Goal: Task Accomplishment & Management: Complete application form

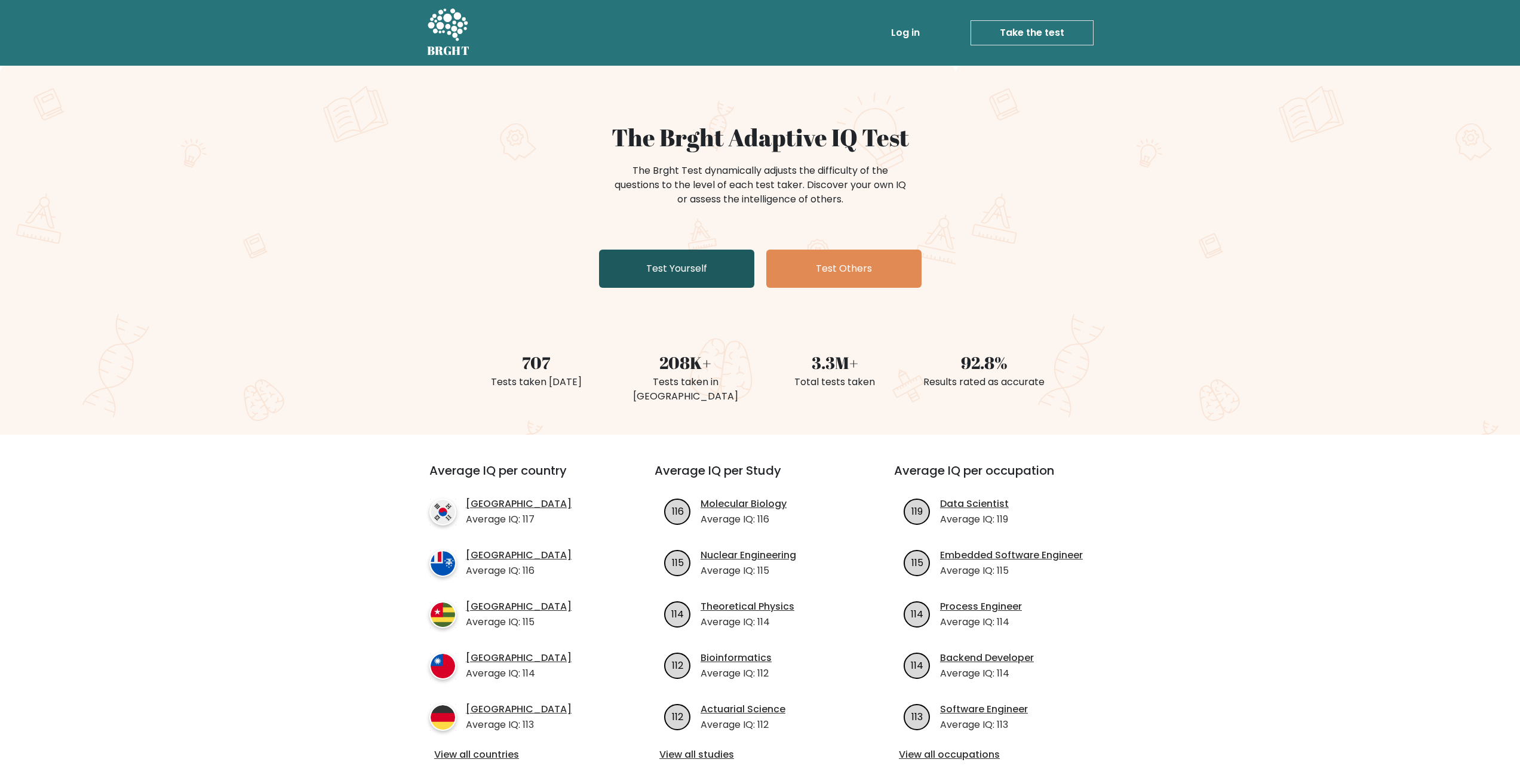
click at [670, 258] on link "Test Yourself" at bounding box center [676, 268] width 155 height 38
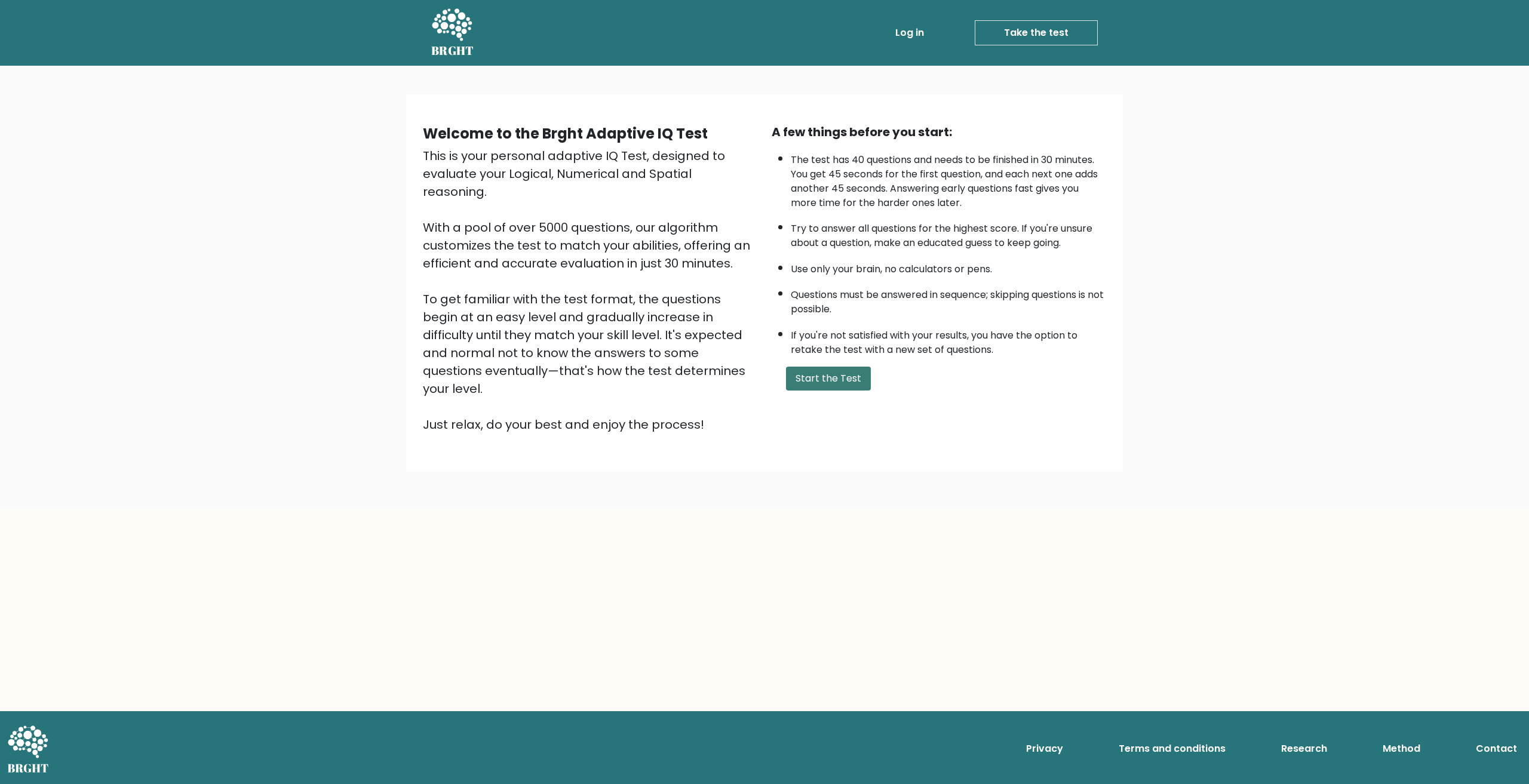
click at [844, 383] on button "Start the Test" at bounding box center [828, 378] width 85 height 24
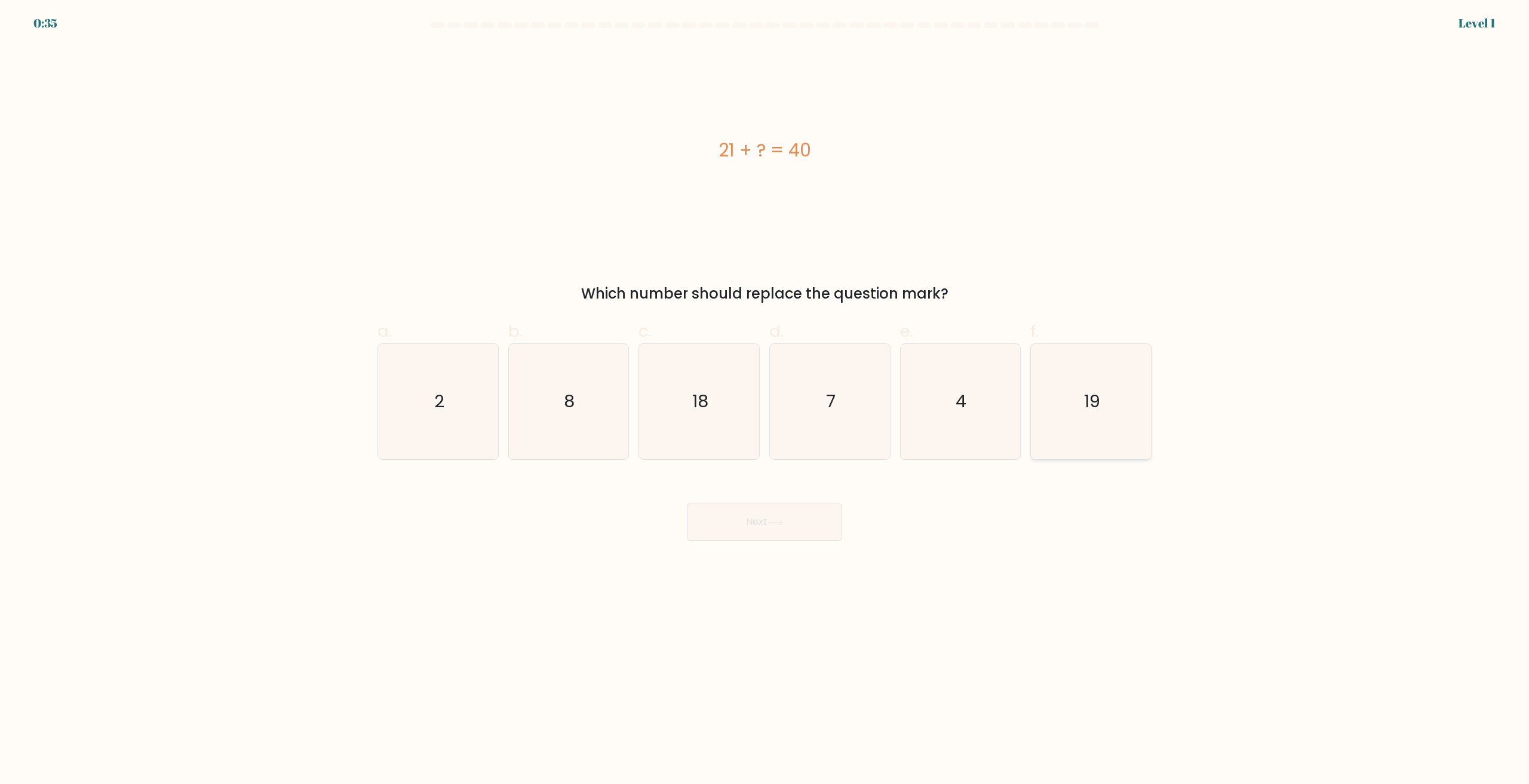
click at [1035, 406] on icon "19" at bounding box center [1091, 401] width 115 height 115
click at [765, 400] on input "f. 19" at bounding box center [764, 395] width 1 height 8
radio input "true"
click at [758, 511] on button "Next" at bounding box center [764, 522] width 155 height 38
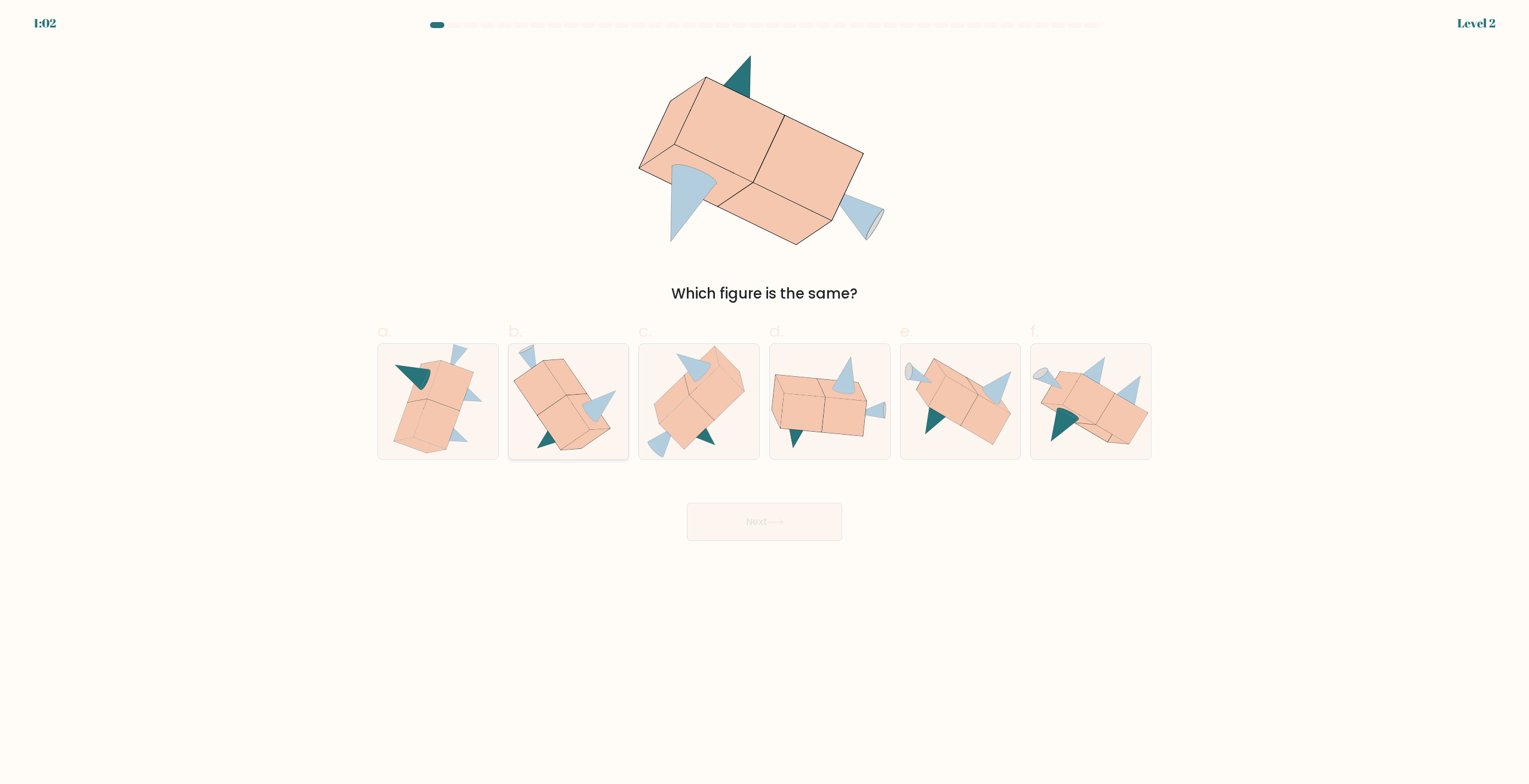
click at [576, 422] on icon at bounding box center [563, 423] width 52 height 54
click at [764, 400] on input "b." at bounding box center [764, 395] width 1 height 8
radio input "true"
click at [741, 521] on button "Next" at bounding box center [764, 522] width 155 height 38
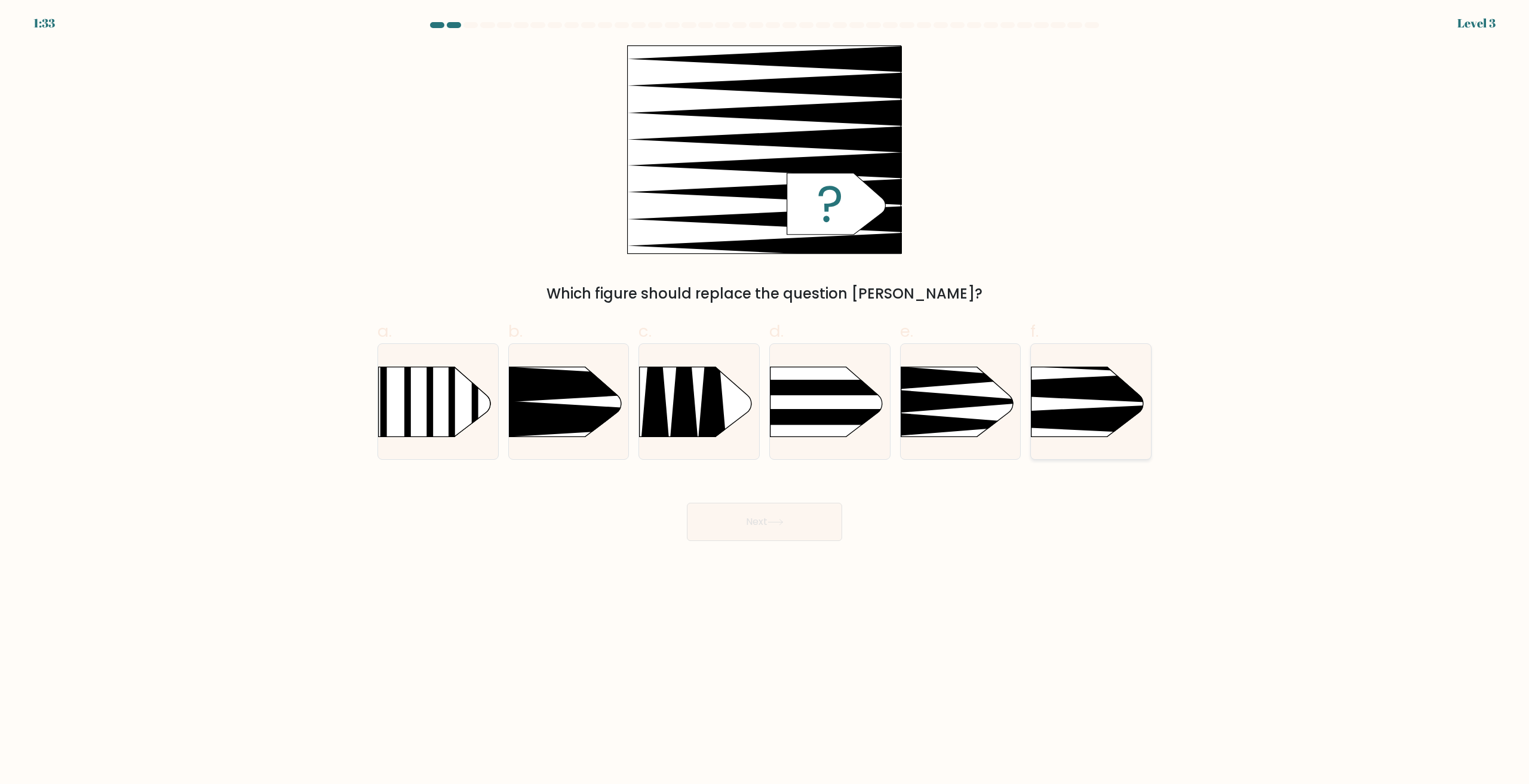
click at [1078, 417] on icon at bounding box center [1006, 418] width 313 height 30
click at [765, 400] on input "f." at bounding box center [764, 395] width 1 height 8
radio input "true"
click at [755, 518] on button "Next" at bounding box center [764, 522] width 155 height 38
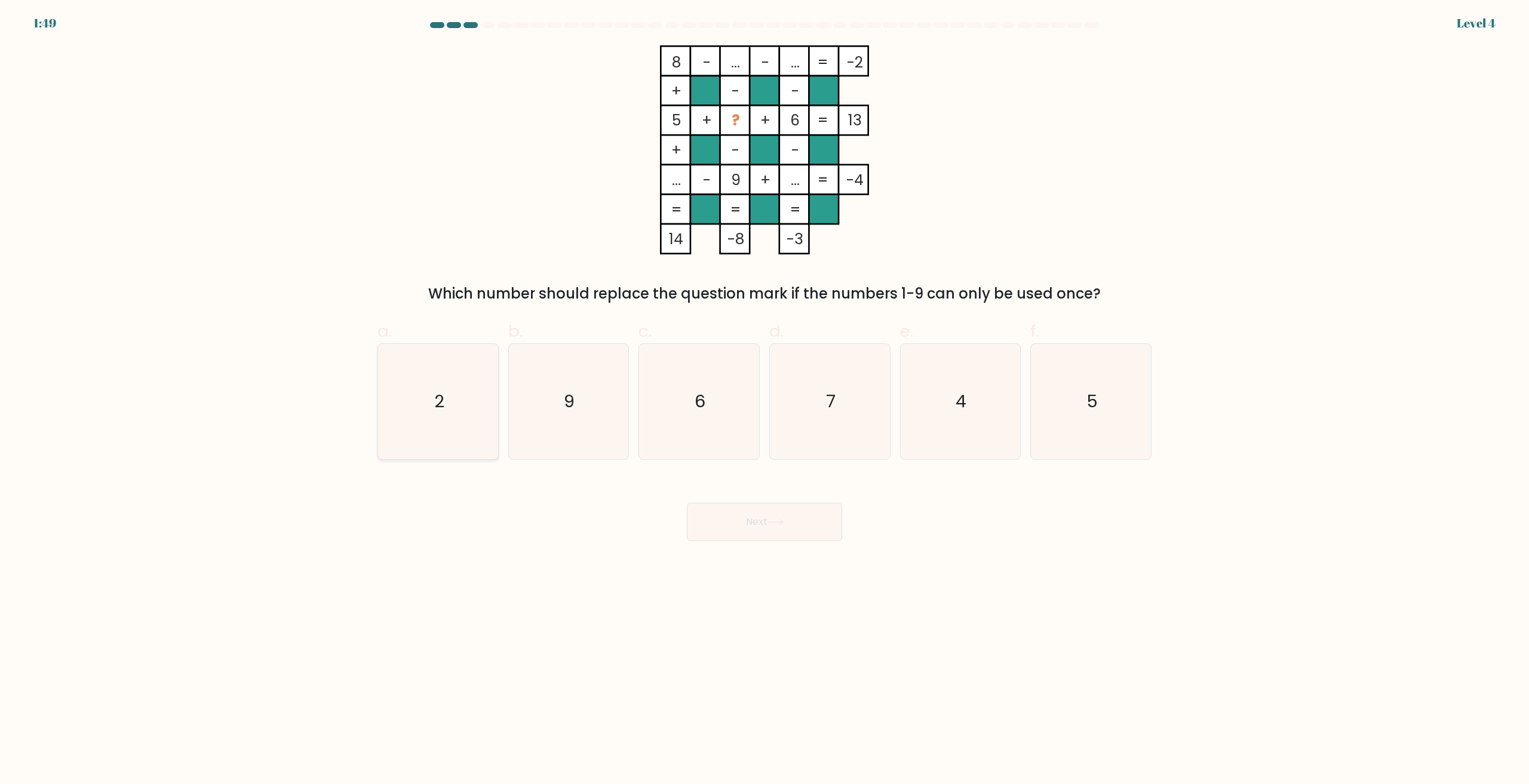
click at [456, 392] on icon "2" at bounding box center [438, 401] width 115 height 115
click at [764, 392] on input "a. 2" at bounding box center [764, 395] width 1 height 8
radio input "true"
click at [769, 517] on button "Next" at bounding box center [764, 522] width 155 height 38
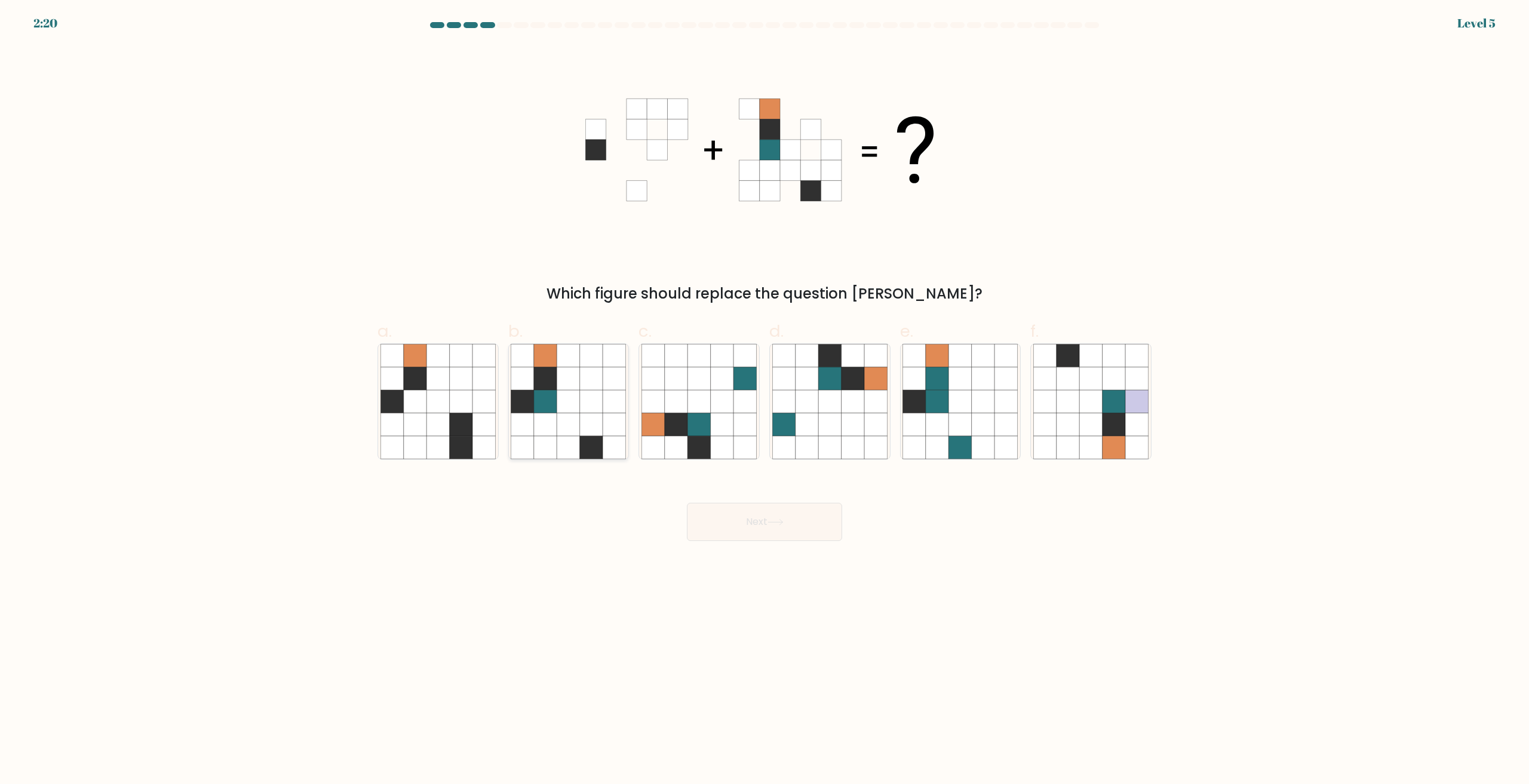
click at [590, 423] on icon at bounding box center [591, 424] width 23 height 23
click at [764, 400] on input "b." at bounding box center [764, 395] width 1 height 8
radio input "true"
click at [781, 517] on button "Next" at bounding box center [764, 522] width 155 height 38
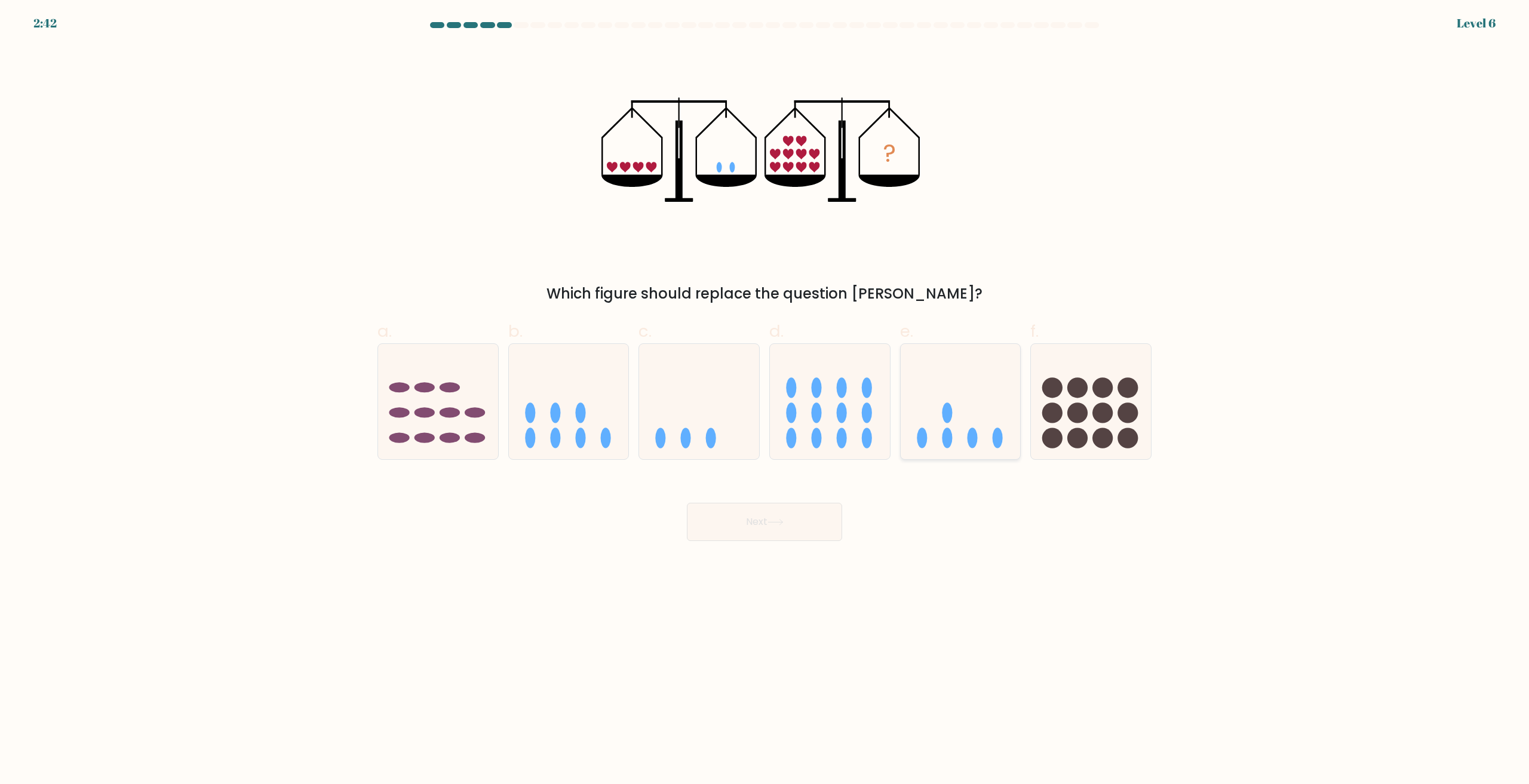
click at [931, 381] on icon at bounding box center [960, 401] width 120 height 99
click at [765, 392] on input "e." at bounding box center [764, 395] width 1 height 8
radio input "true"
click at [766, 524] on button "Next" at bounding box center [764, 522] width 155 height 38
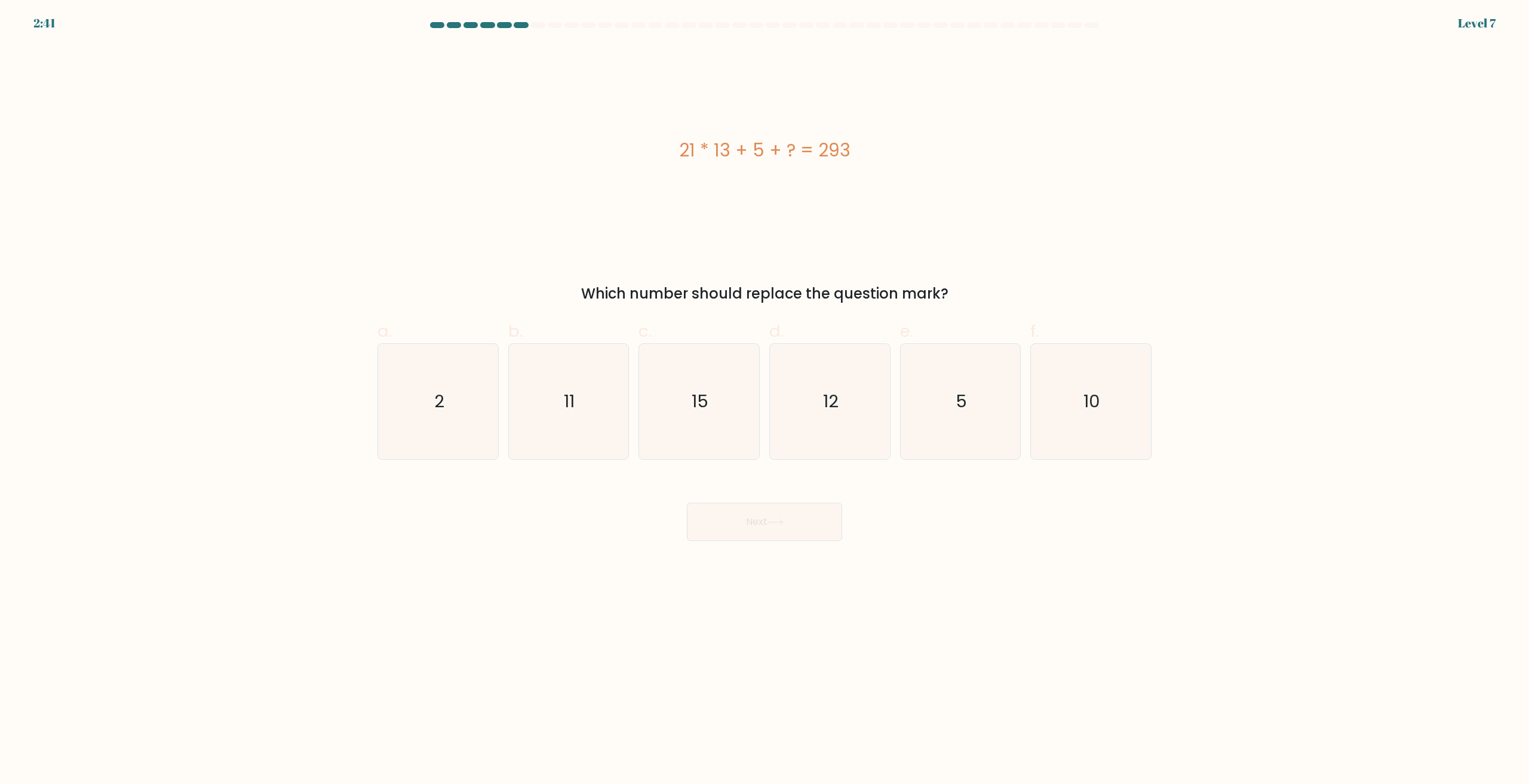
click at [1221, 213] on form "a. 2" at bounding box center [764, 282] width 1529 height 519
click at [731, 392] on icon "15" at bounding box center [699, 401] width 115 height 115
click at [764, 392] on input "c. 15" at bounding box center [764, 395] width 1 height 8
radio input "true"
click at [802, 532] on button "Next" at bounding box center [764, 522] width 155 height 38
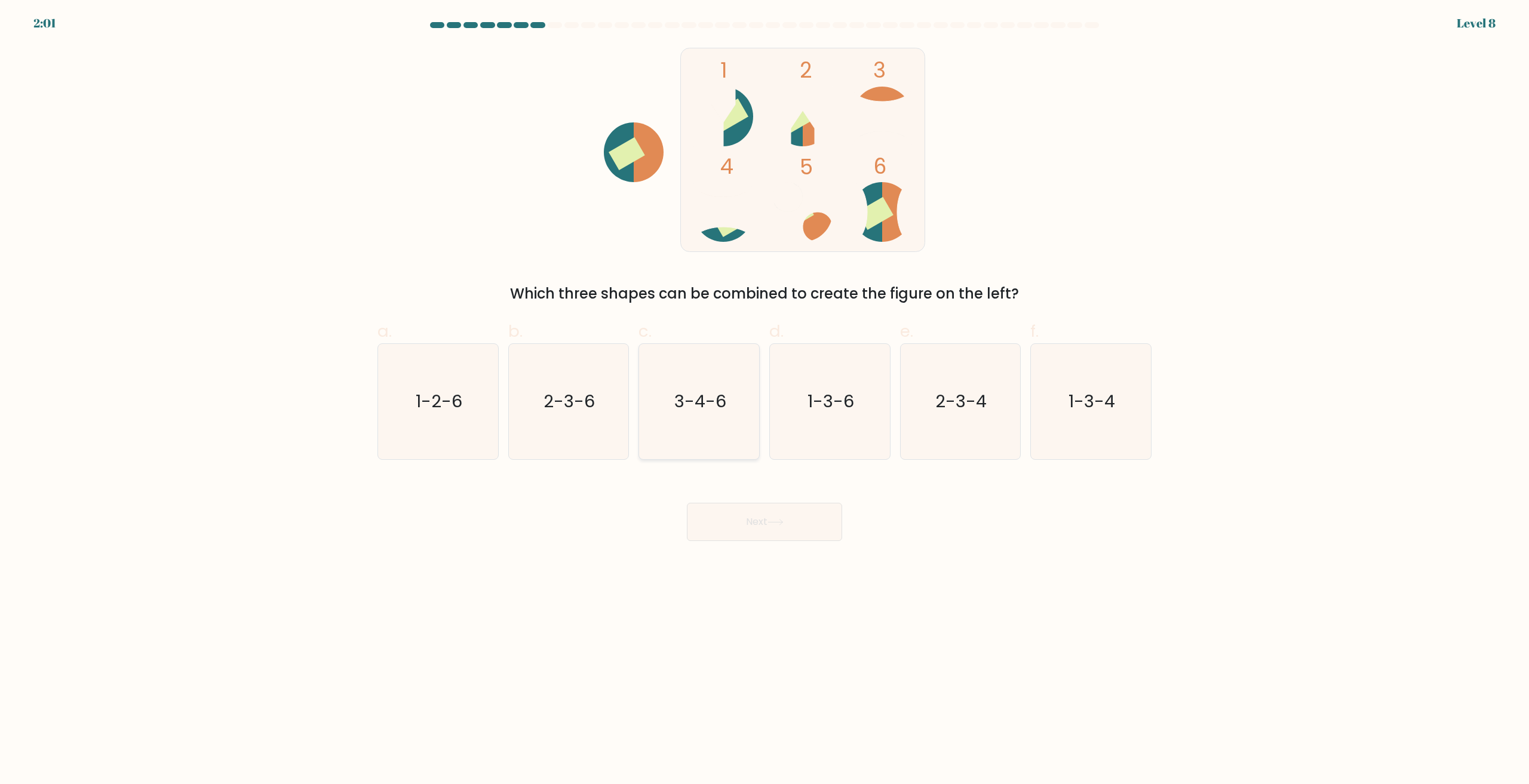
click at [733, 406] on icon "3-4-6" at bounding box center [699, 401] width 115 height 115
click at [764, 400] on input "c. 3-4-6" at bounding box center [764, 395] width 1 height 8
radio input "true"
click at [783, 521] on icon at bounding box center [775, 523] width 16 height 7
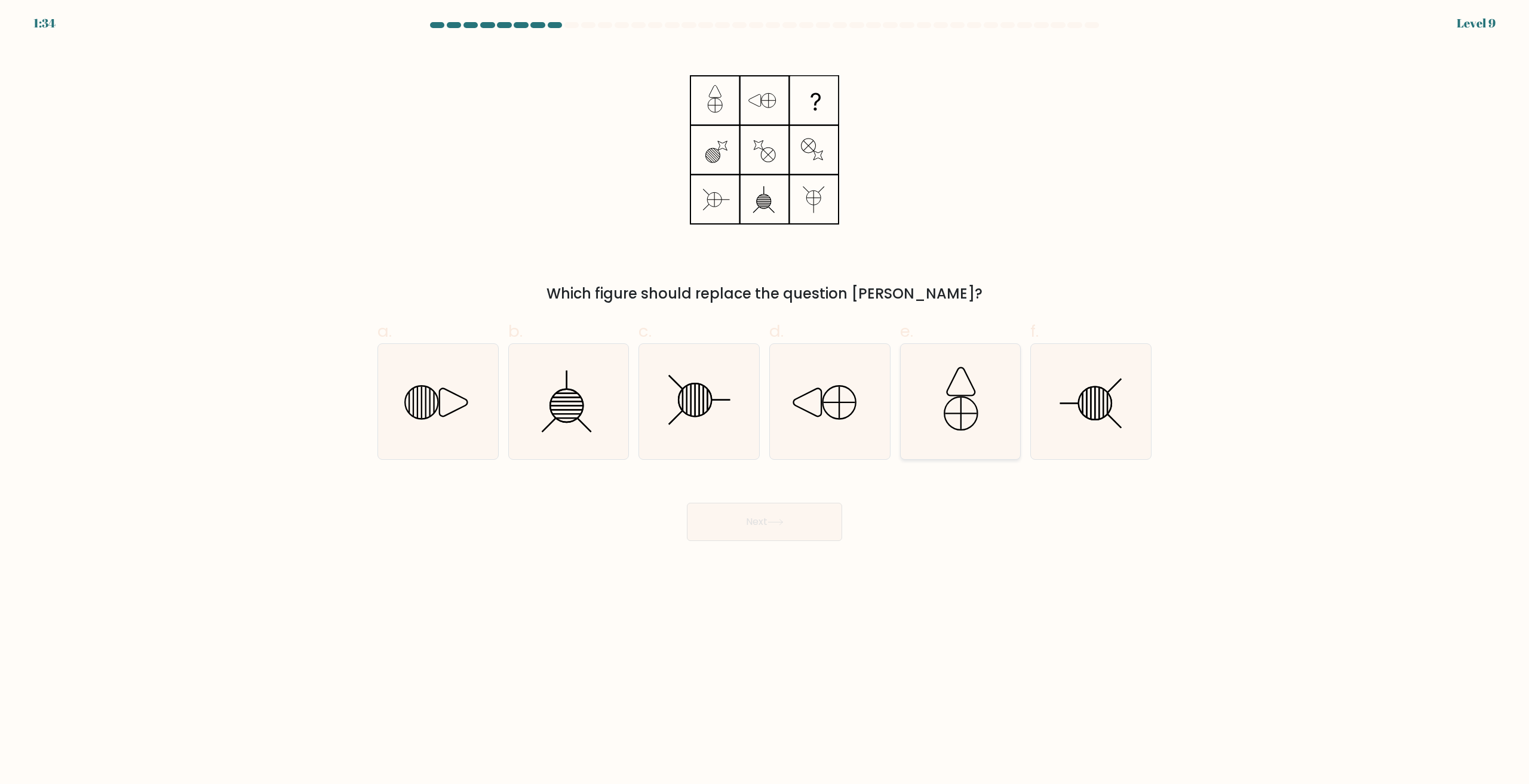
click at [964, 399] on icon at bounding box center [960, 401] width 115 height 115
click at [765, 399] on input "e." at bounding box center [764, 395] width 1 height 8
radio input "true"
click at [791, 531] on button "Next" at bounding box center [764, 522] width 155 height 38
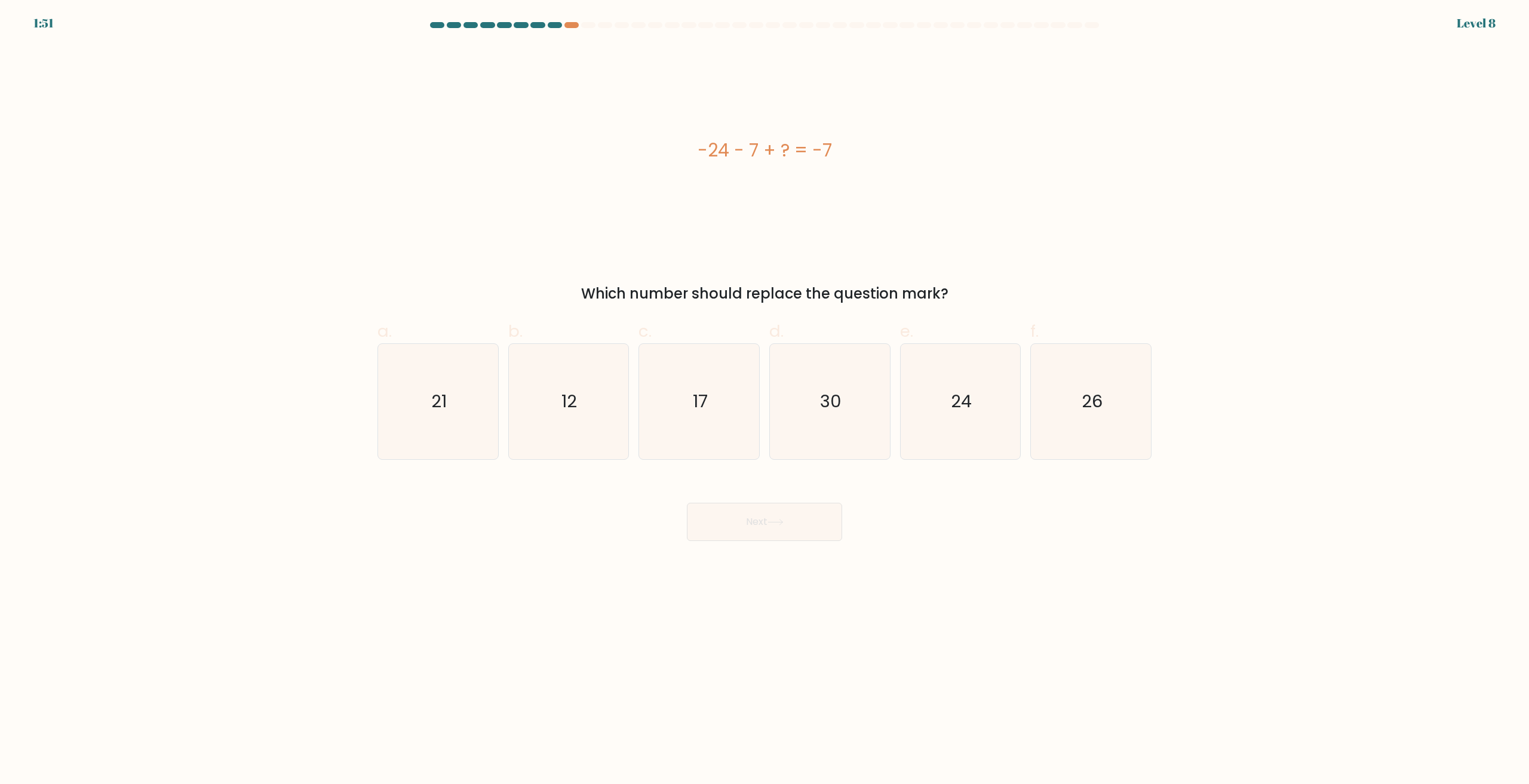
click at [1160, 165] on form "a." at bounding box center [764, 282] width 1529 height 519
click at [1007, 404] on icon "24" at bounding box center [960, 401] width 115 height 115
click at [765, 400] on input "e. 24" at bounding box center [764, 395] width 1 height 8
radio input "true"
click at [781, 515] on button "Next" at bounding box center [764, 522] width 155 height 38
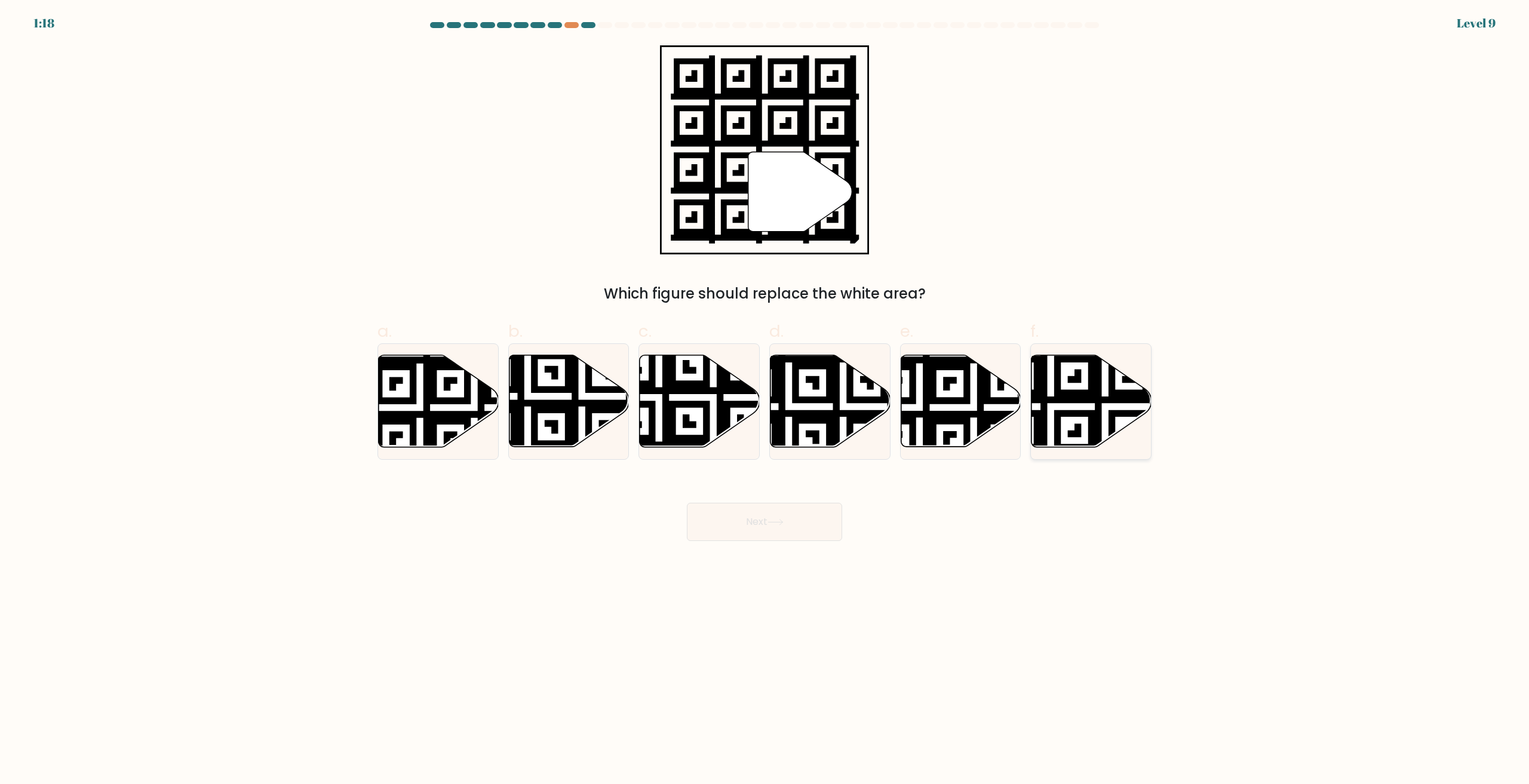
click at [1068, 404] on icon at bounding box center [1090, 401] width 120 height 92
click at [765, 400] on input "f." at bounding box center [764, 395] width 1 height 8
radio input "true"
click at [811, 519] on button "Next" at bounding box center [764, 522] width 155 height 38
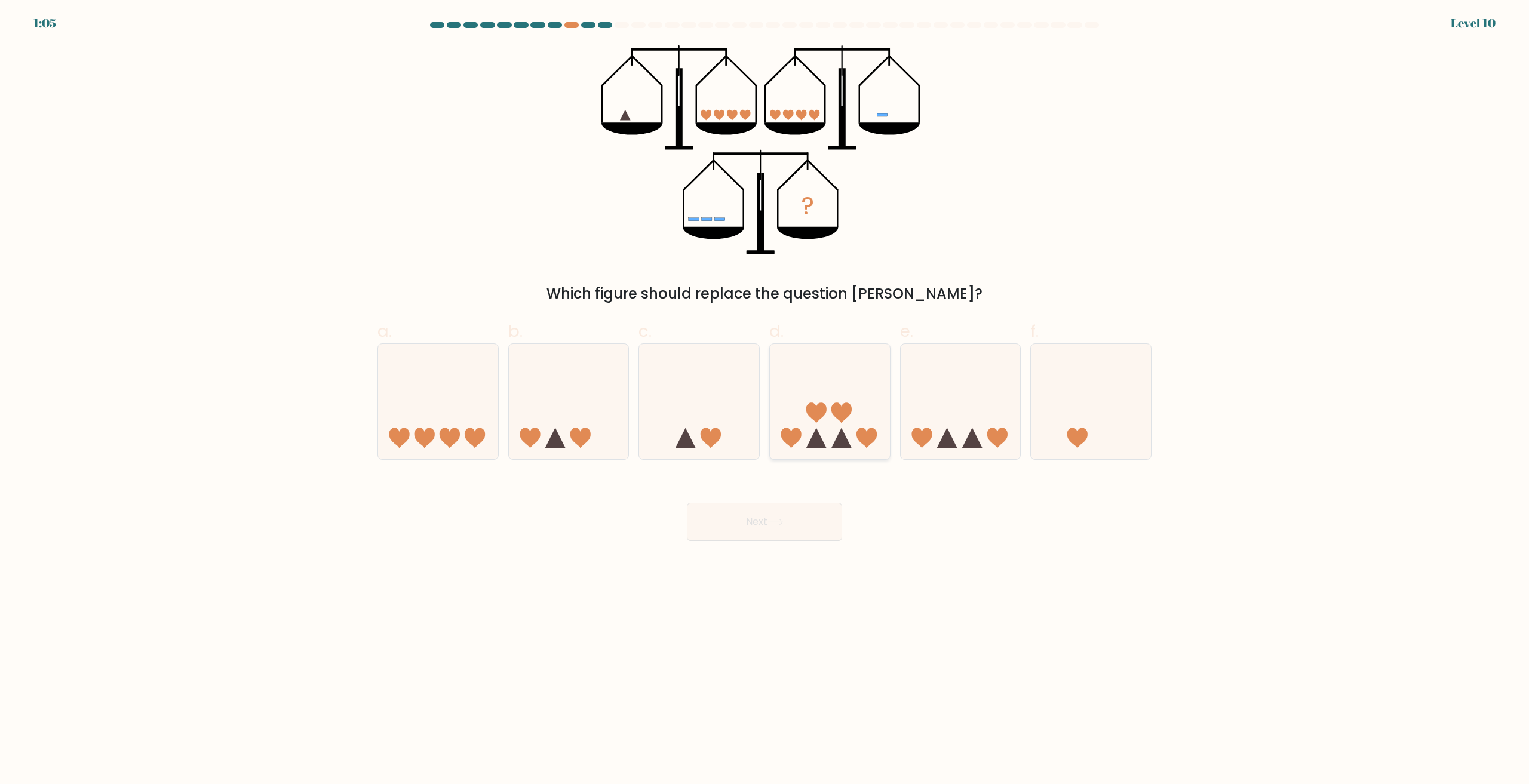
click at [815, 396] on icon at bounding box center [829, 401] width 120 height 99
click at [765, 396] on input "d." at bounding box center [764, 395] width 1 height 8
radio input "true"
click at [776, 520] on icon at bounding box center [775, 523] width 16 height 7
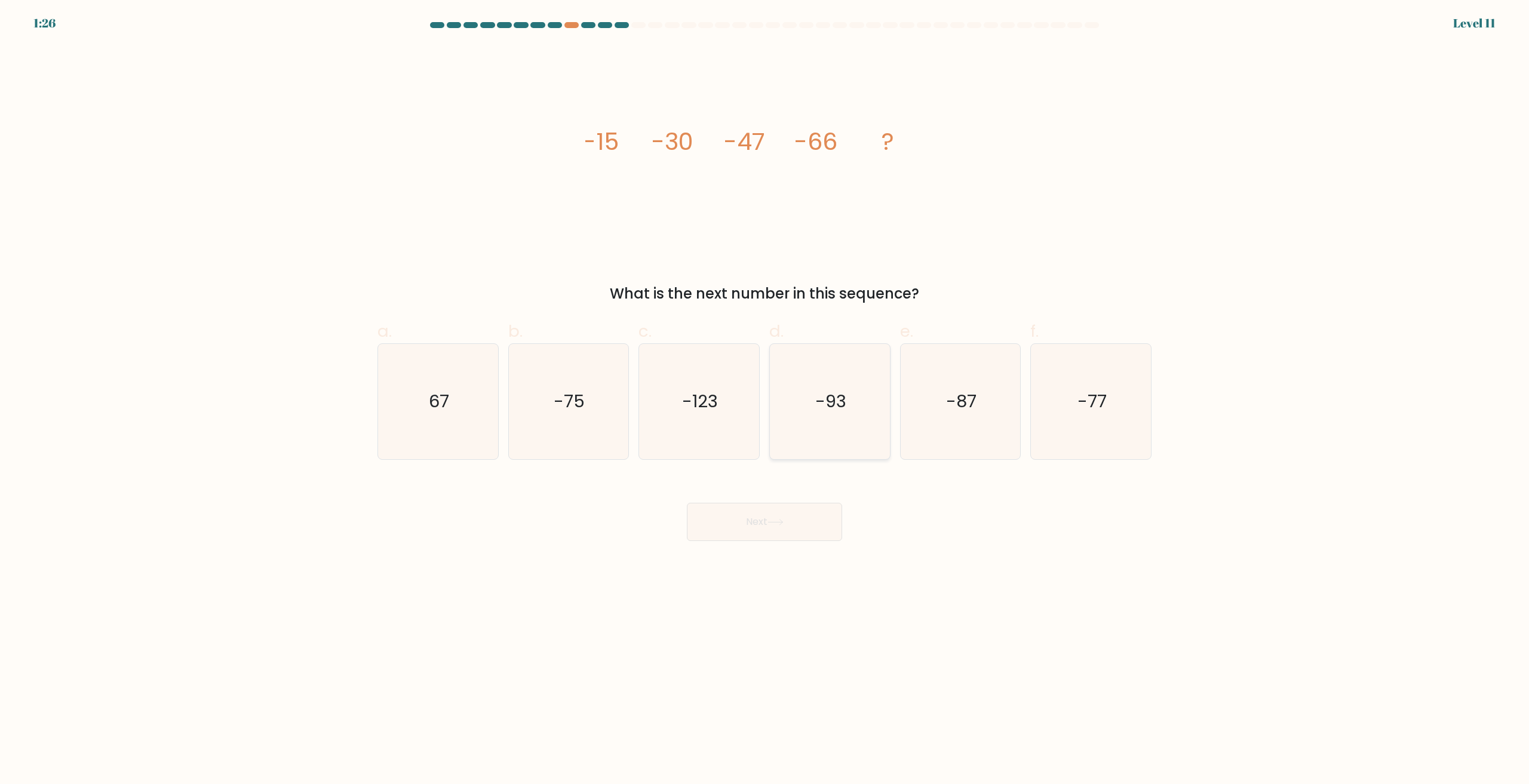
click at [815, 404] on icon "-93" at bounding box center [830, 401] width 115 height 115
click at [765, 400] on input "d. -93" at bounding box center [764, 395] width 1 height 8
radio input "true"
click at [767, 525] on button "Next" at bounding box center [764, 522] width 155 height 38
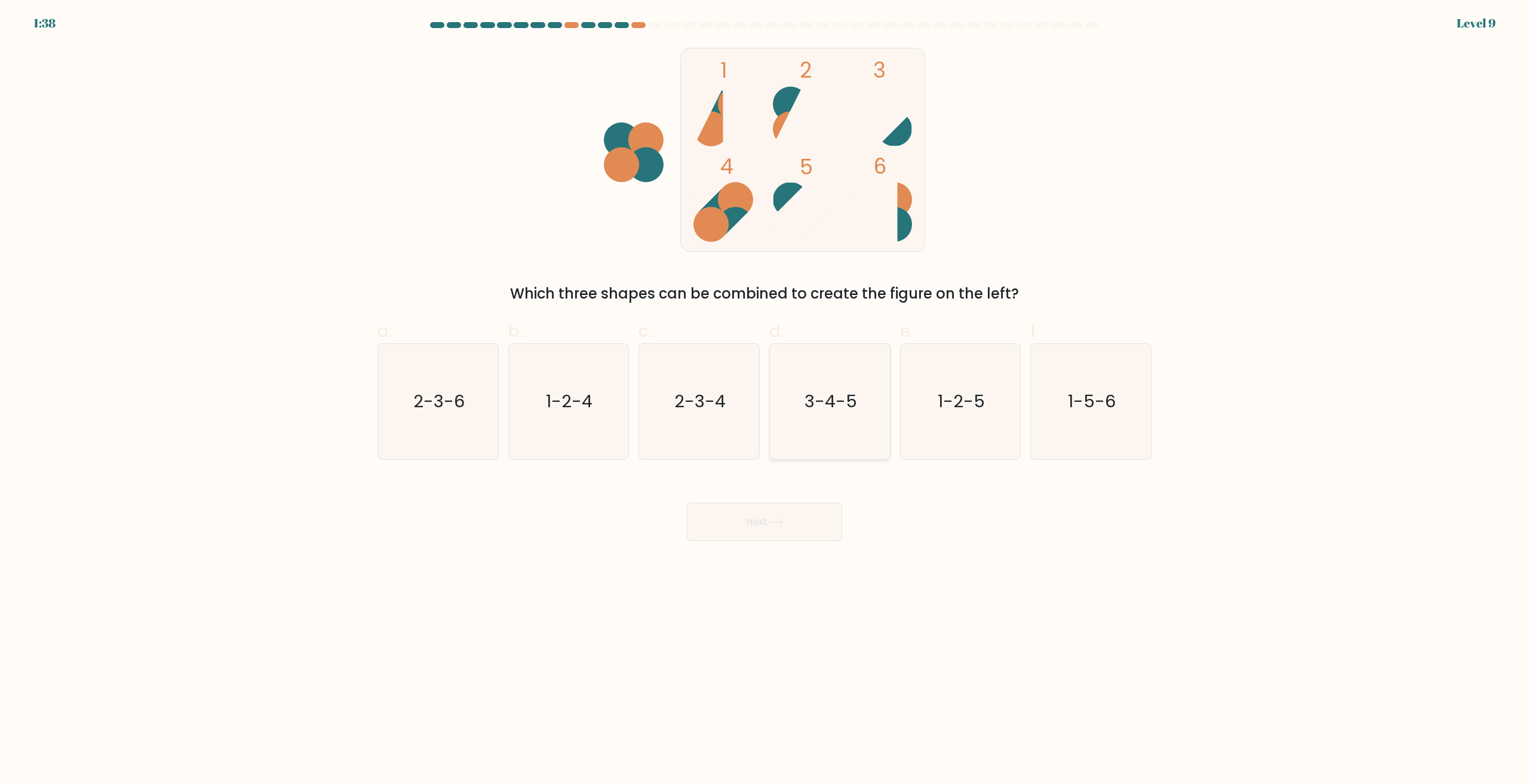
click at [839, 414] on icon "3-4-5" at bounding box center [830, 401] width 115 height 115
click at [765, 400] on input "d. 3-4-5" at bounding box center [764, 395] width 1 height 8
radio input "true"
click at [781, 521] on icon at bounding box center [775, 523] width 16 height 7
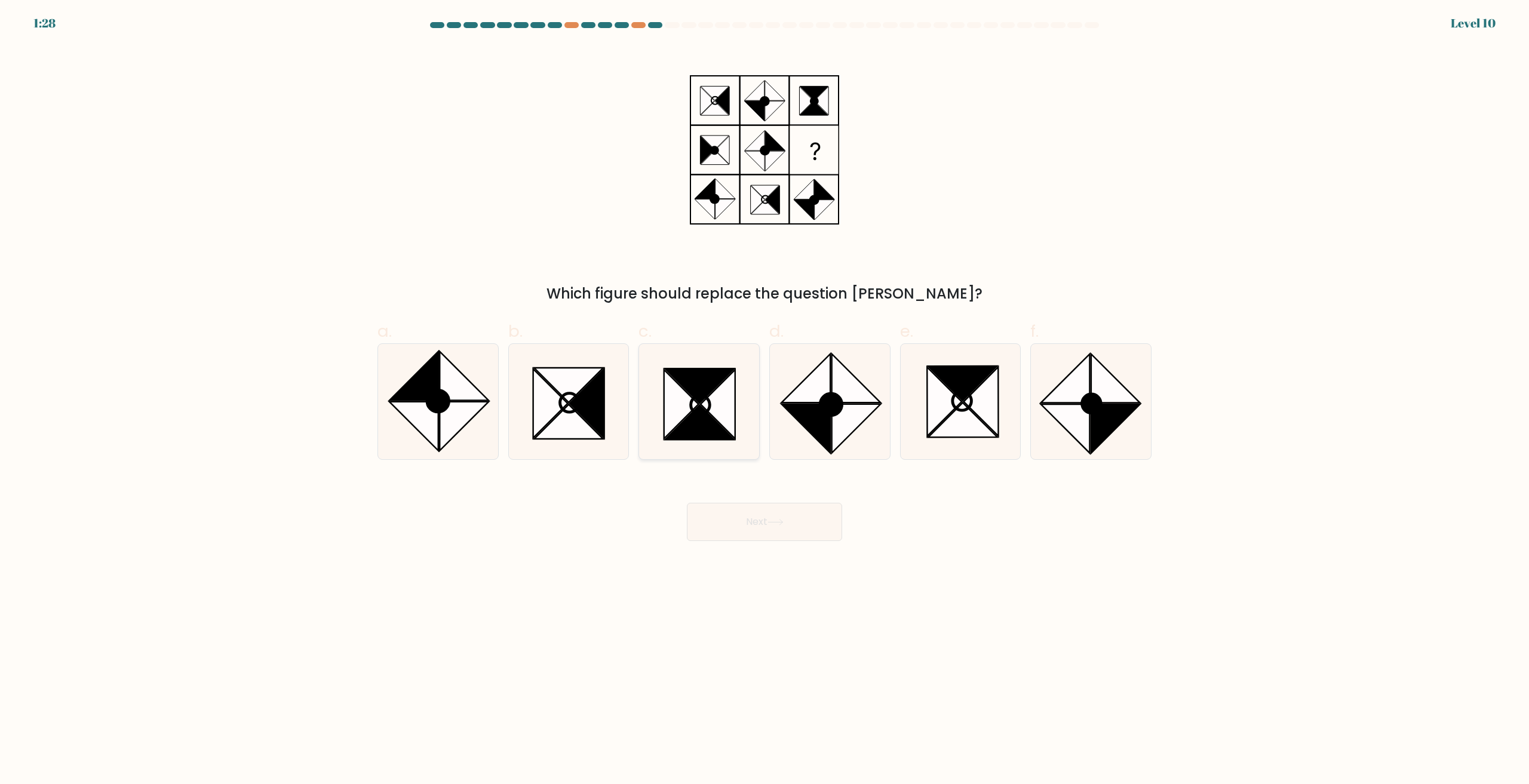
click at [723, 430] on icon at bounding box center [700, 423] width 70 height 35
click at [764, 400] on input "c." at bounding box center [764, 395] width 1 height 8
radio input "true"
click at [575, 402] on icon at bounding box center [586, 404] width 35 height 70
click at [764, 400] on input "b." at bounding box center [764, 395] width 1 height 8
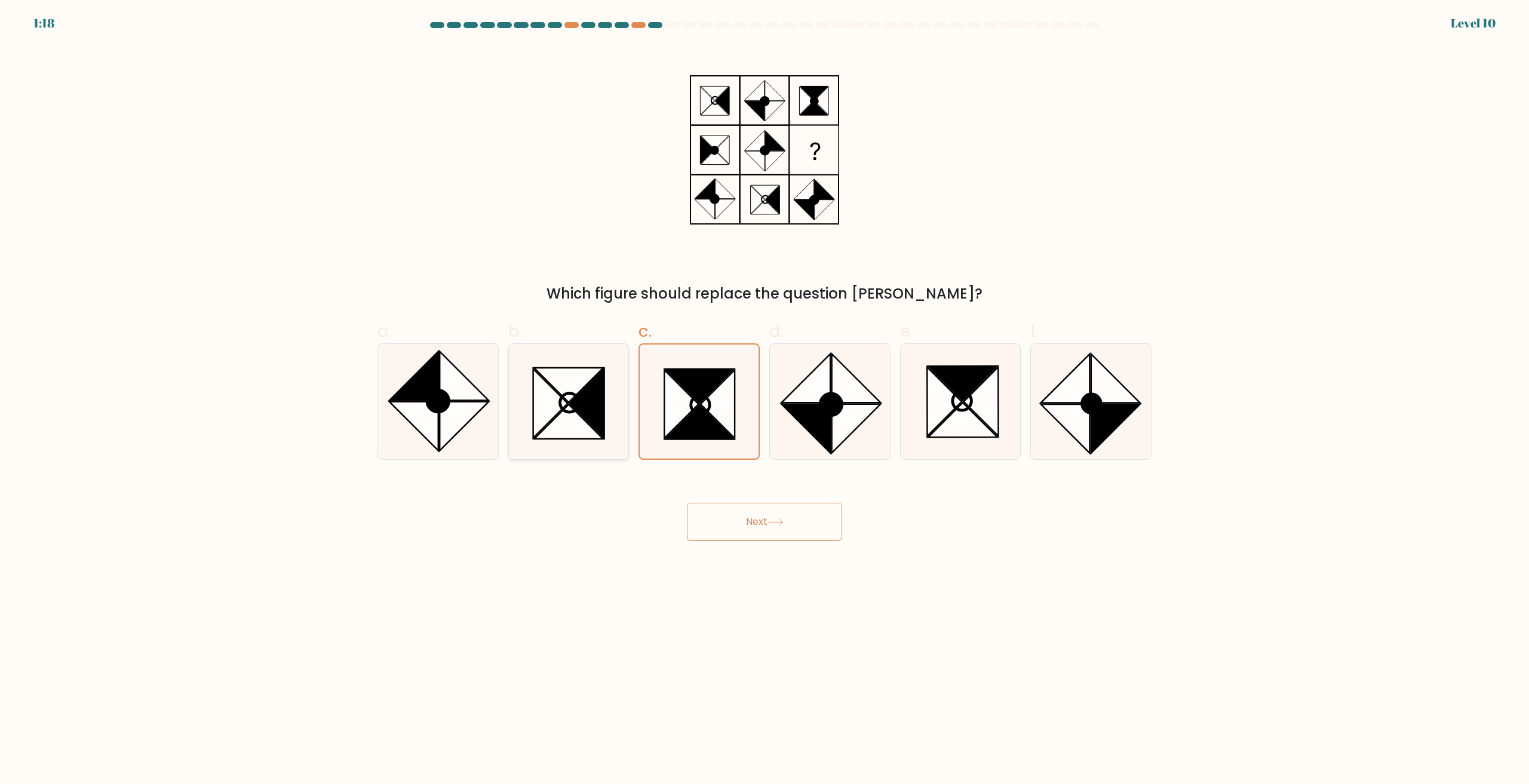
radio input "true"
click at [747, 510] on button "Next" at bounding box center [764, 522] width 155 height 38
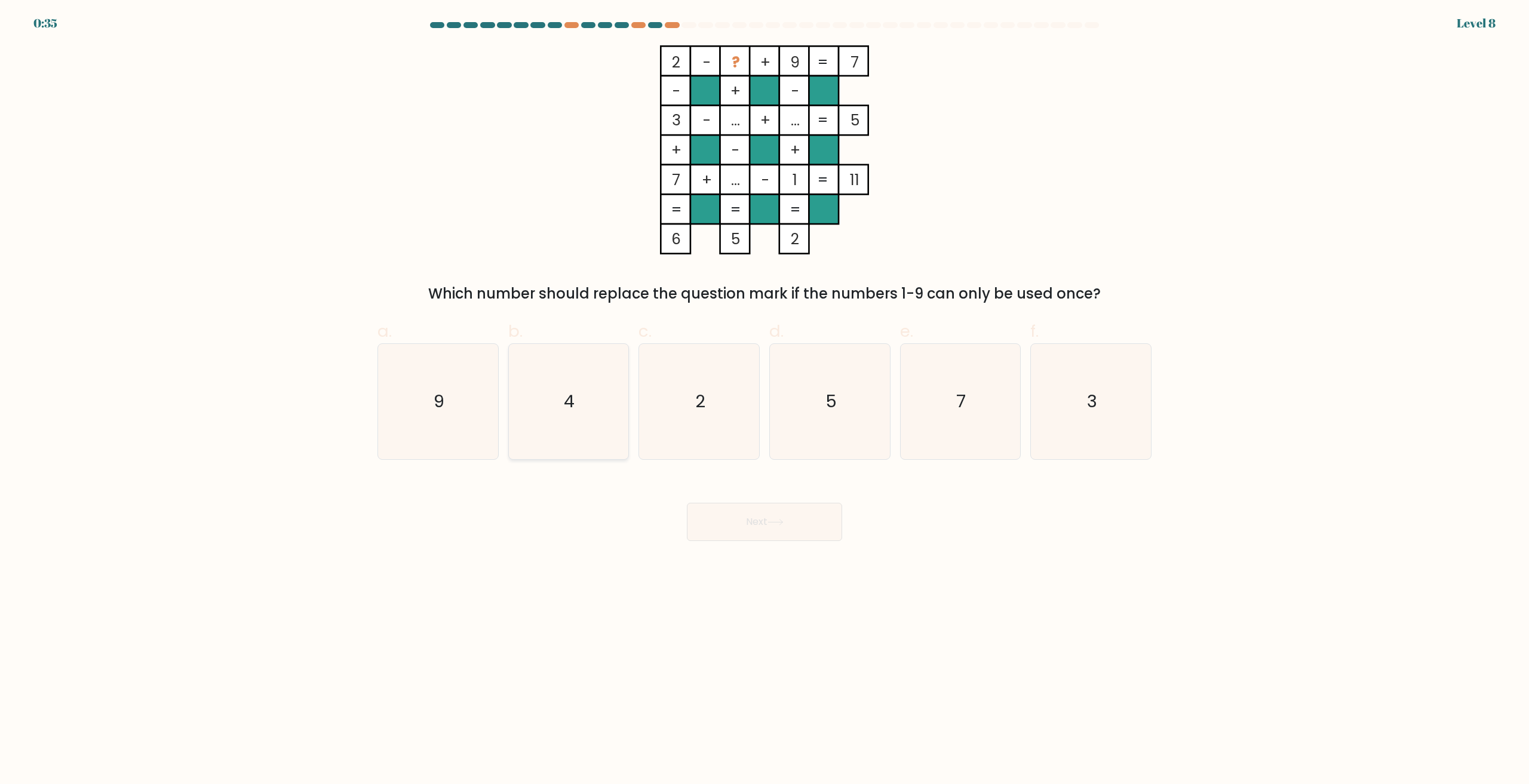
click at [599, 406] on icon "4" at bounding box center [568, 401] width 115 height 115
click at [764, 400] on input "b. 4" at bounding box center [764, 395] width 1 height 8
radio input "true"
click at [733, 525] on button "Next" at bounding box center [764, 522] width 155 height 38
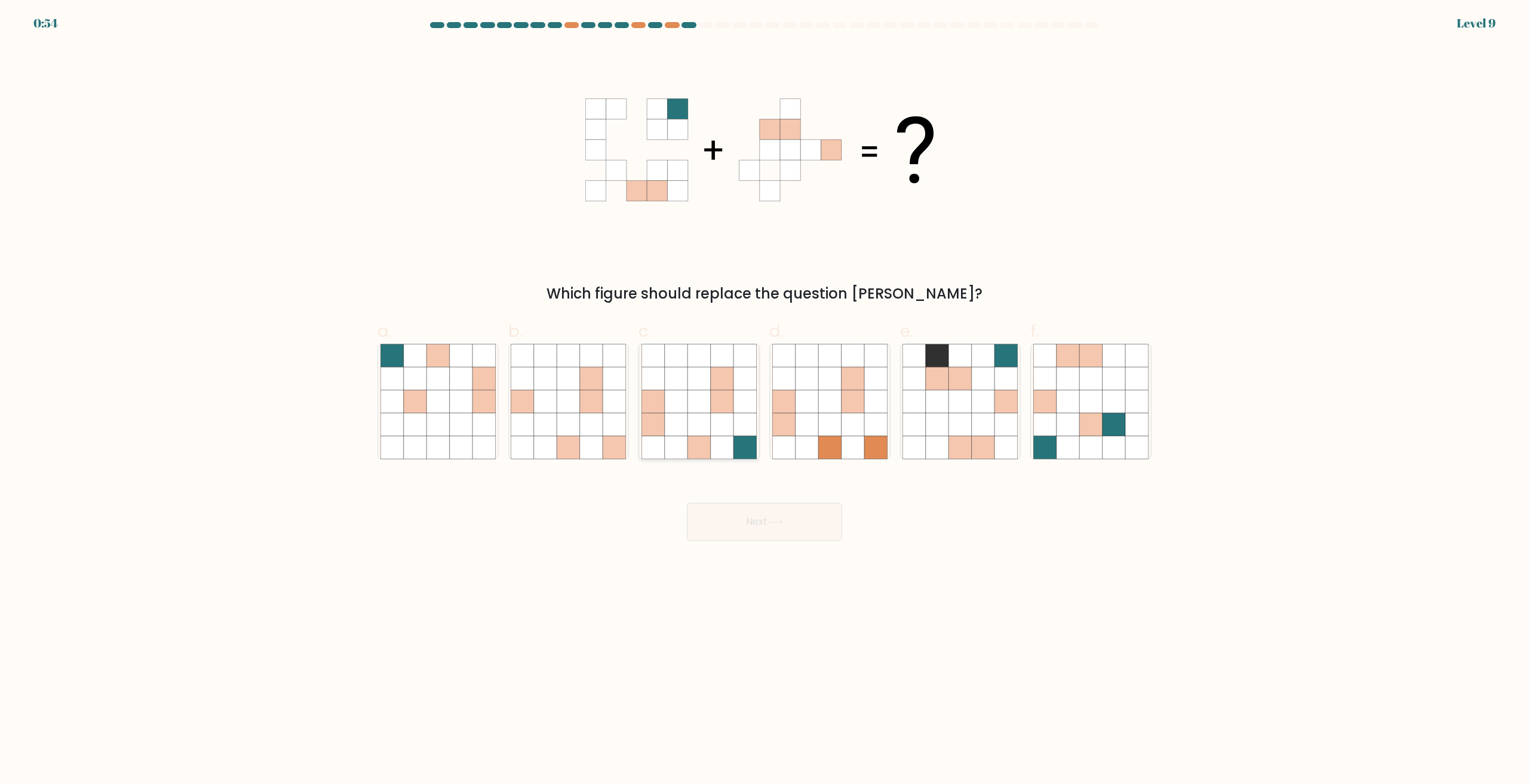
click at [711, 415] on icon at bounding box center [722, 424] width 23 height 23
click at [764, 400] on input "c." at bounding box center [764, 395] width 1 height 8
radio input "true"
click at [761, 522] on button "Next" at bounding box center [764, 522] width 155 height 38
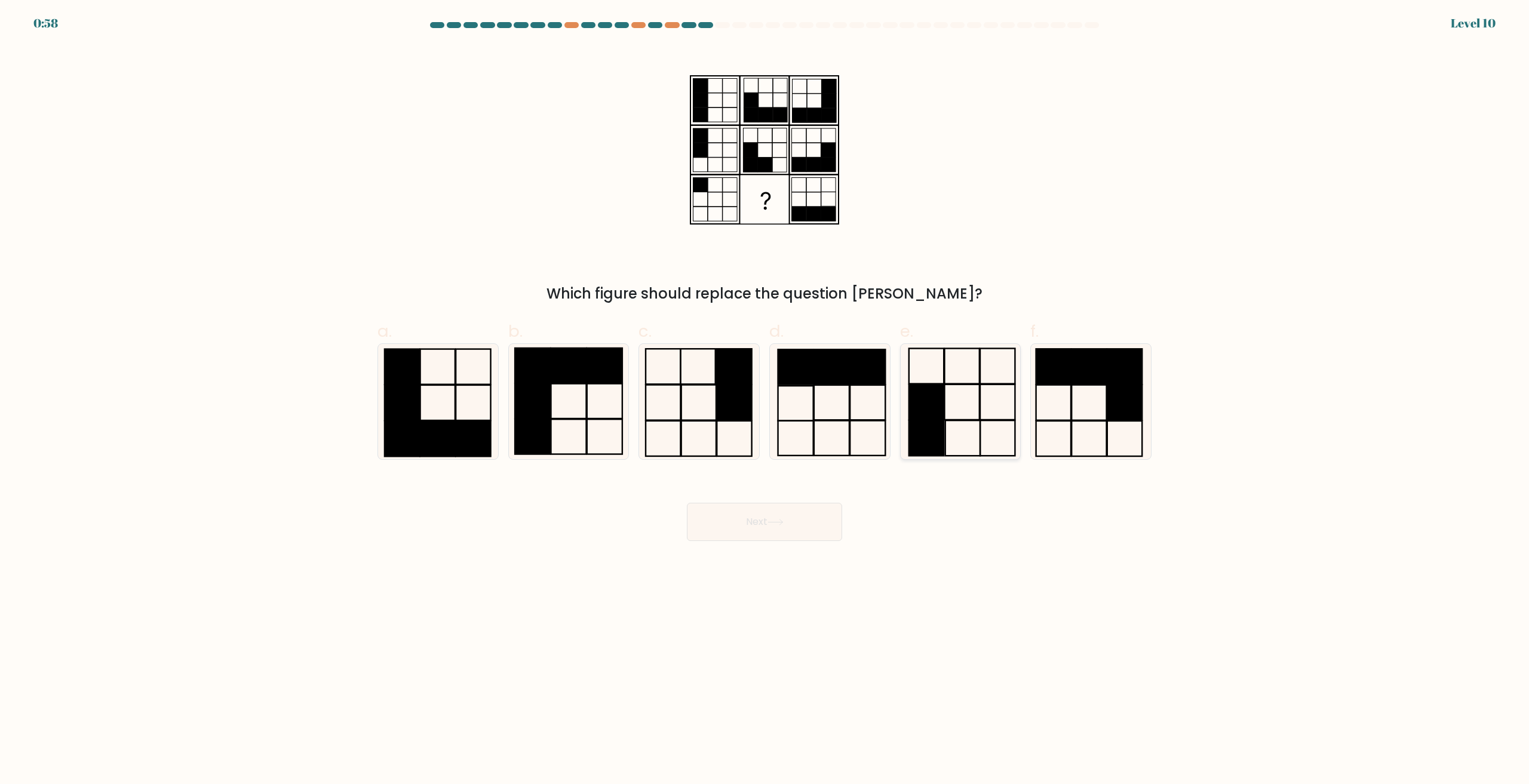
click at [994, 424] on icon at bounding box center [960, 401] width 115 height 115
click at [765, 400] on input "e." at bounding box center [764, 395] width 1 height 8
radio input "true"
click at [783, 516] on button "Next" at bounding box center [764, 522] width 155 height 38
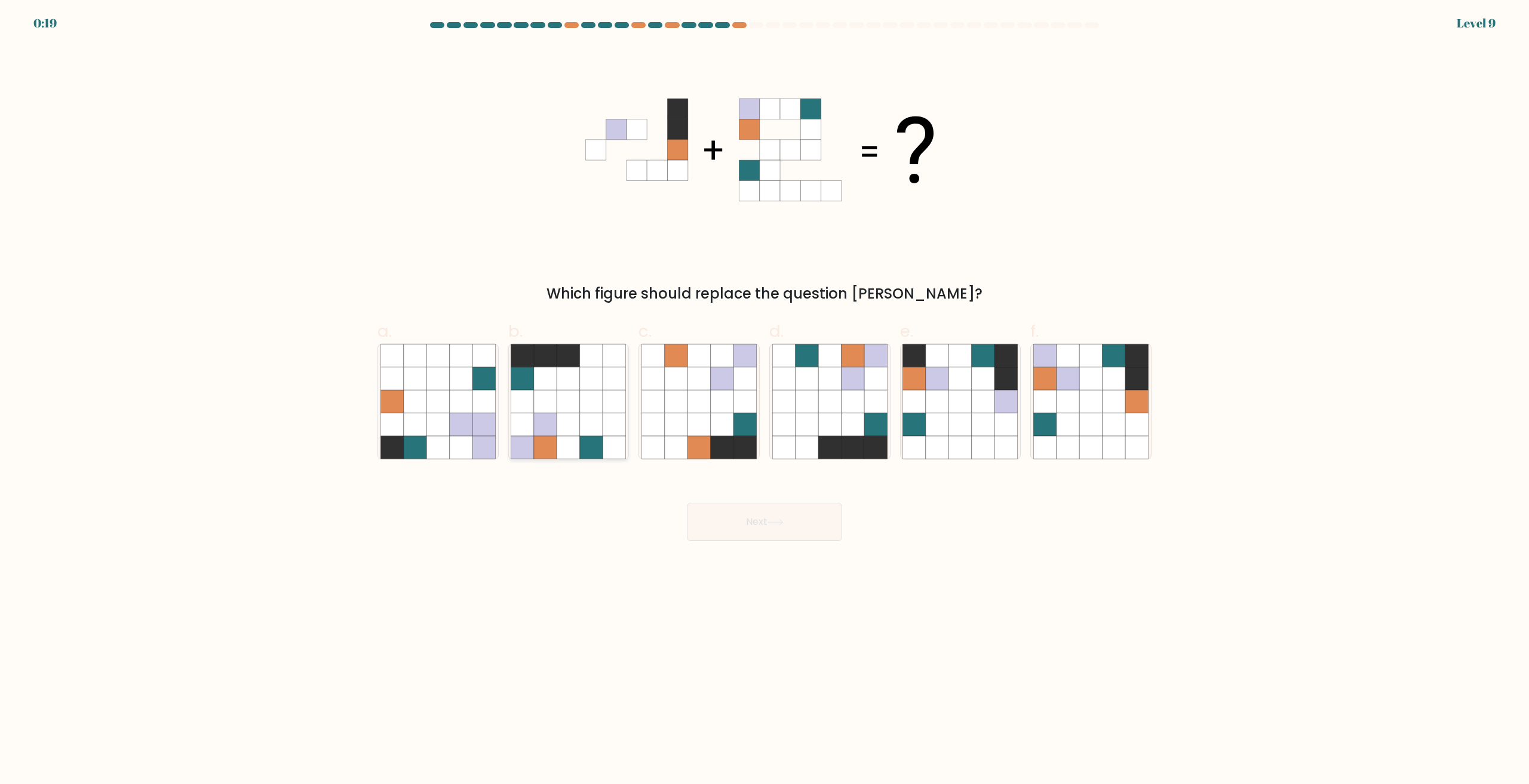
click at [587, 411] on icon at bounding box center [591, 401] width 23 height 23
click at [764, 400] on input "b." at bounding box center [764, 395] width 1 height 8
radio input "true"
click at [1122, 391] on icon at bounding box center [1113, 401] width 23 height 23
click at [765, 392] on input "f." at bounding box center [764, 395] width 1 height 8
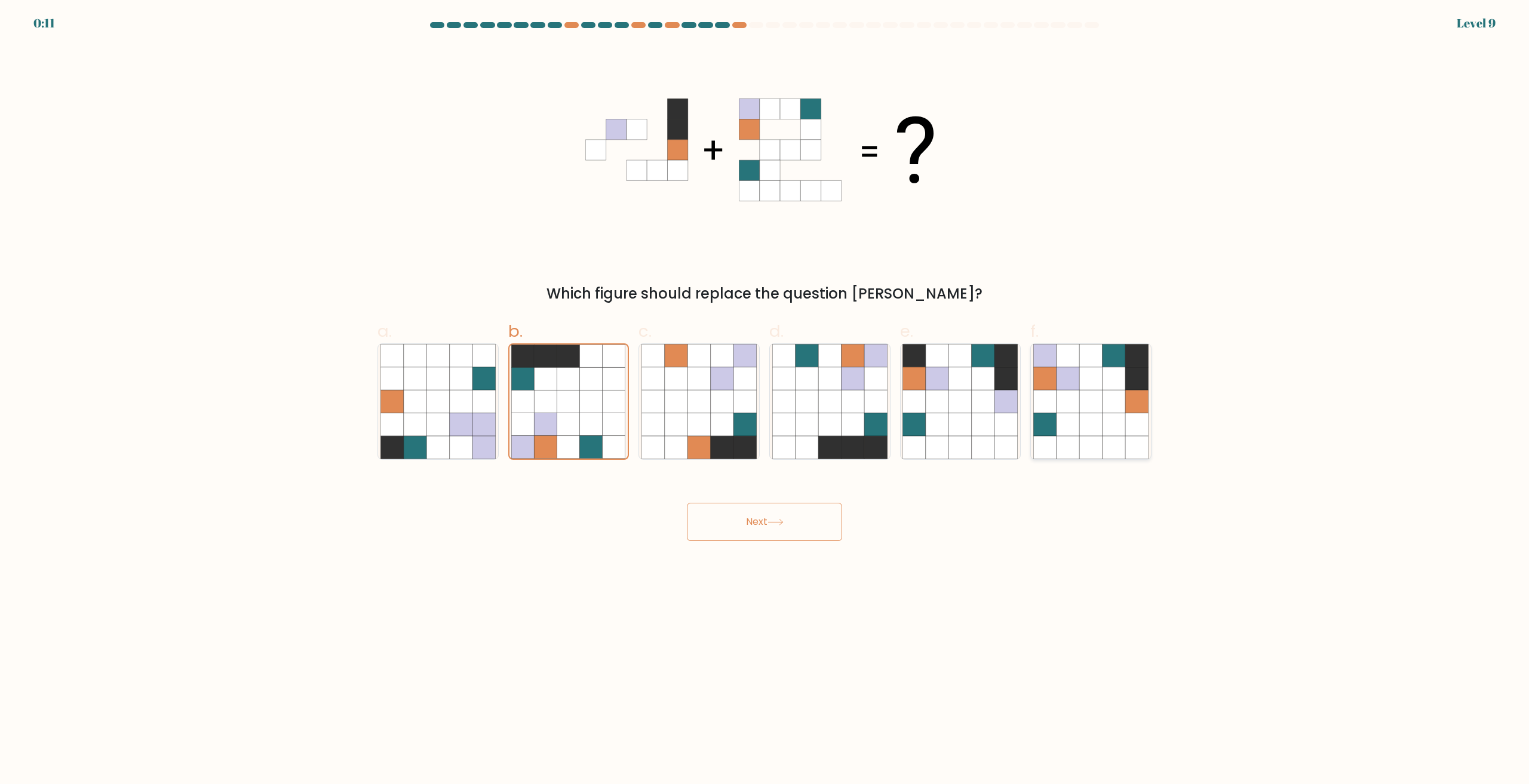
radio input "true"
click at [763, 527] on button "Next" at bounding box center [764, 522] width 155 height 38
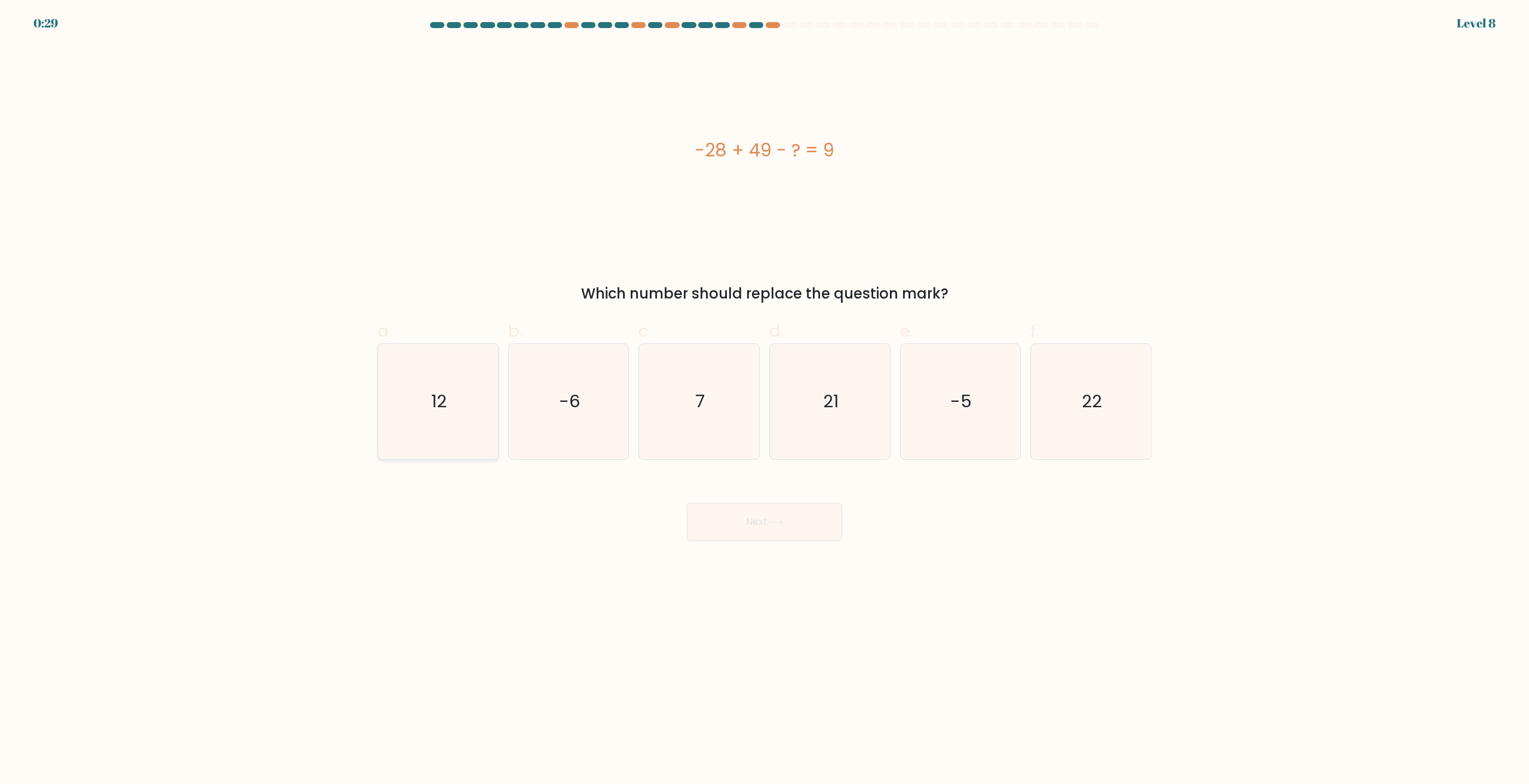
click at [443, 408] on text "12" at bounding box center [439, 402] width 15 height 24
click at [764, 400] on input "a. 12" at bounding box center [764, 395] width 1 height 8
radio input "true"
click at [748, 530] on button "Next" at bounding box center [764, 522] width 155 height 38
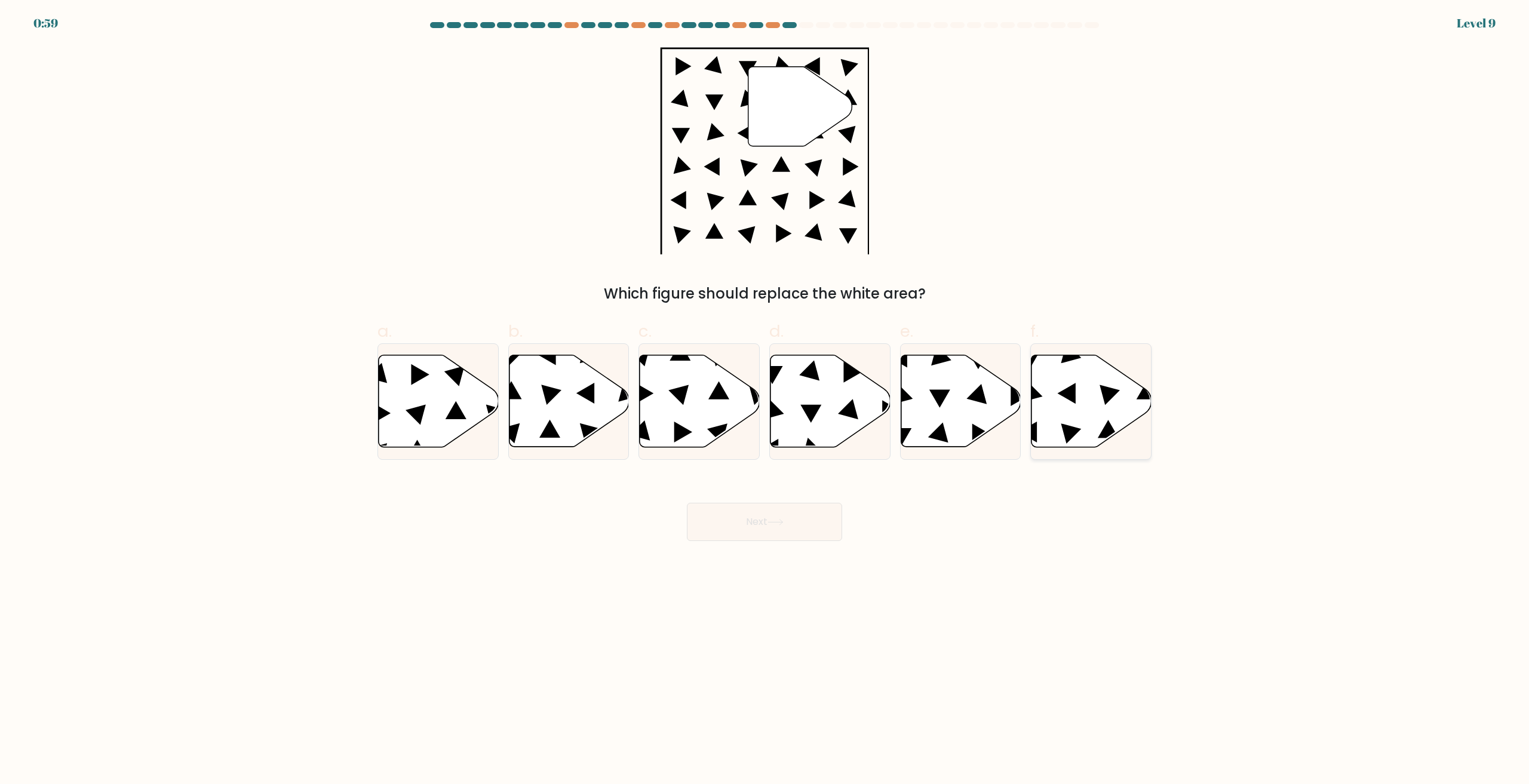
click at [1068, 392] on icon at bounding box center [1066, 394] width 18 height 21
click at [765, 392] on input "f." at bounding box center [764, 395] width 1 height 8
radio input "true"
click at [775, 526] on button "Next" at bounding box center [764, 522] width 155 height 38
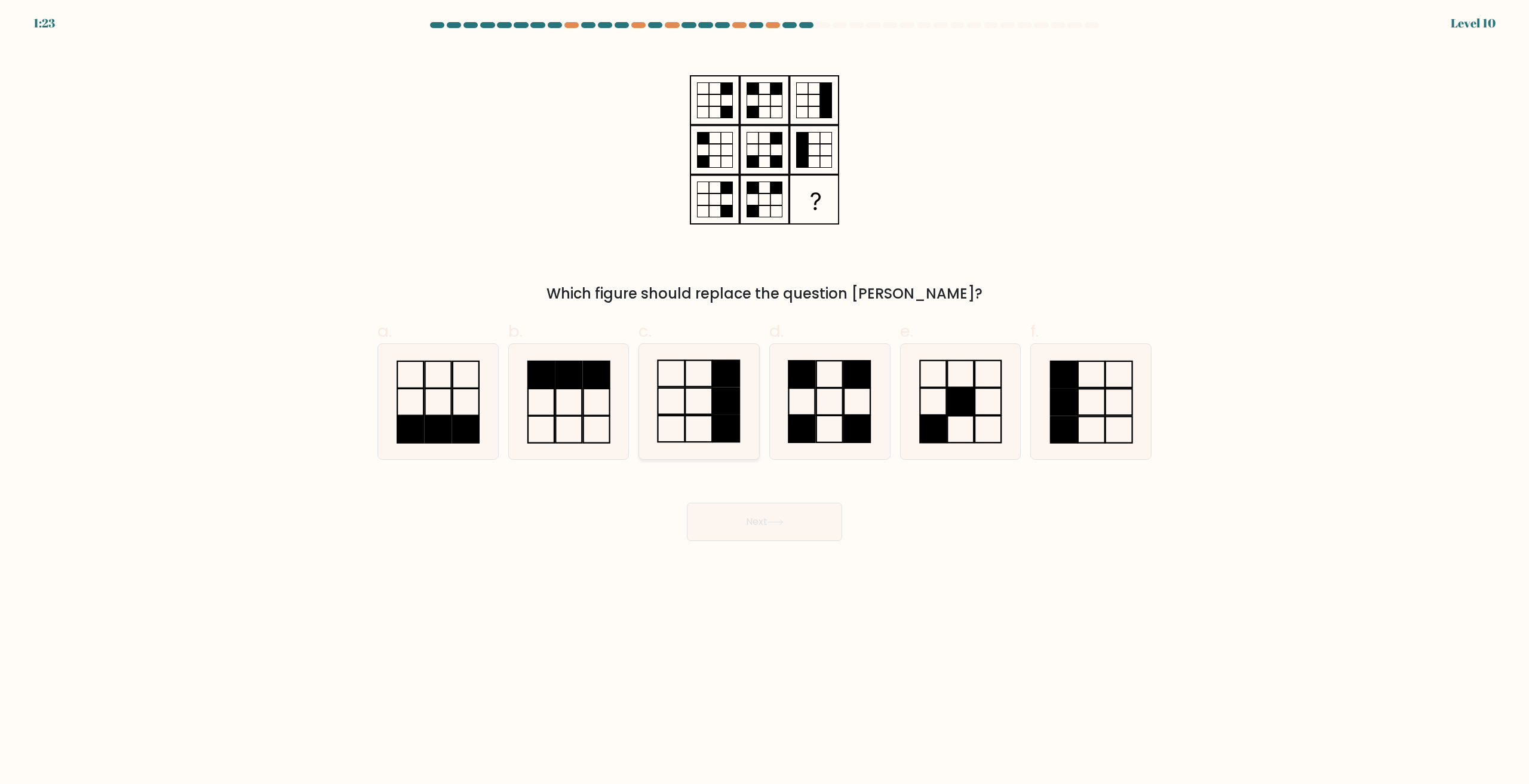
click at [708, 405] on icon at bounding box center [699, 401] width 115 height 115
click at [764, 400] on input "c." at bounding box center [764, 395] width 1 height 8
radio input "true"
click at [798, 511] on button "Next" at bounding box center [764, 522] width 155 height 38
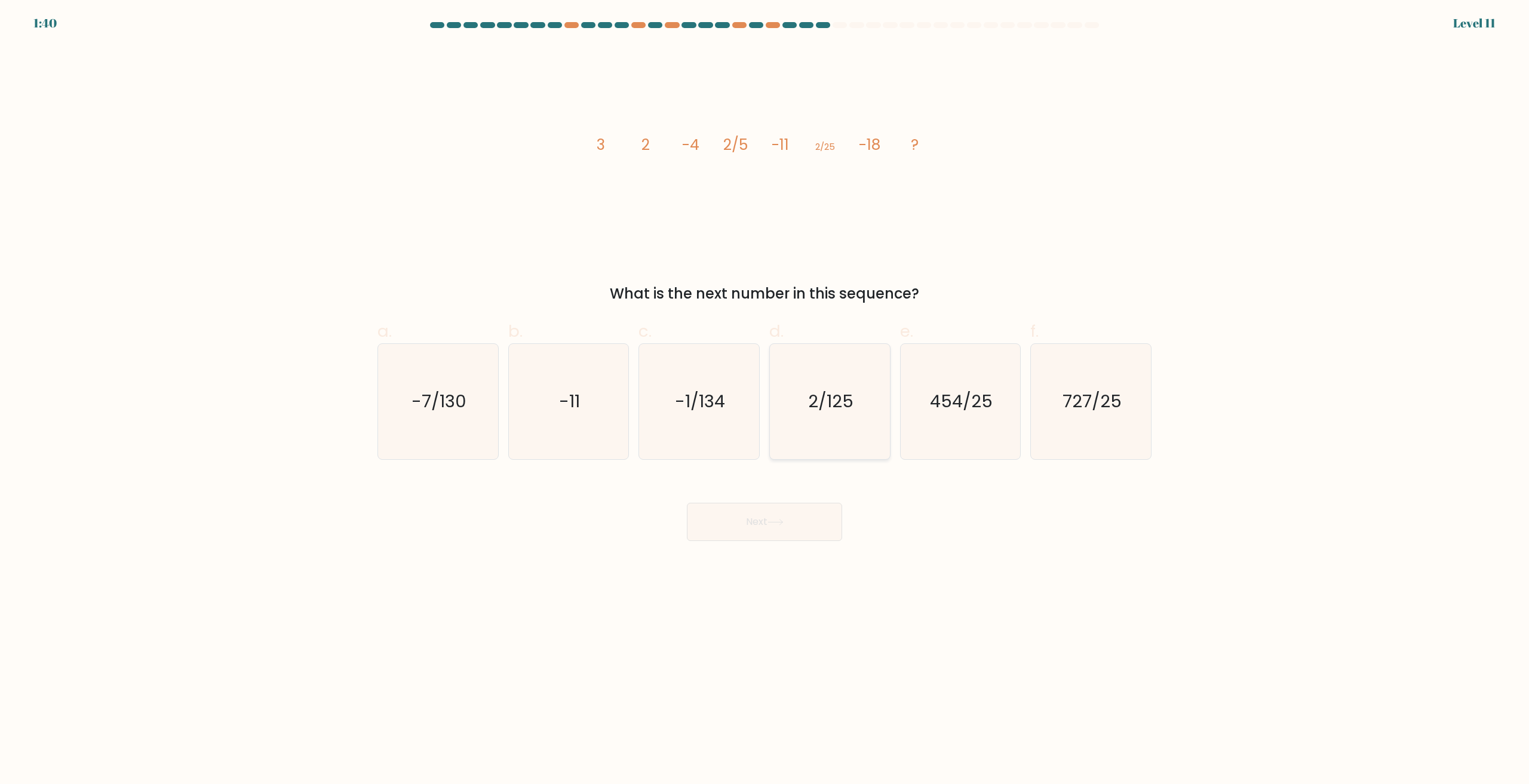
drag, startPoint x: 826, startPoint y: 421, endPoint x: 806, endPoint y: 480, distance: 62.3
click at [826, 420] on icon "2/125" at bounding box center [830, 401] width 115 height 115
click at [765, 400] on input "d. 2/125" at bounding box center [764, 395] width 1 height 8
radio input "true"
click at [794, 521] on button "Next" at bounding box center [764, 522] width 155 height 38
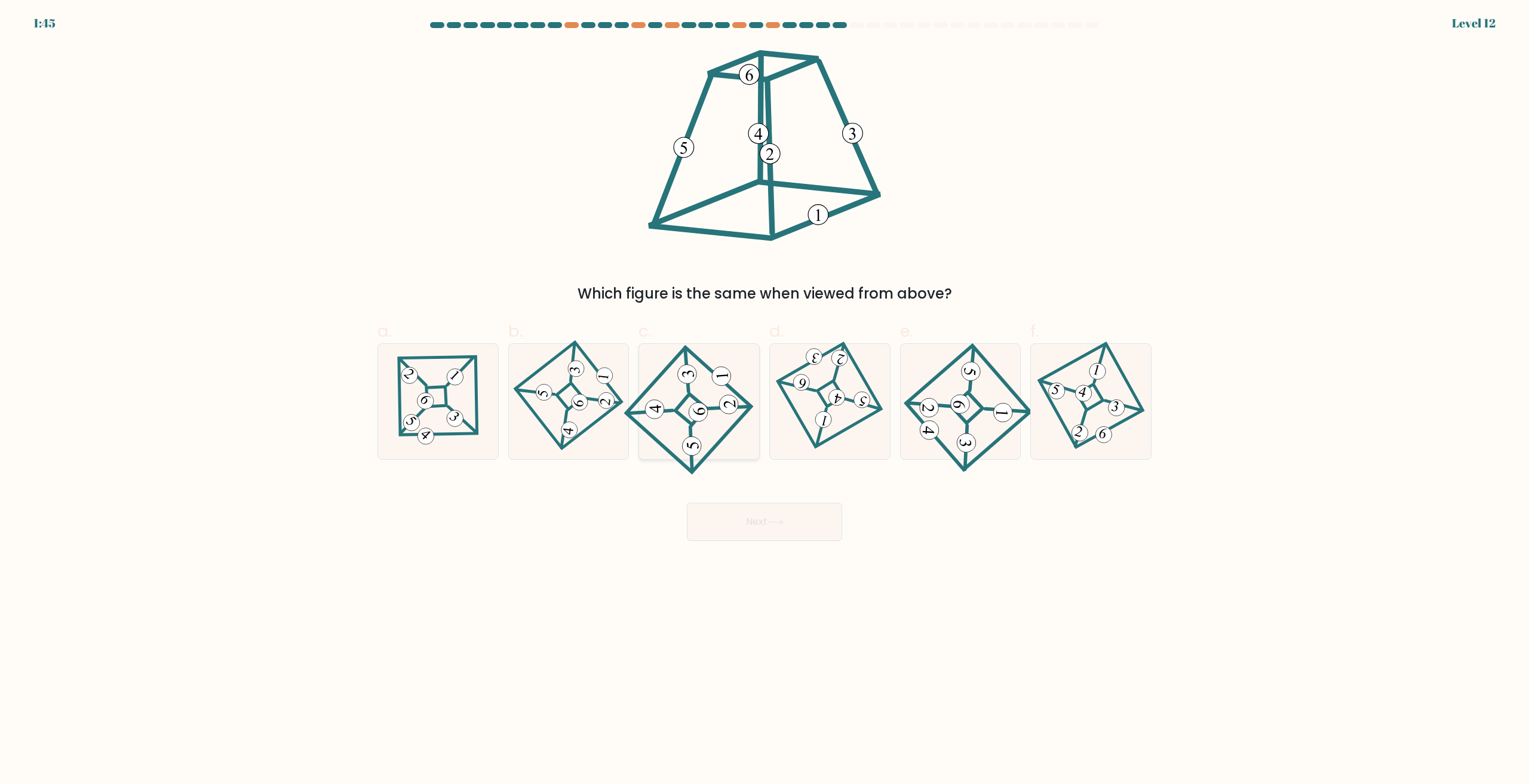
click at [692, 385] on icon at bounding box center [699, 401] width 107 height 92
click at [764, 392] on input "c." at bounding box center [764, 395] width 1 height 8
radio input "true"
click at [784, 529] on button "Next" at bounding box center [764, 522] width 155 height 38
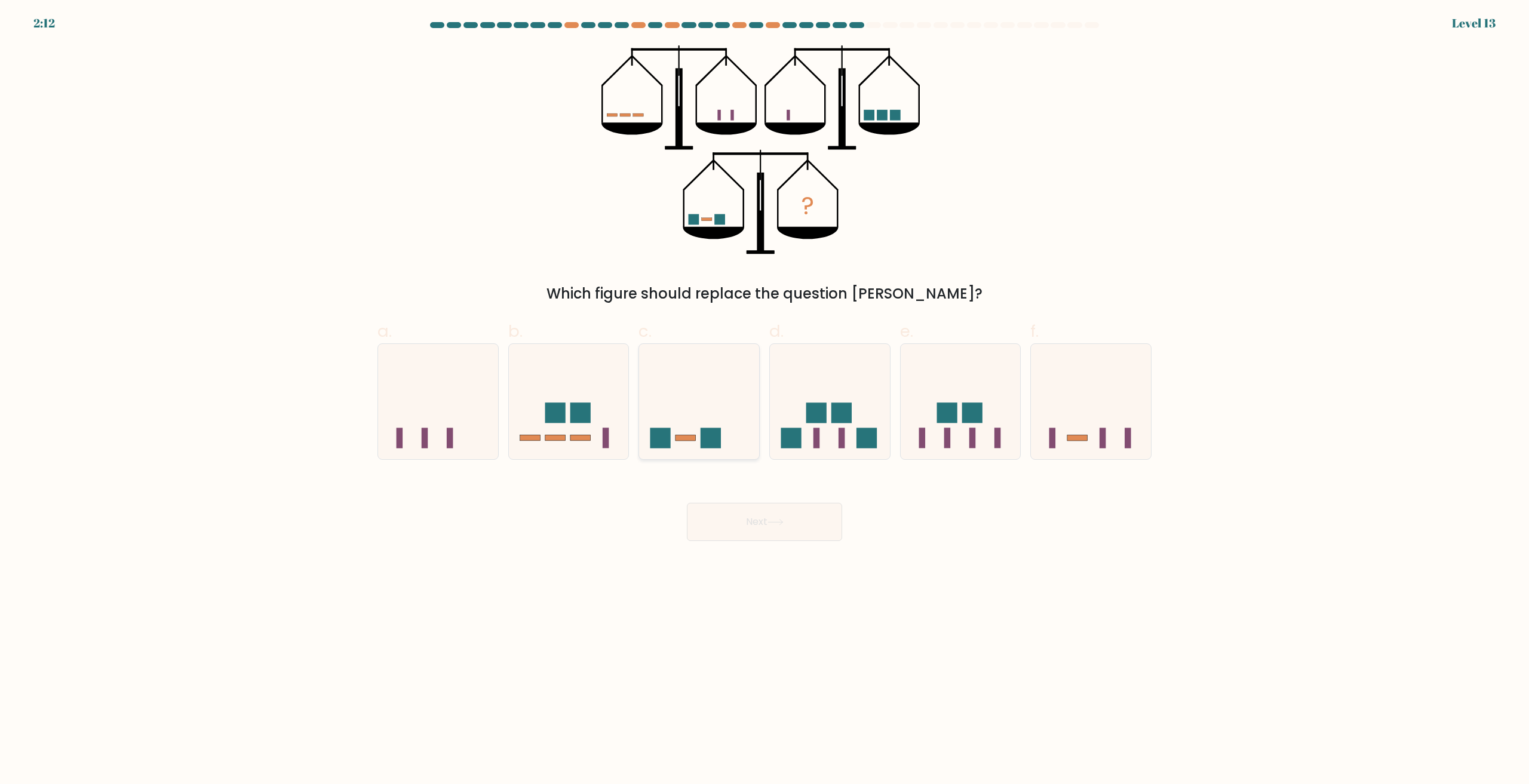
click at [719, 386] on icon at bounding box center [698, 401] width 120 height 99
click at [764, 392] on input "c." at bounding box center [764, 395] width 1 height 8
radio input "true"
click at [777, 519] on icon at bounding box center [775, 523] width 16 height 7
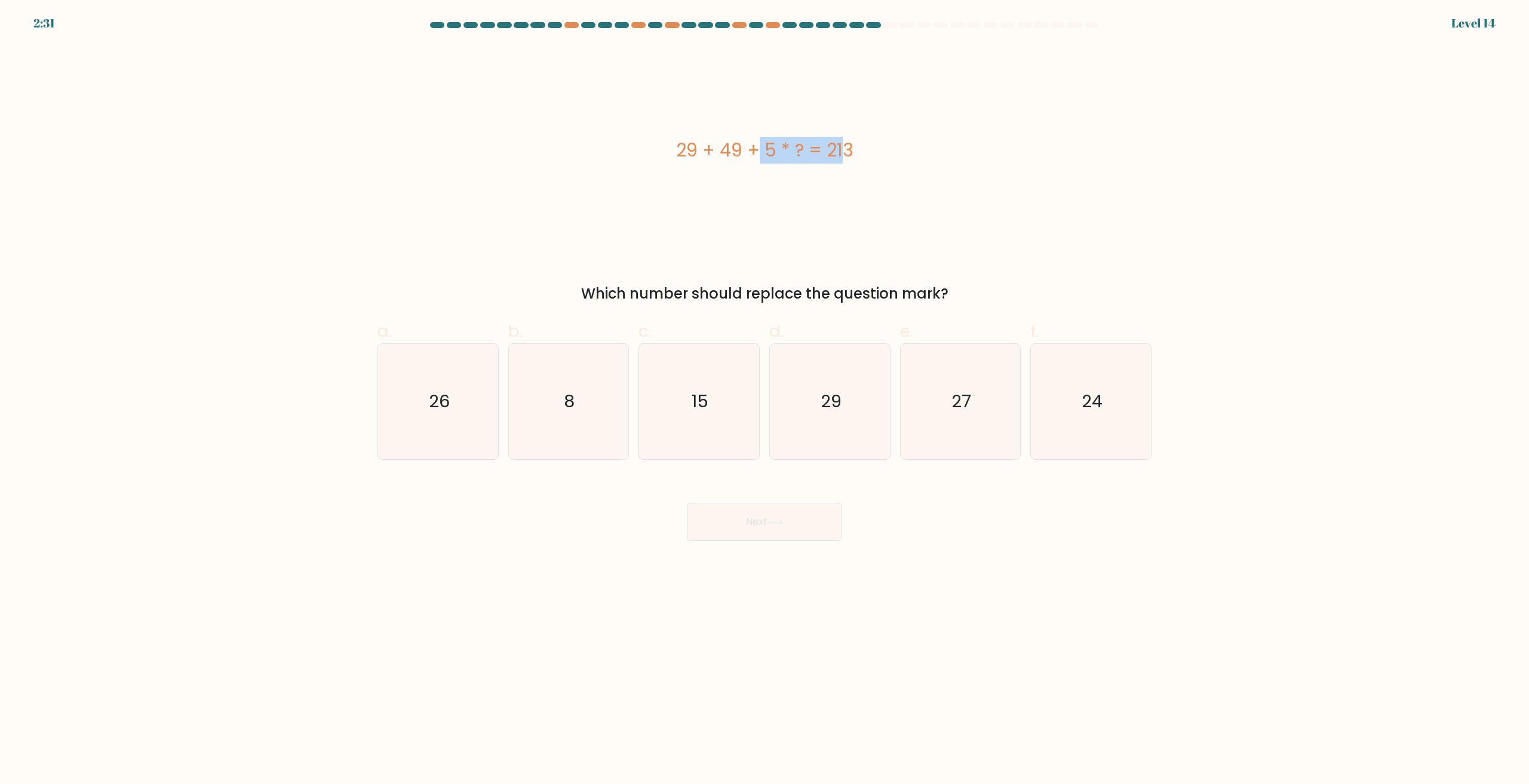
drag, startPoint x: 665, startPoint y: 154, endPoint x: 747, endPoint y: 182, distance: 86.6
click at [771, 154] on div "29 + 49 + 5 * ? = 213" at bounding box center [764, 150] width 774 height 27
copy div "29 + 49 + 5"
click at [703, 164] on div "29 + 49 + 5 * ? = 213" at bounding box center [764, 149] width 774 height 209
drag, startPoint x: 686, startPoint y: 150, endPoint x: 776, endPoint y: 150, distance: 90.0
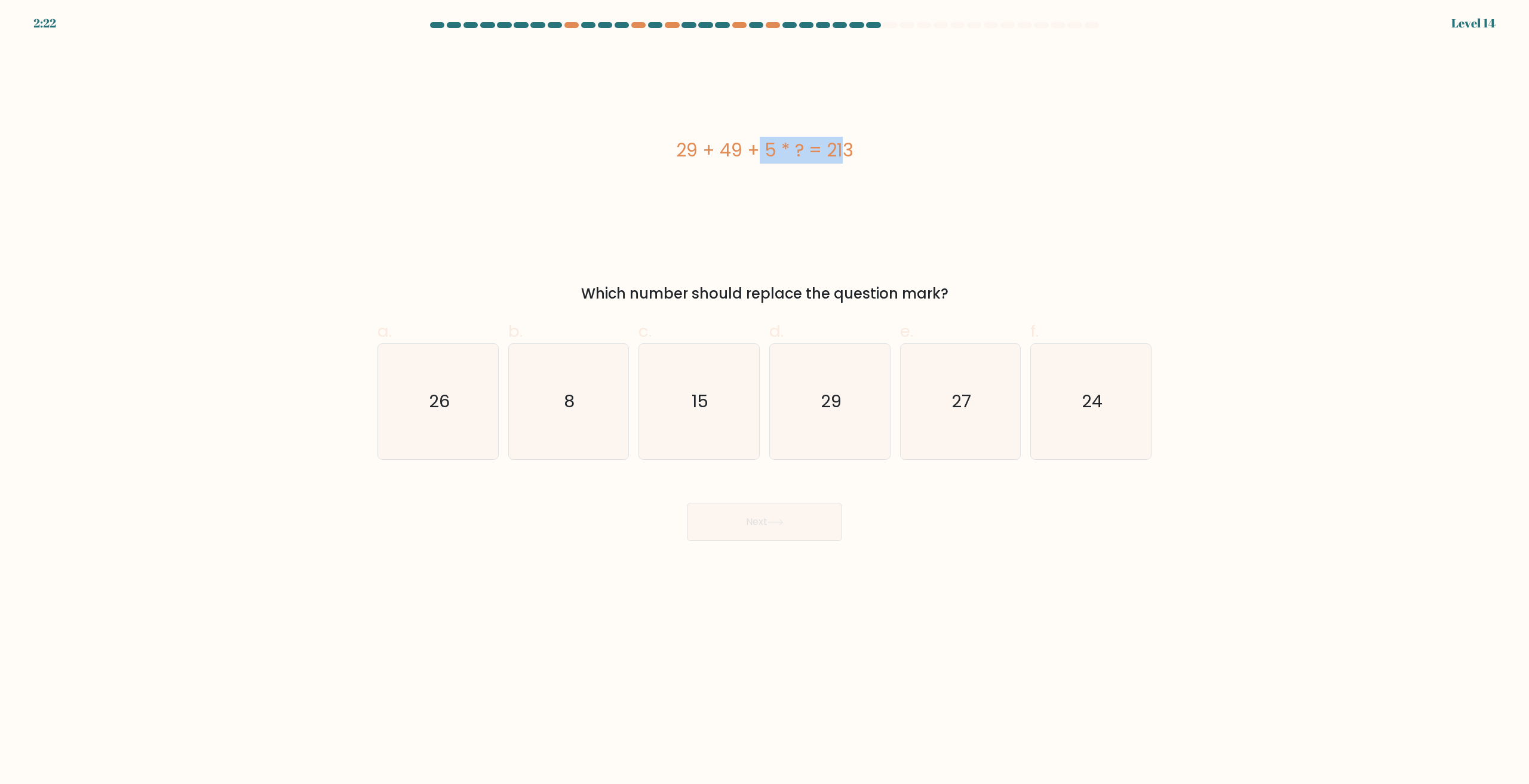
click at [776, 150] on div "29 + 49 + 5 * ? = 213" at bounding box center [764, 150] width 774 height 27
drag, startPoint x: 1114, startPoint y: 242, endPoint x: 1101, endPoint y: 249, distance: 14.8
click at [1114, 243] on div "29 + 49 + 5 * ? = 213" at bounding box center [764, 149] width 774 height 209
click at [944, 393] on icon "27" at bounding box center [960, 401] width 115 height 115
click at [765, 393] on input "e. 27" at bounding box center [764, 395] width 1 height 8
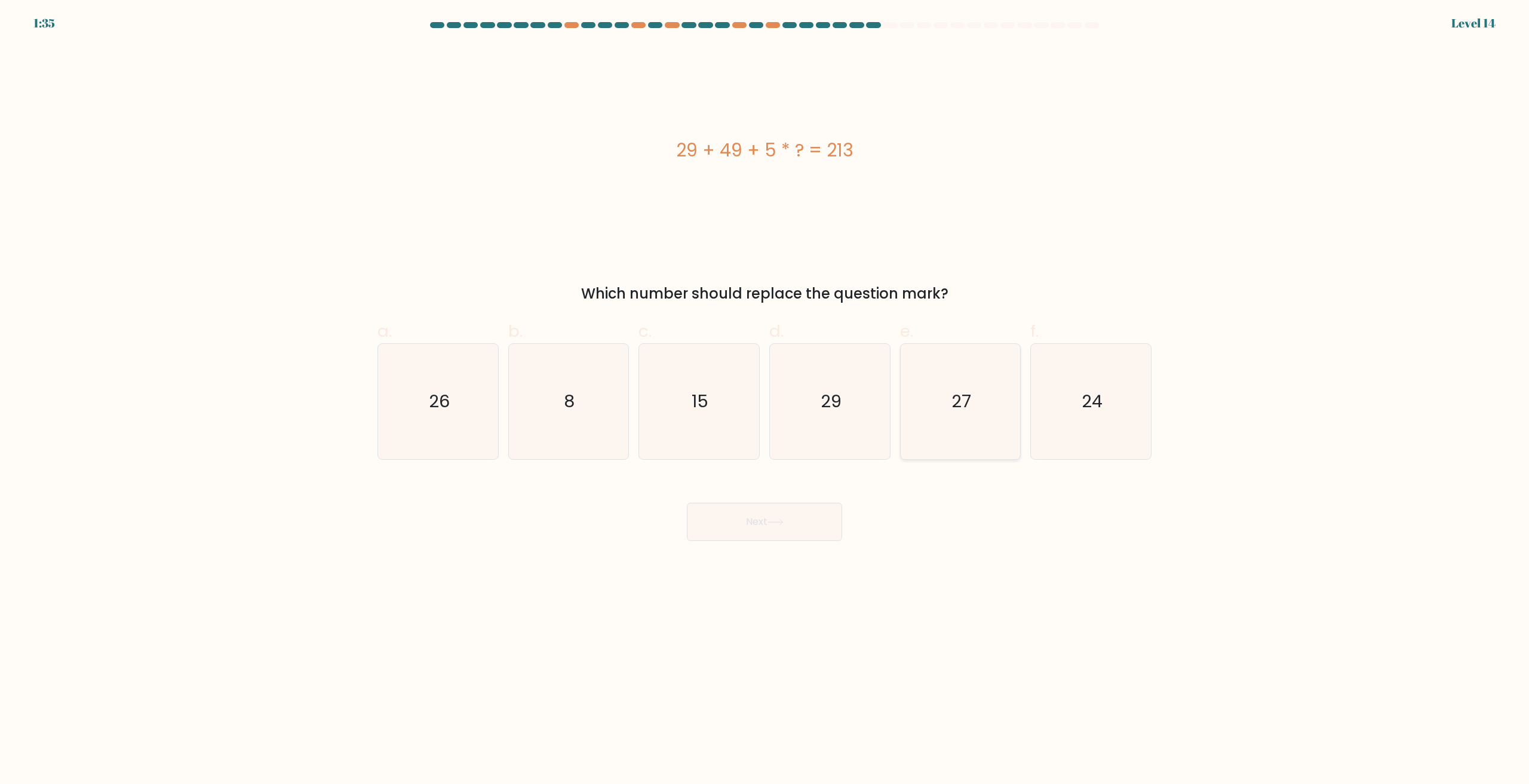
radio input "true"
click at [756, 518] on button "Next" at bounding box center [764, 522] width 155 height 38
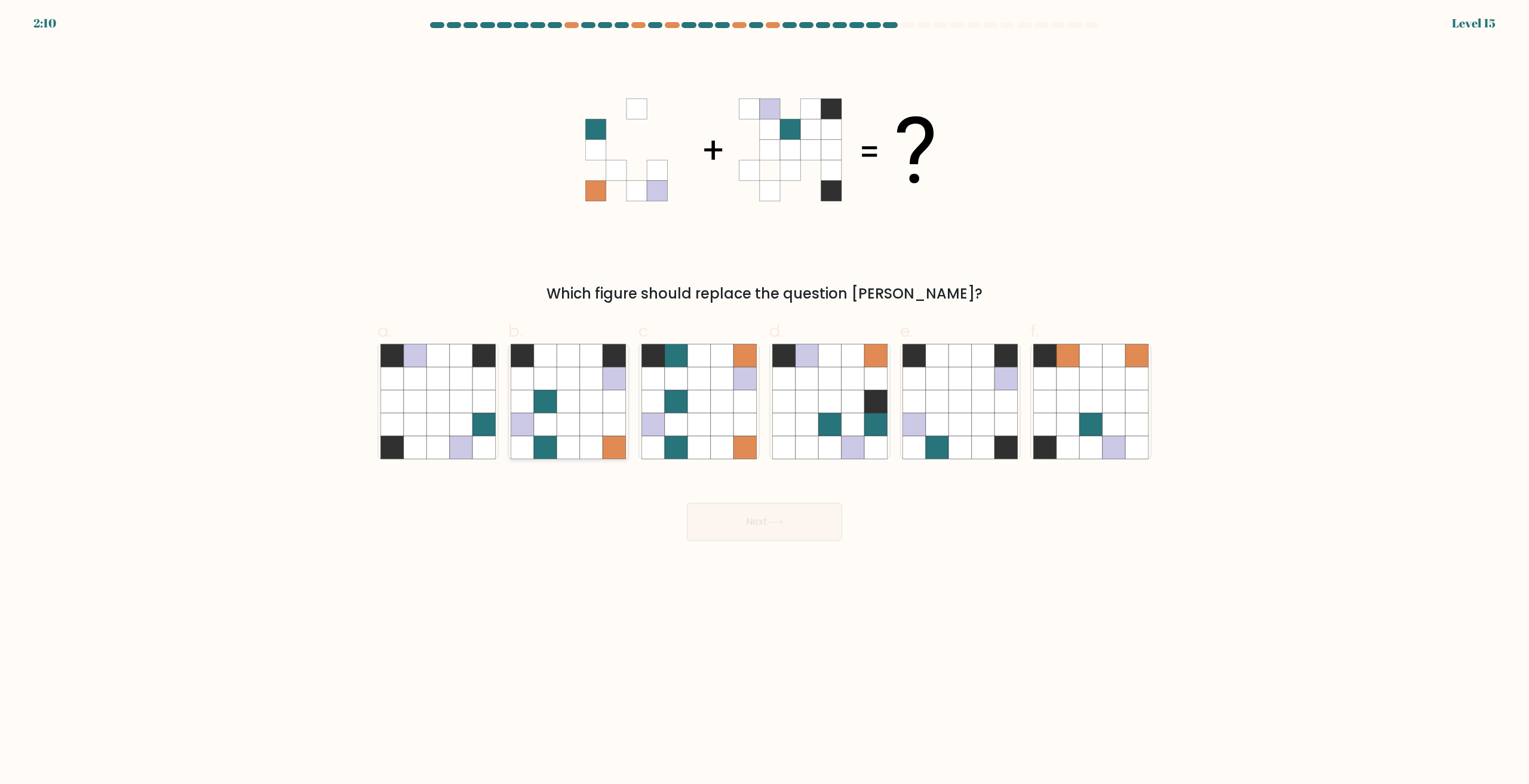
click at [580, 390] on icon at bounding box center [591, 401] width 23 height 23
click at [764, 392] on input "b." at bounding box center [764, 395] width 1 height 8
radio input "true"
click at [783, 521] on icon at bounding box center [775, 523] width 16 height 7
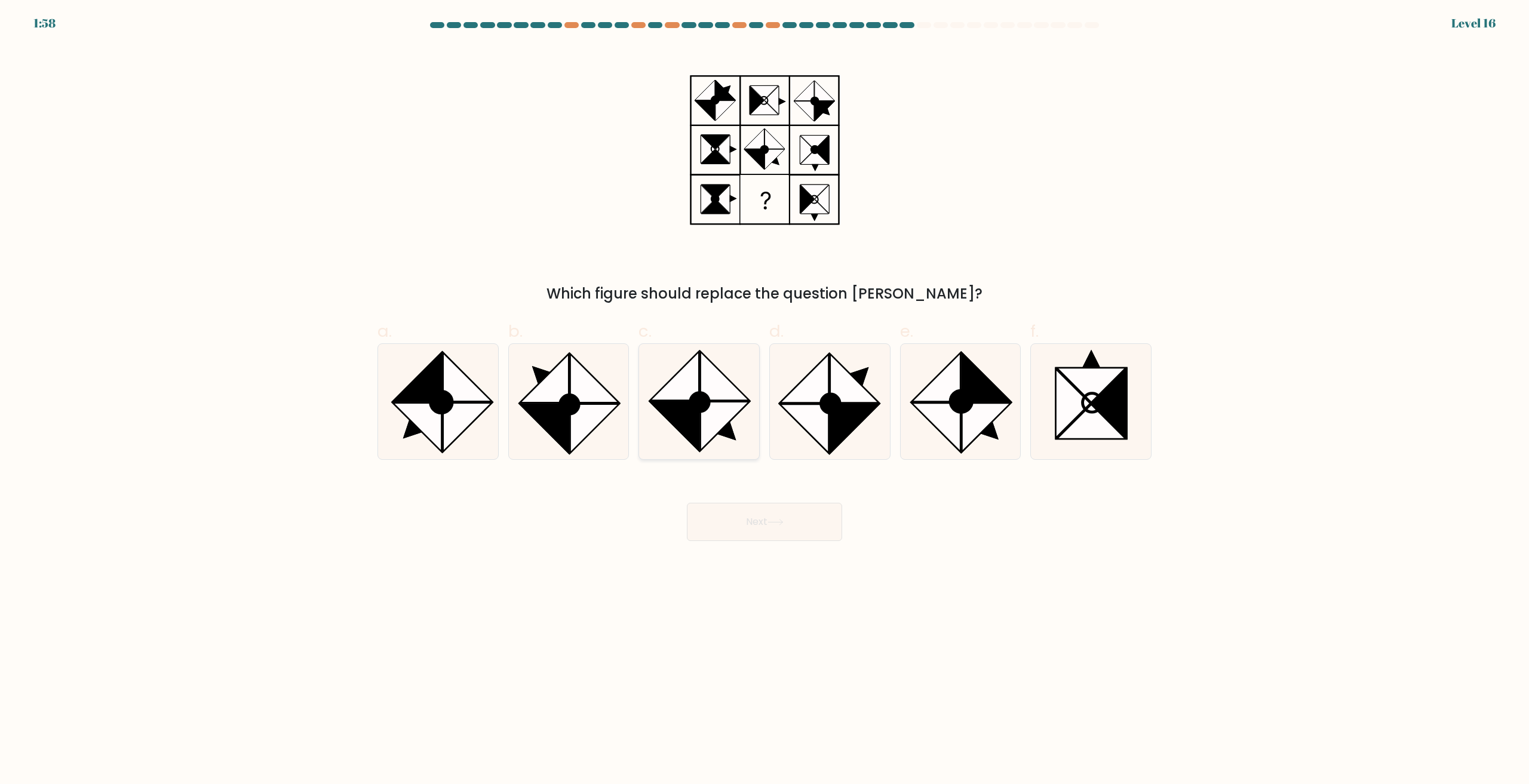
click at [708, 429] on icon at bounding box center [725, 427] width 49 height 49
click at [764, 400] on input "c." at bounding box center [764, 395] width 1 height 8
radio input "true"
click at [798, 524] on button "Next" at bounding box center [764, 522] width 155 height 38
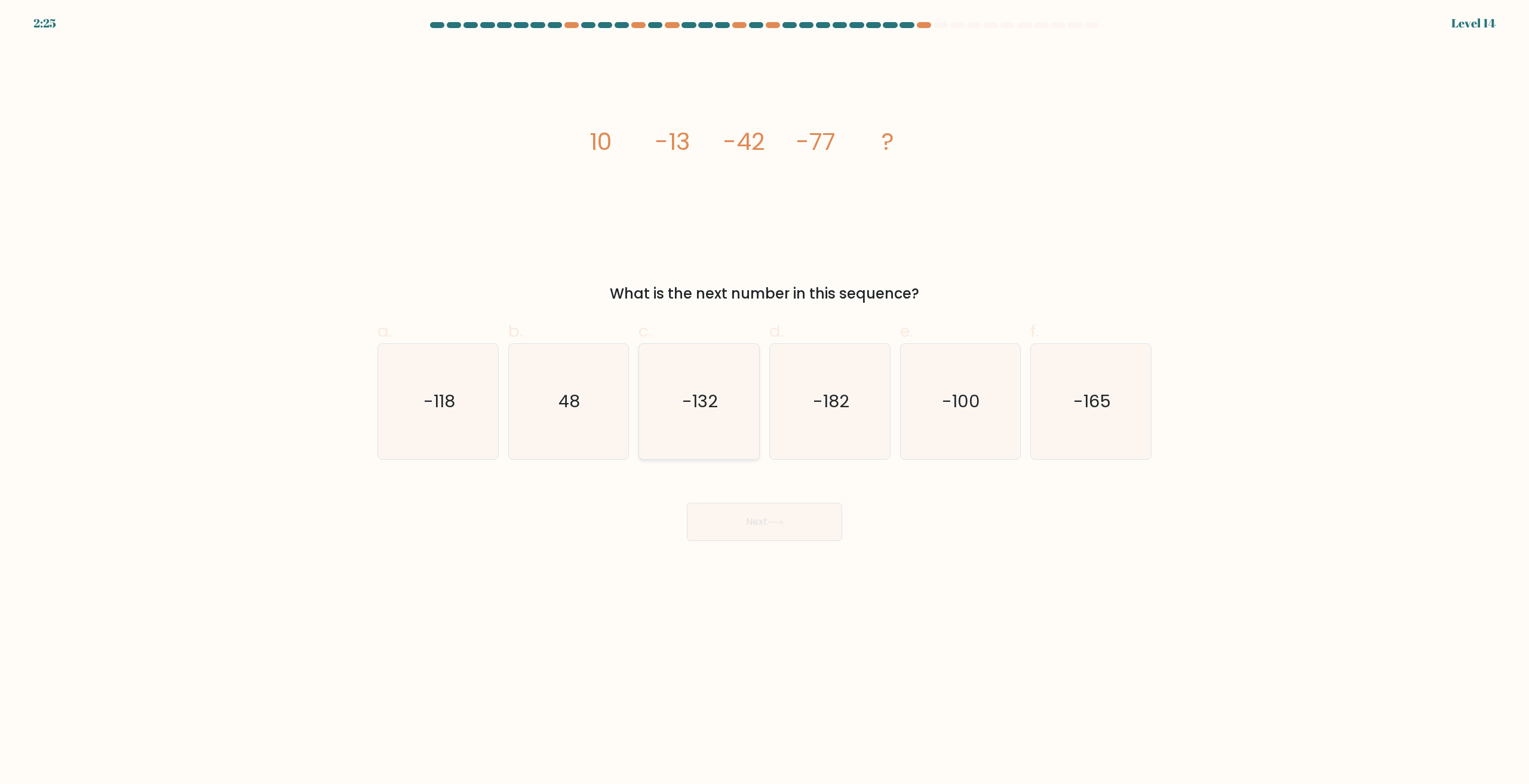
click at [714, 419] on icon "-132" at bounding box center [699, 401] width 115 height 115
click at [764, 400] on input "c. -132" at bounding box center [764, 395] width 1 height 8
radio input "true"
click at [781, 524] on icon at bounding box center [775, 523] width 16 height 7
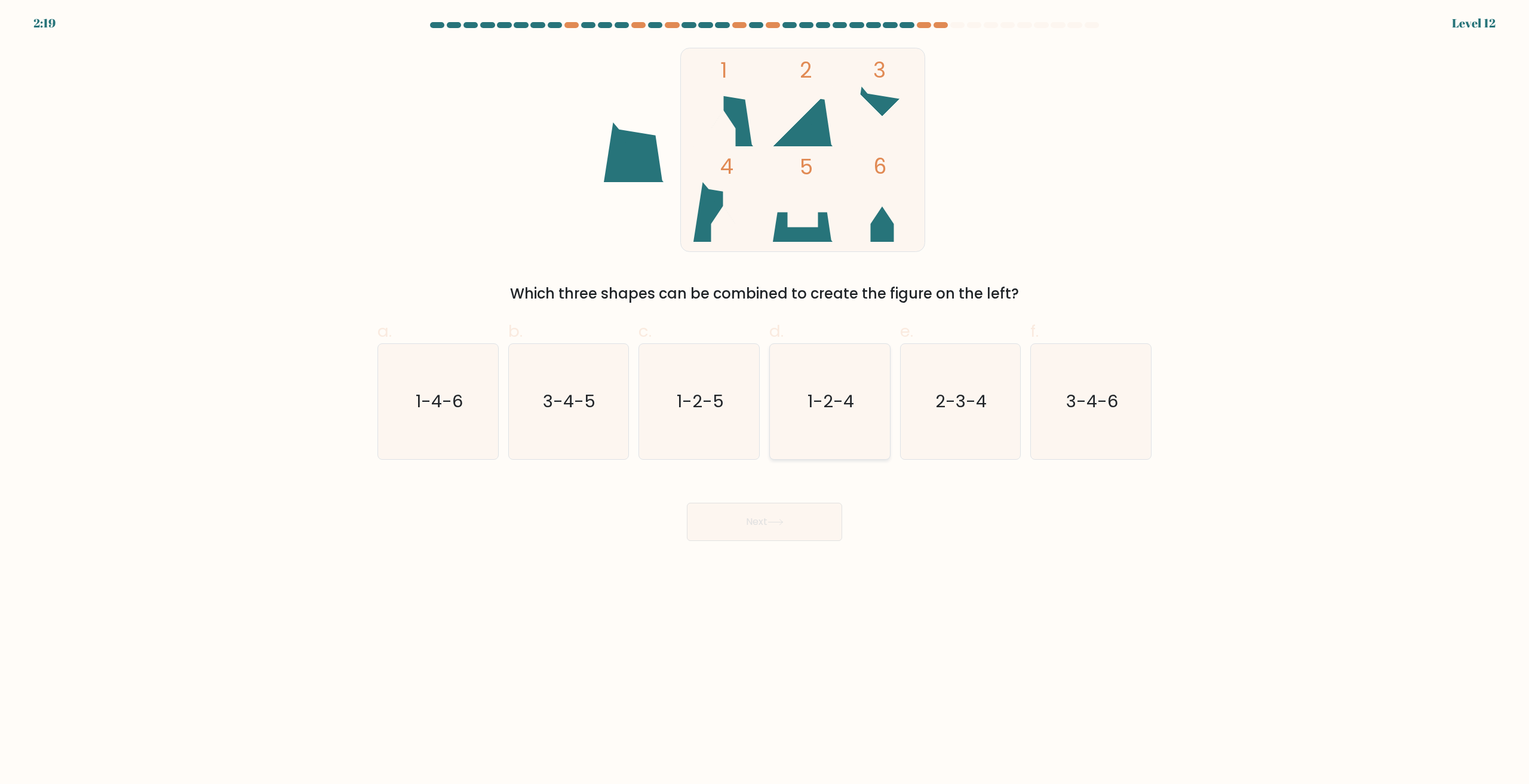
click at [832, 399] on text "1-2-4" at bounding box center [831, 402] width 47 height 24
click at [765, 399] on input "d. 1-2-4" at bounding box center [764, 395] width 1 height 8
radio input "true"
click at [781, 523] on icon at bounding box center [775, 522] width 14 height 5
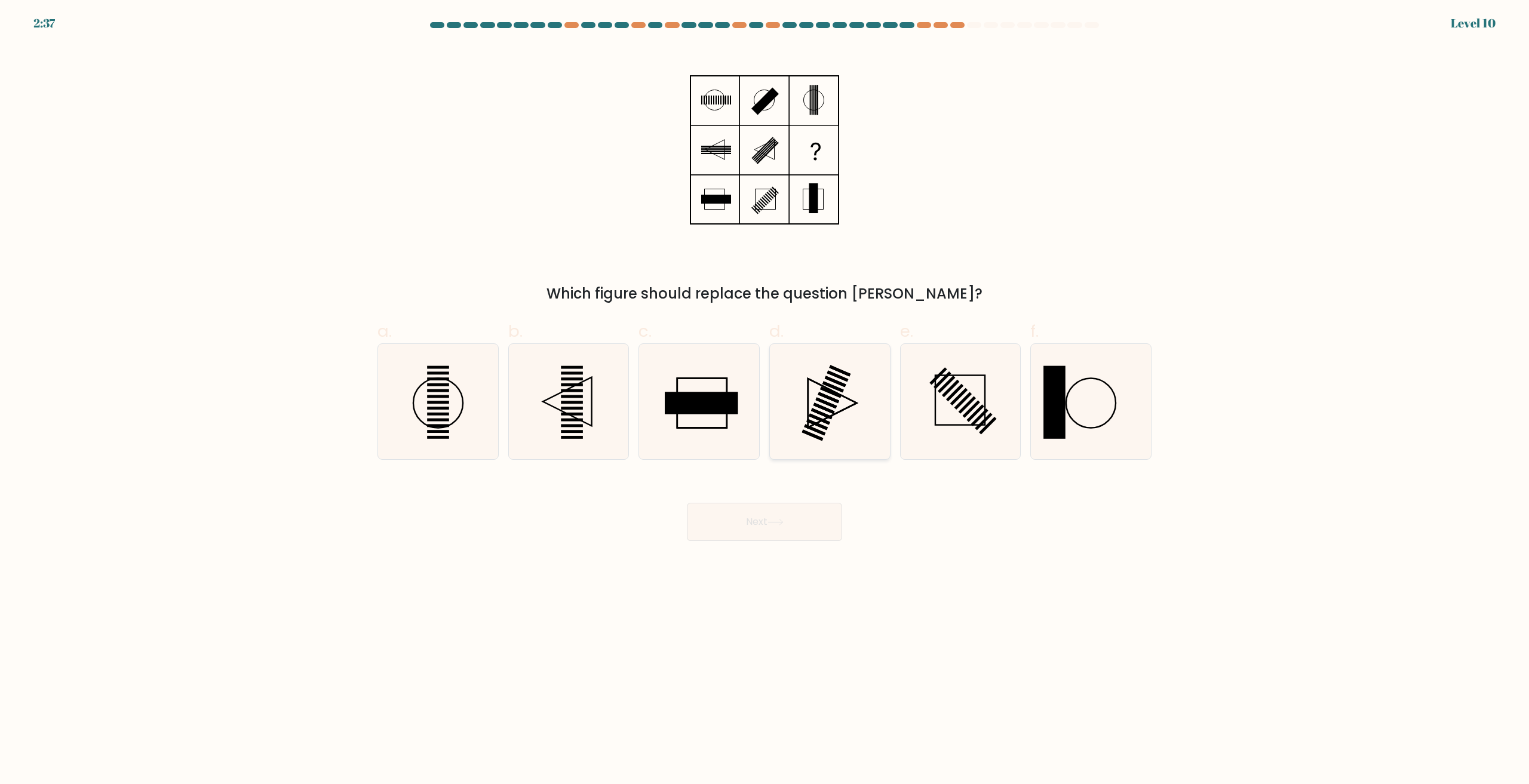
click at [838, 423] on icon at bounding box center [830, 401] width 115 height 115
click at [765, 400] on input "d." at bounding box center [764, 395] width 1 height 8
radio input "true"
click at [723, 517] on button "Next" at bounding box center [764, 522] width 155 height 38
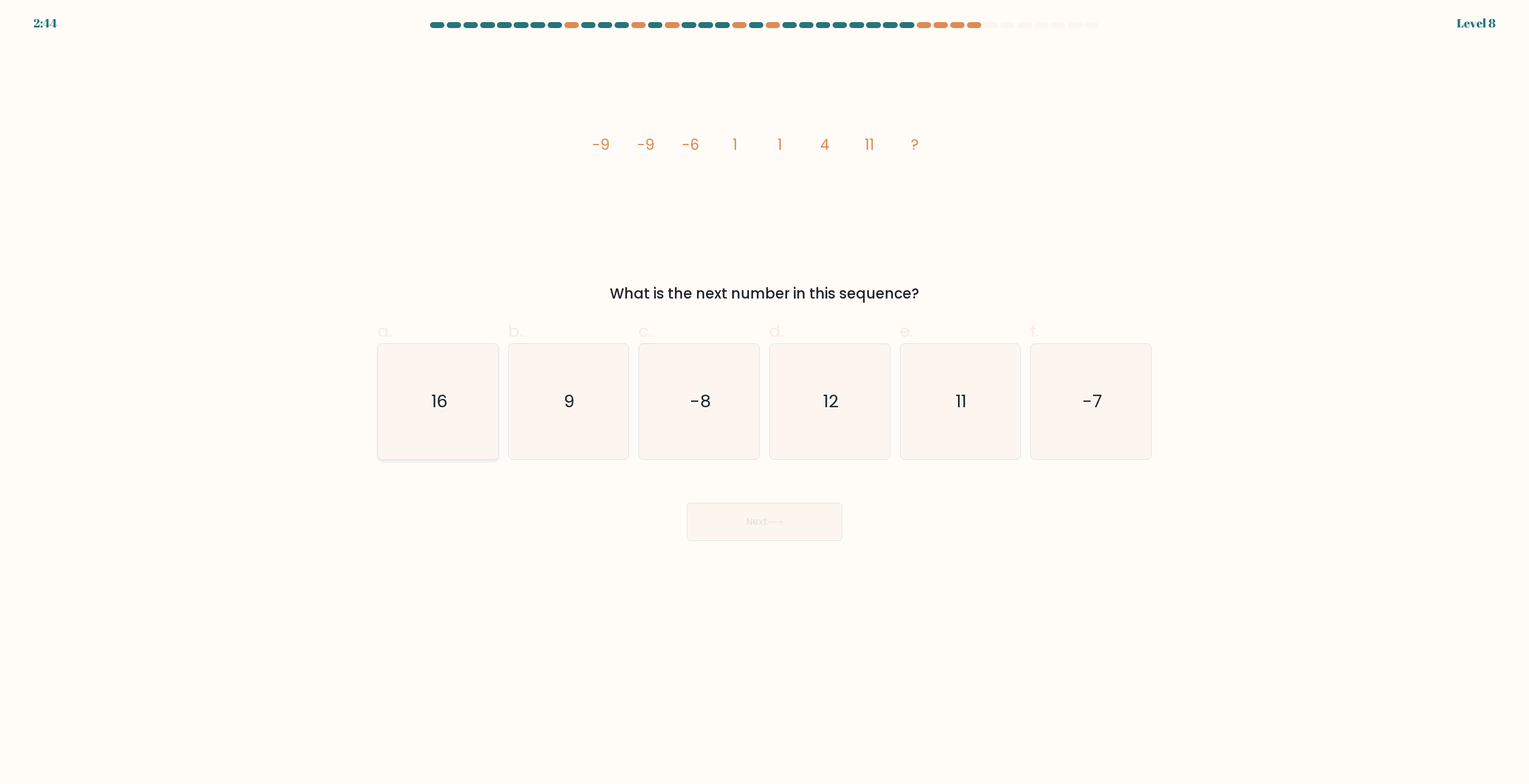
click at [449, 392] on icon "16" at bounding box center [438, 401] width 115 height 115
click at [764, 392] on input "a. 16" at bounding box center [764, 395] width 1 height 8
radio input "true"
click at [784, 528] on button "Next" at bounding box center [764, 522] width 155 height 38
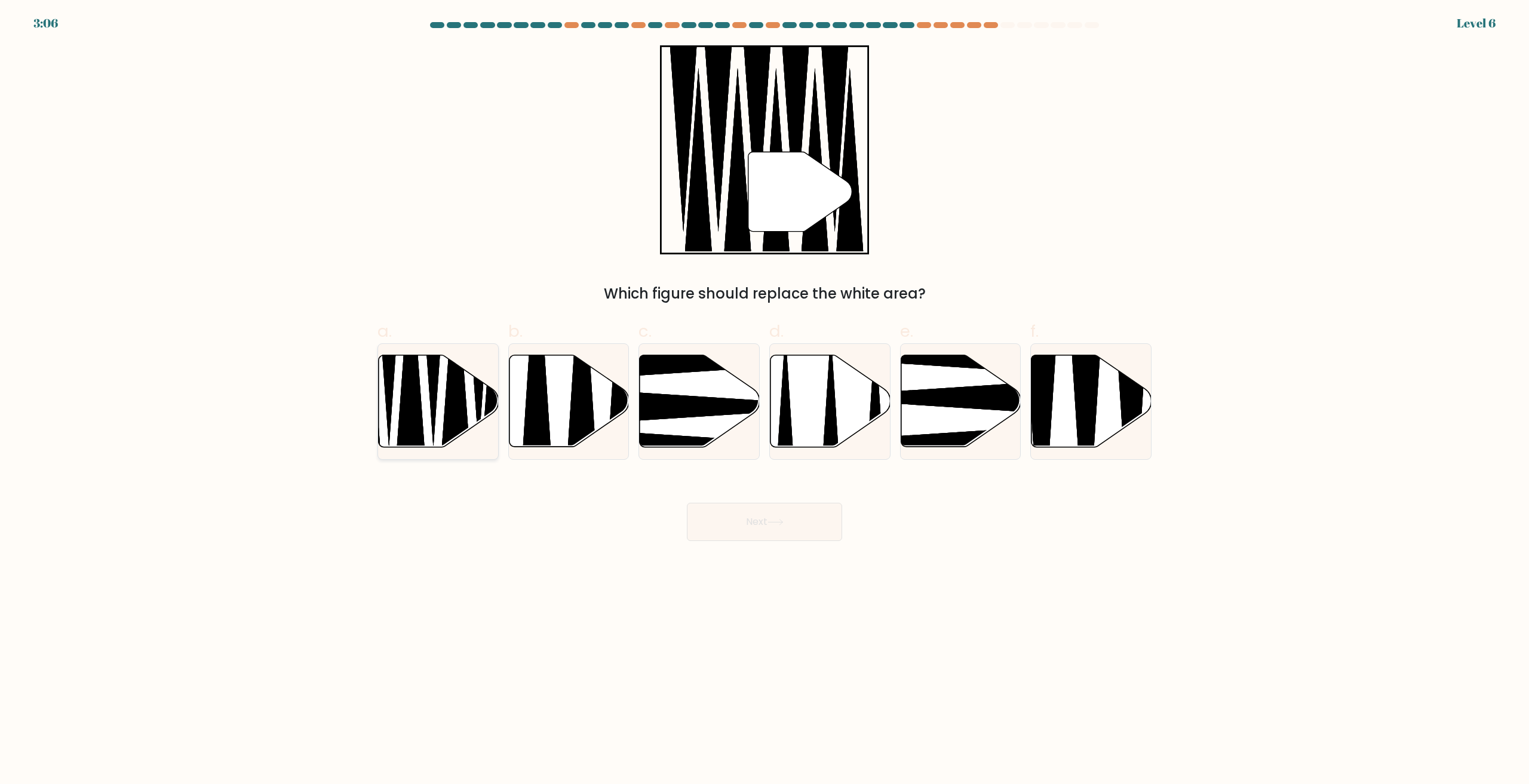
click at [392, 413] on icon at bounding box center [438, 401] width 120 height 92
click at [764, 400] on input "a." at bounding box center [764, 395] width 1 height 8
radio input "true"
click at [795, 522] on button "Next" at bounding box center [764, 522] width 155 height 38
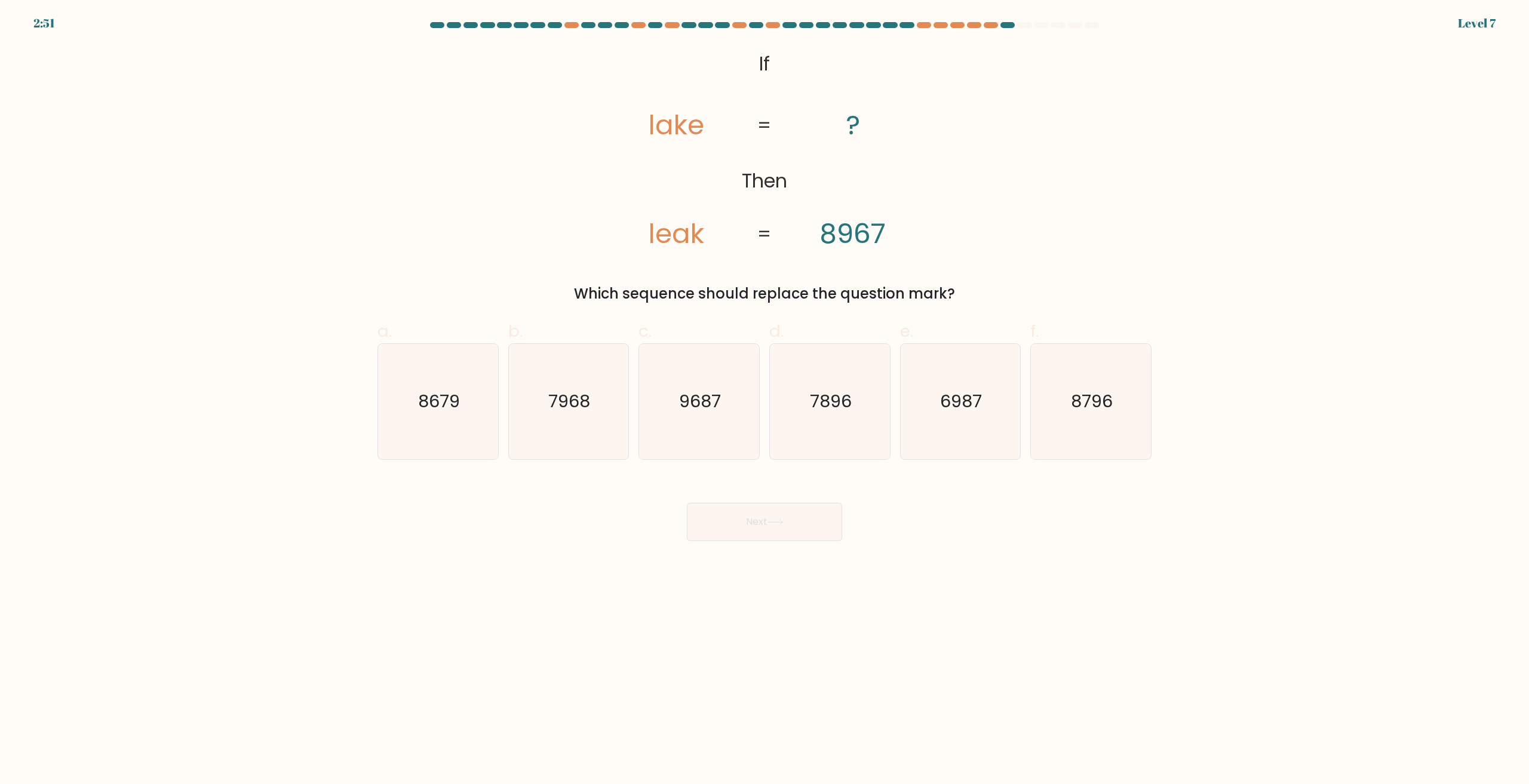
click at [858, 669] on body "2:51 Level 7 If" at bounding box center [764, 392] width 1529 height 784
click at [484, 440] on icon "8679" at bounding box center [438, 401] width 115 height 115
click at [764, 400] on input "a. 8679" at bounding box center [764, 395] width 1 height 8
radio input "true"
click at [768, 525] on button "Next" at bounding box center [764, 522] width 155 height 38
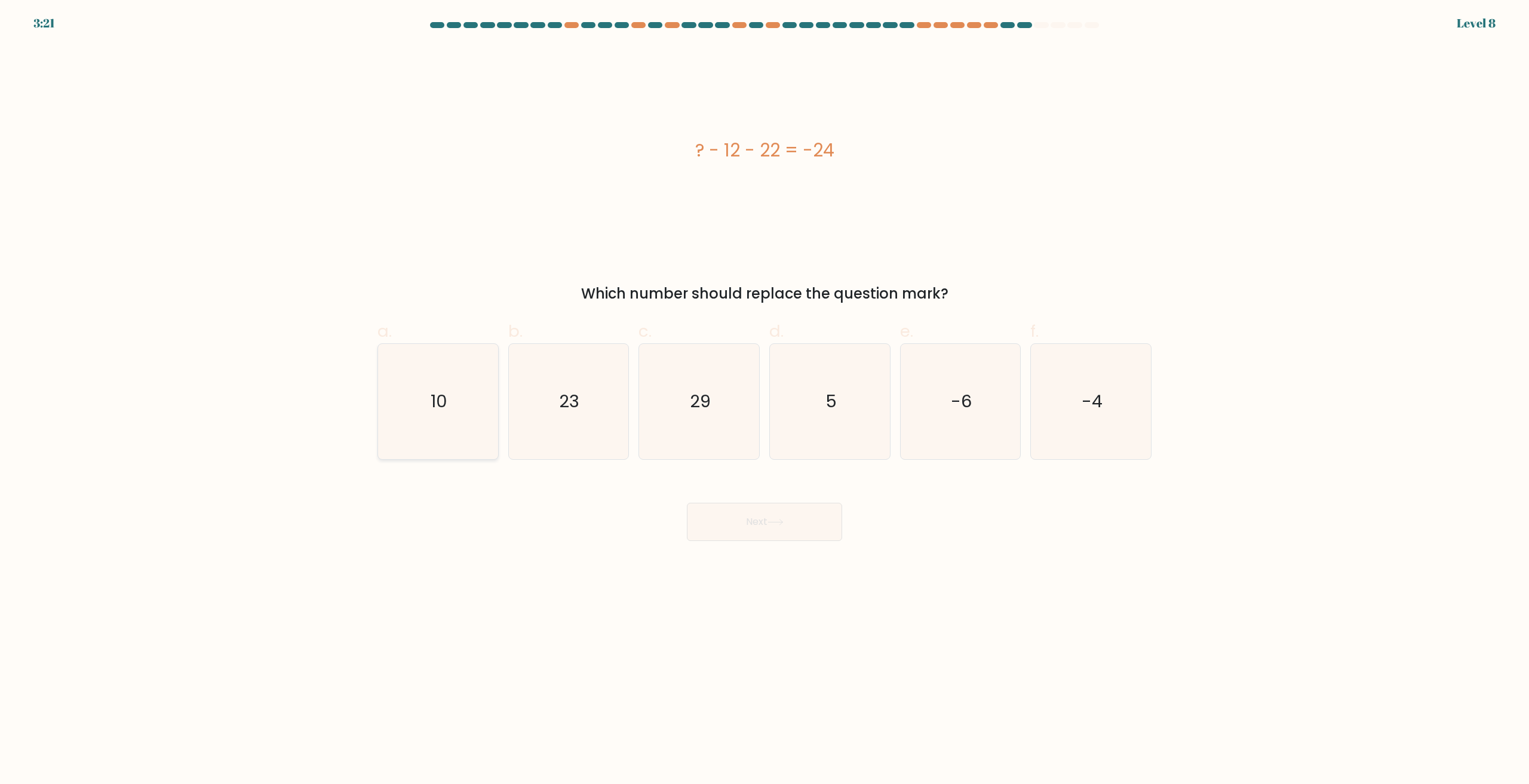
click at [429, 402] on icon "10" at bounding box center [438, 401] width 115 height 115
click at [764, 400] on input "a. 10" at bounding box center [764, 395] width 1 height 8
radio input "true"
click at [717, 509] on button "Next" at bounding box center [764, 522] width 155 height 38
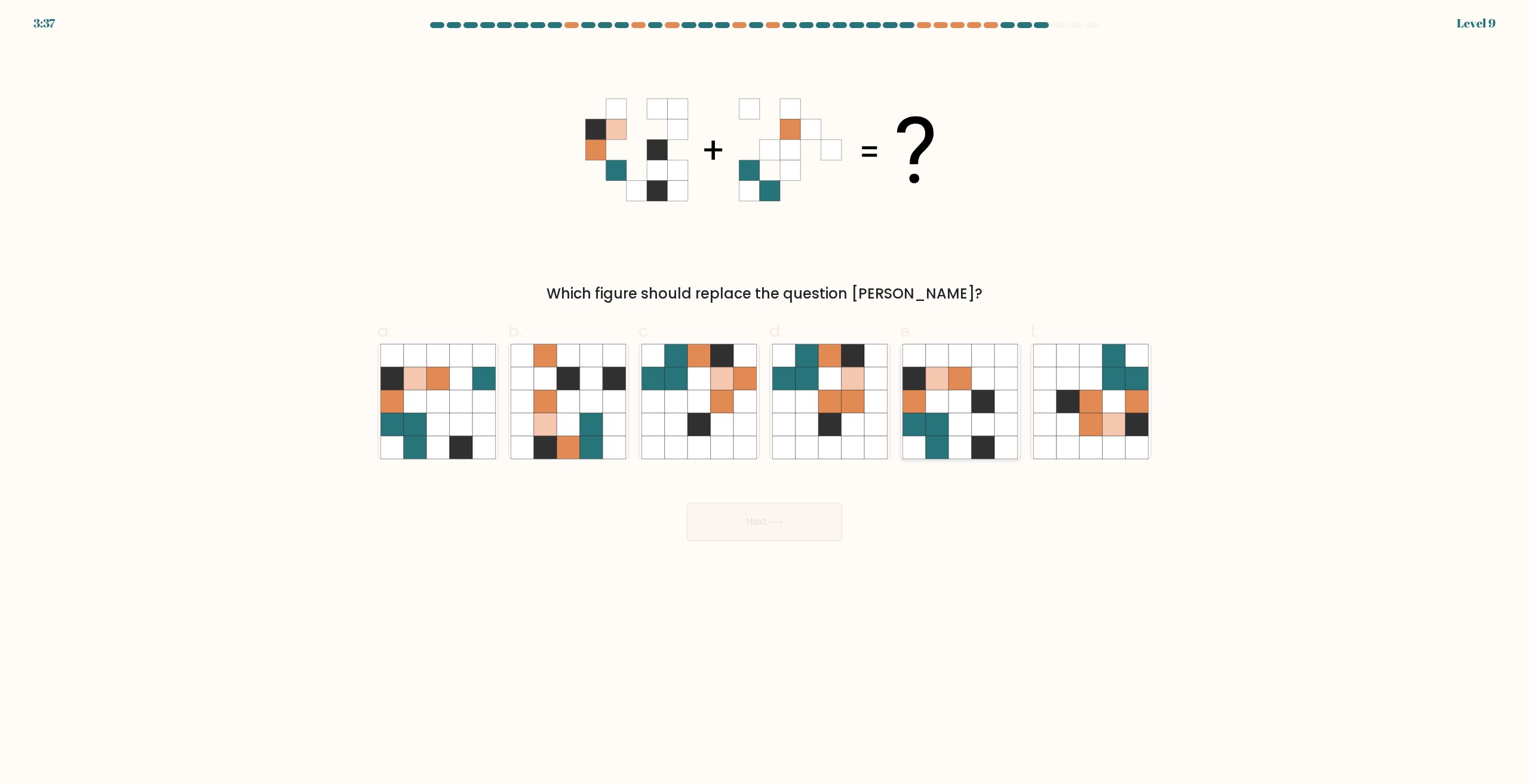
click at [934, 398] on icon at bounding box center [937, 401] width 23 height 23
click at [765, 398] on input "e." at bounding box center [764, 395] width 1 height 8
radio input "true"
click at [753, 526] on button "Next" at bounding box center [764, 522] width 155 height 38
click at [776, 520] on icon at bounding box center [775, 523] width 16 height 7
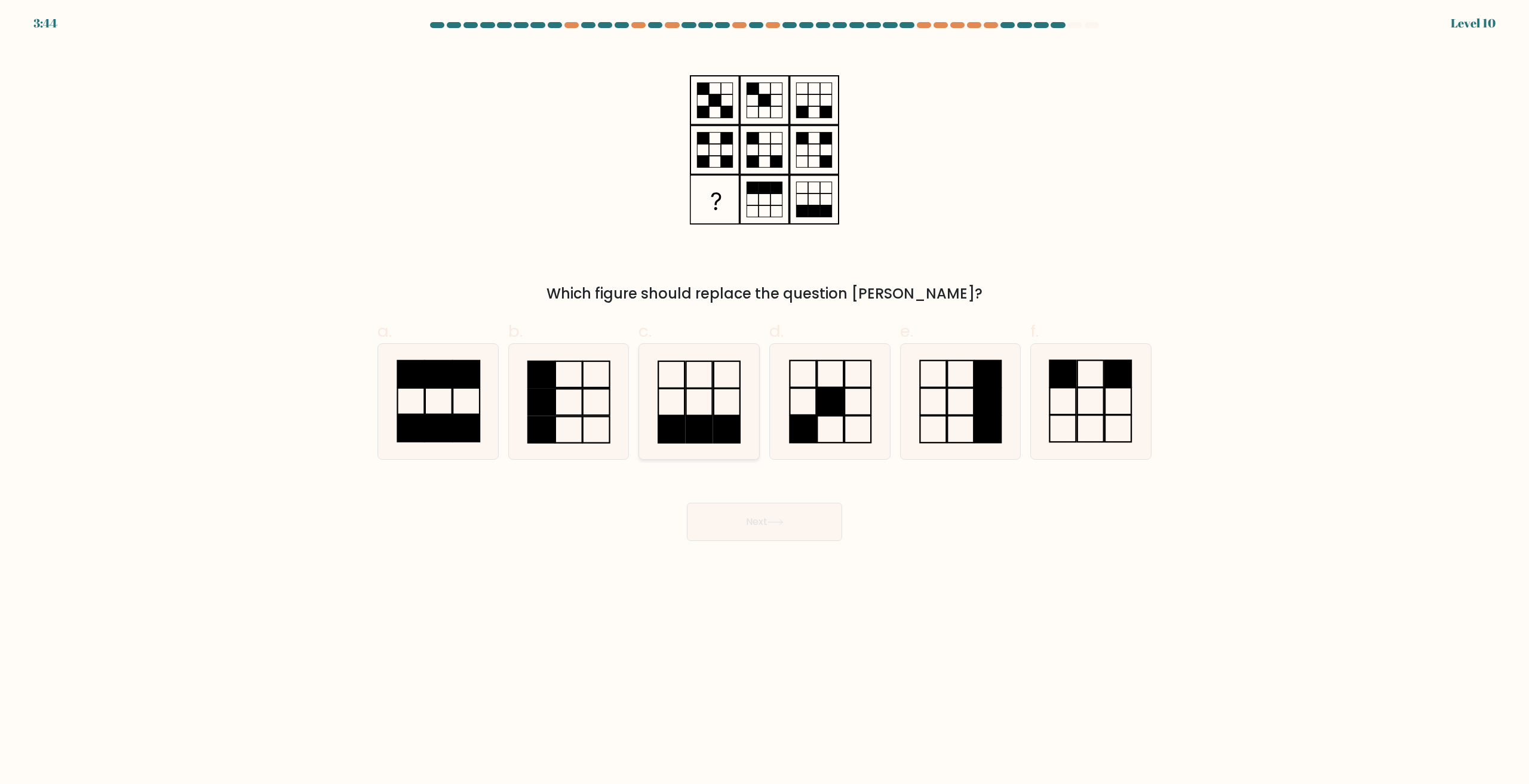
click at [733, 413] on icon at bounding box center [699, 401] width 115 height 115
click at [764, 400] on input "c." at bounding box center [764, 395] width 1 height 8
radio input "true"
click at [787, 518] on button "Next" at bounding box center [764, 522] width 155 height 38
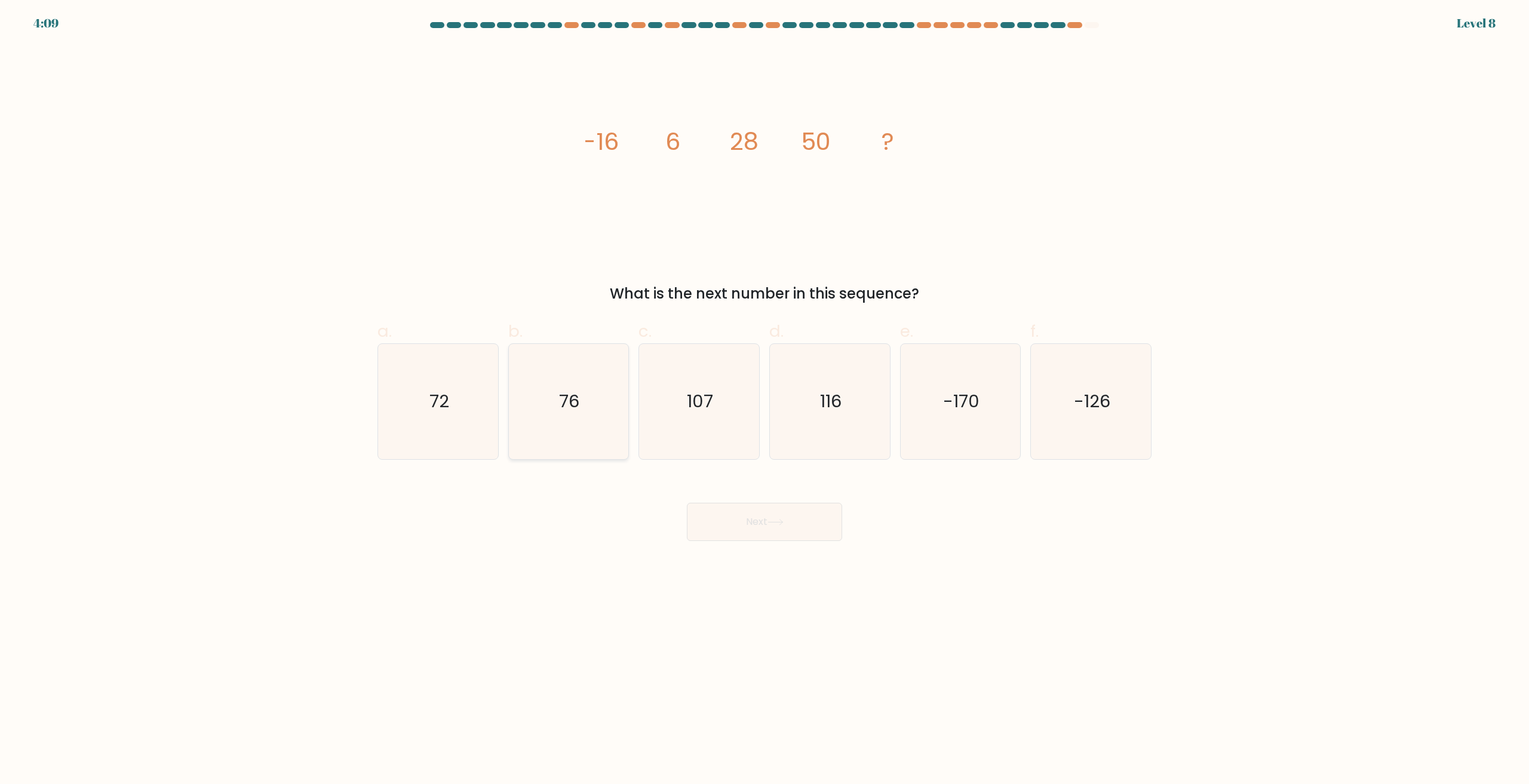
click at [564, 400] on text "76" at bounding box center [569, 402] width 20 height 24
click at [764, 400] on input "b. 76" at bounding box center [764, 395] width 1 height 8
radio input "true"
click at [753, 511] on button "Next" at bounding box center [764, 522] width 155 height 38
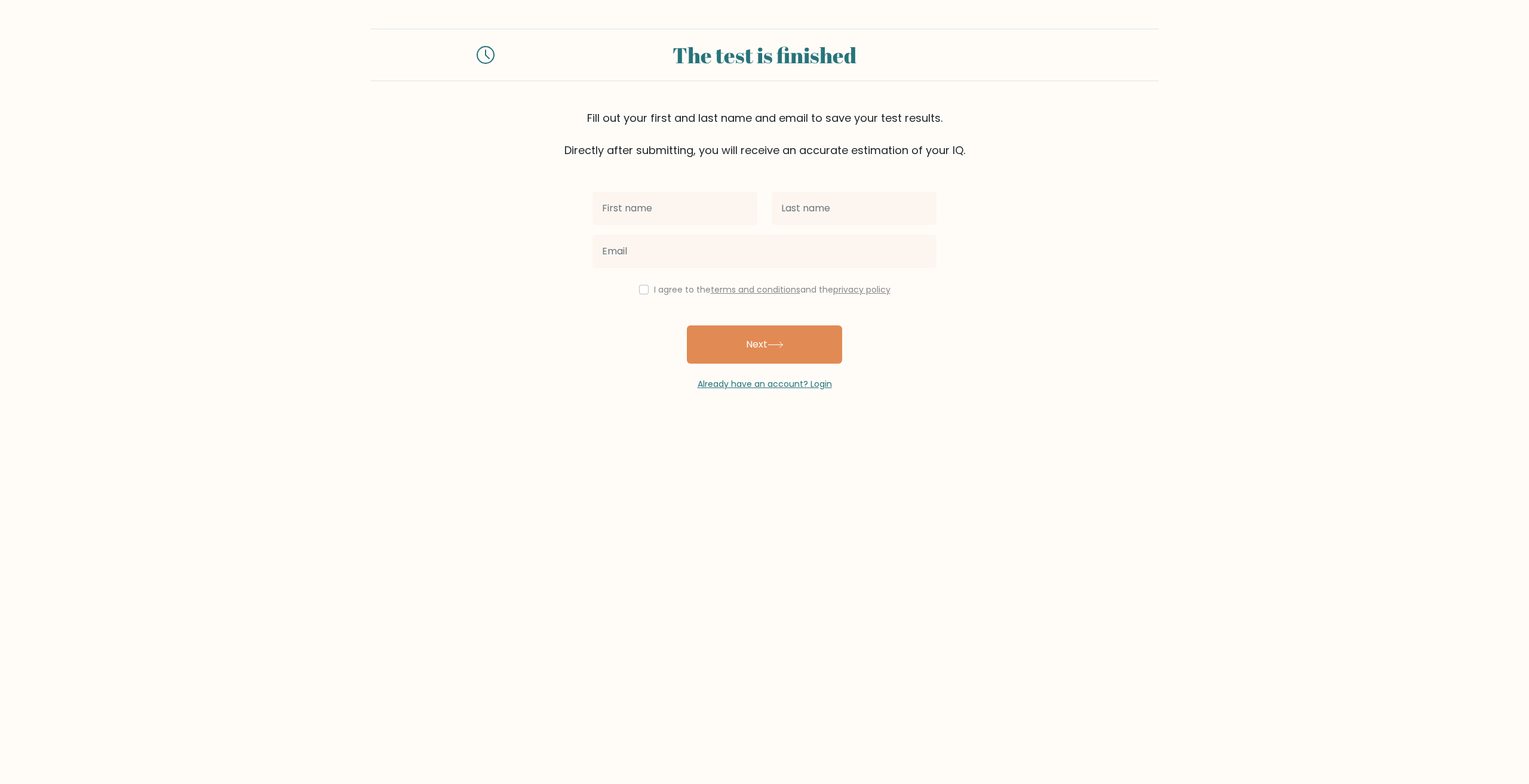
click at [698, 207] on input "text" at bounding box center [675, 208] width 165 height 33
type input "[PERSON_NAME]"
click at [809, 213] on input "text" at bounding box center [854, 208] width 165 height 33
type input "Marqueses"
click at [746, 265] on input "email" at bounding box center [764, 251] width 344 height 33
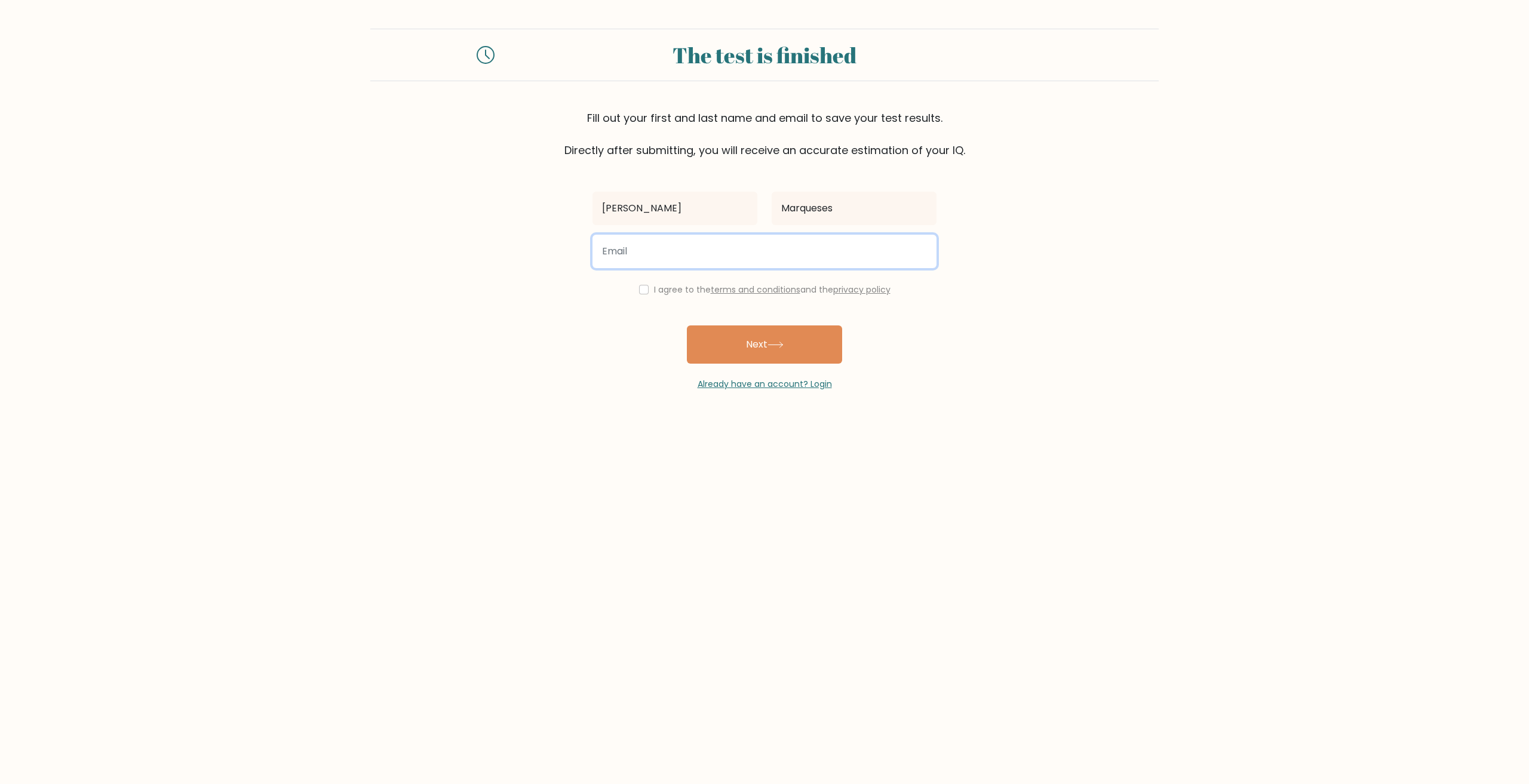
type input "amarqueses1437@gmail.com"
click at [645, 288] on input "checkbox" at bounding box center [643, 289] width 9 height 9
checkbox input "true"
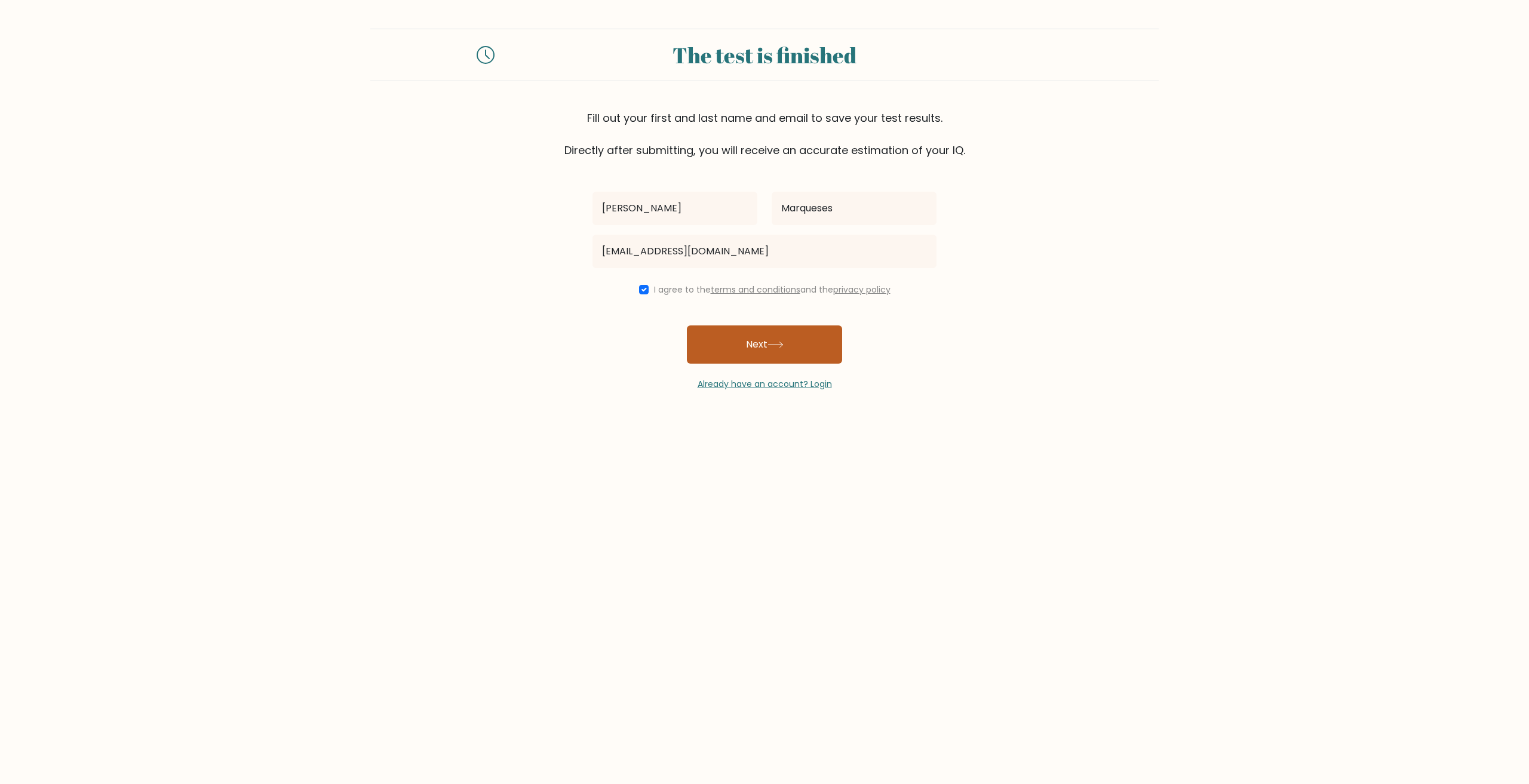
click at [745, 348] on button "Next" at bounding box center [764, 344] width 155 height 38
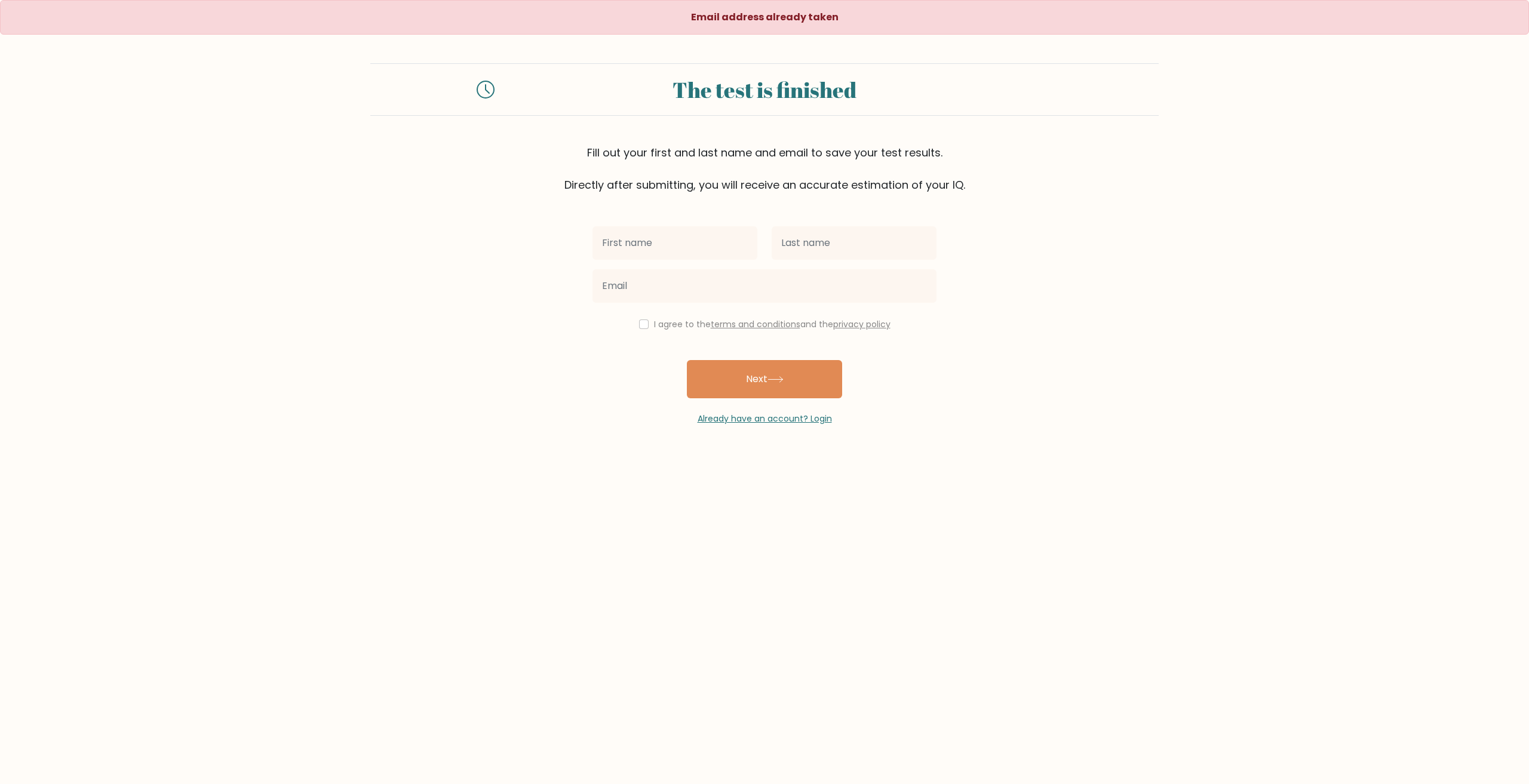
click at [688, 249] on input "text" at bounding box center [675, 243] width 165 height 33
type input "[PERSON_NAME]"
click at [808, 233] on input "text" at bounding box center [854, 243] width 165 height 33
type input "Marqueses"
click at [747, 297] on input "email" at bounding box center [764, 285] width 344 height 33
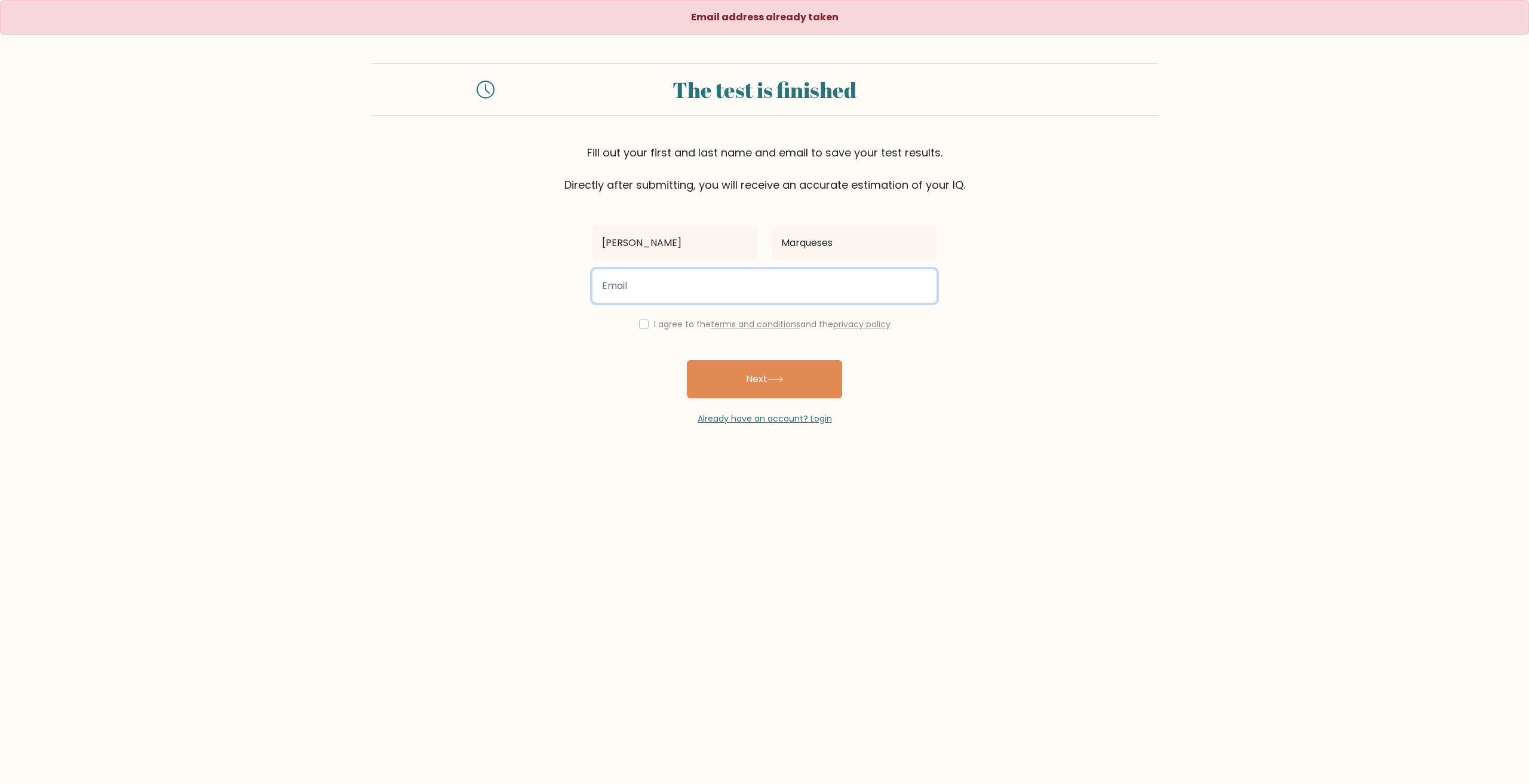
type input "k1ndone1437@gmail.com"
click at [647, 325] on div "I agree to the terms and conditions and the privacy policy" at bounding box center [764, 324] width 358 height 14
click at [643, 323] on input "checkbox" at bounding box center [643, 324] width 9 height 9
checkbox input "true"
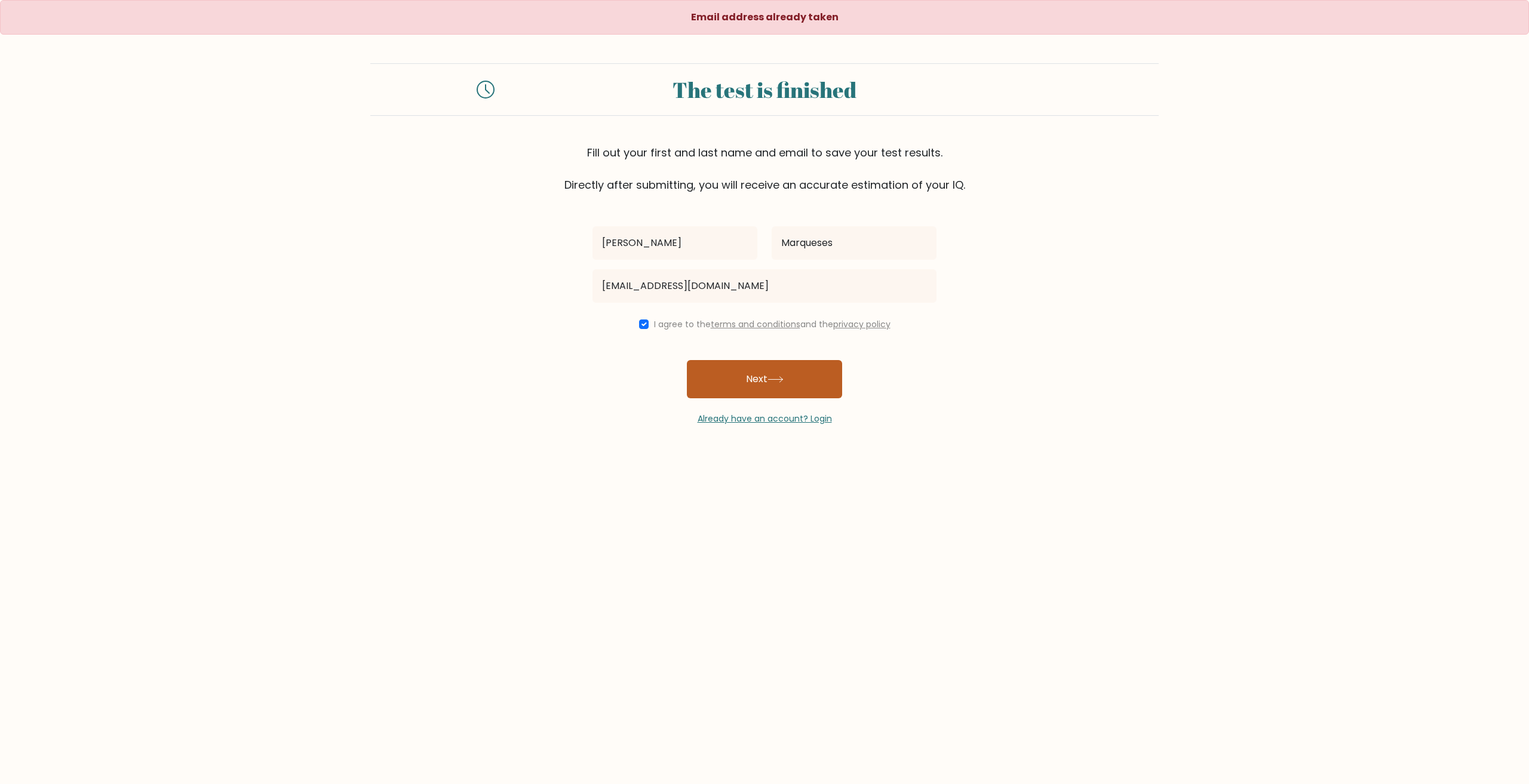
click at [763, 384] on button "Next" at bounding box center [764, 378] width 155 height 38
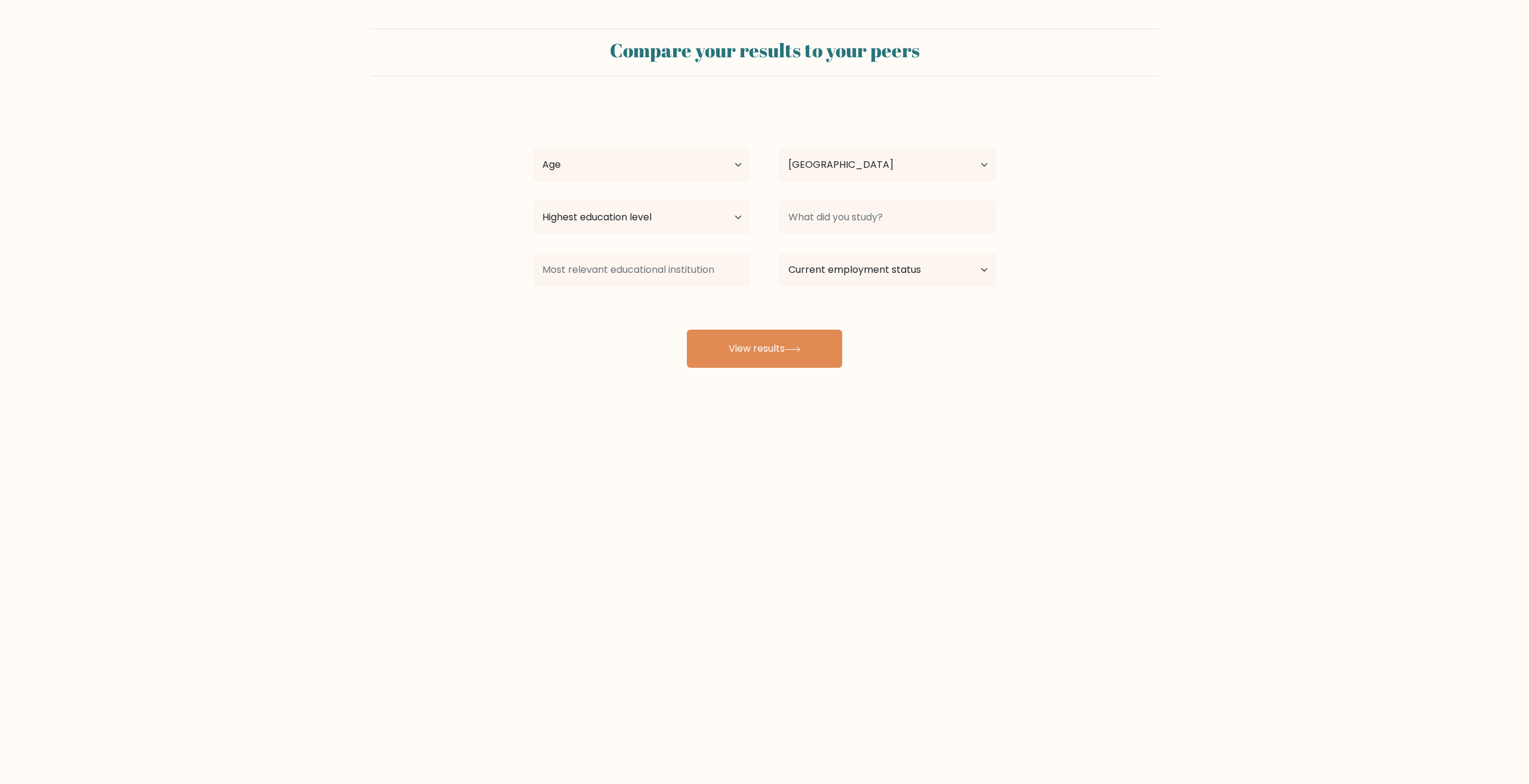
select select "PH"
click at [696, 165] on select "Age Under [DEMOGRAPHIC_DATA] [DEMOGRAPHIC_DATA] [DEMOGRAPHIC_DATA] [DEMOGRAPHIC…" at bounding box center [641, 165] width 217 height 33
select select "25_34"
click at [533, 148] on select "Age Under [DEMOGRAPHIC_DATA] [DEMOGRAPHIC_DATA] [DEMOGRAPHIC_DATA] [DEMOGRAPHIC…" at bounding box center [641, 165] width 217 height 33
click at [871, 165] on select "Country [GEOGRAPHIC_DATA] [GEOGRAPHIC_DATA] [GEOGRAPHIC_DATA] [US_STATE] [GEOGR…" at bounding box center [888, 165] width 217 height 33
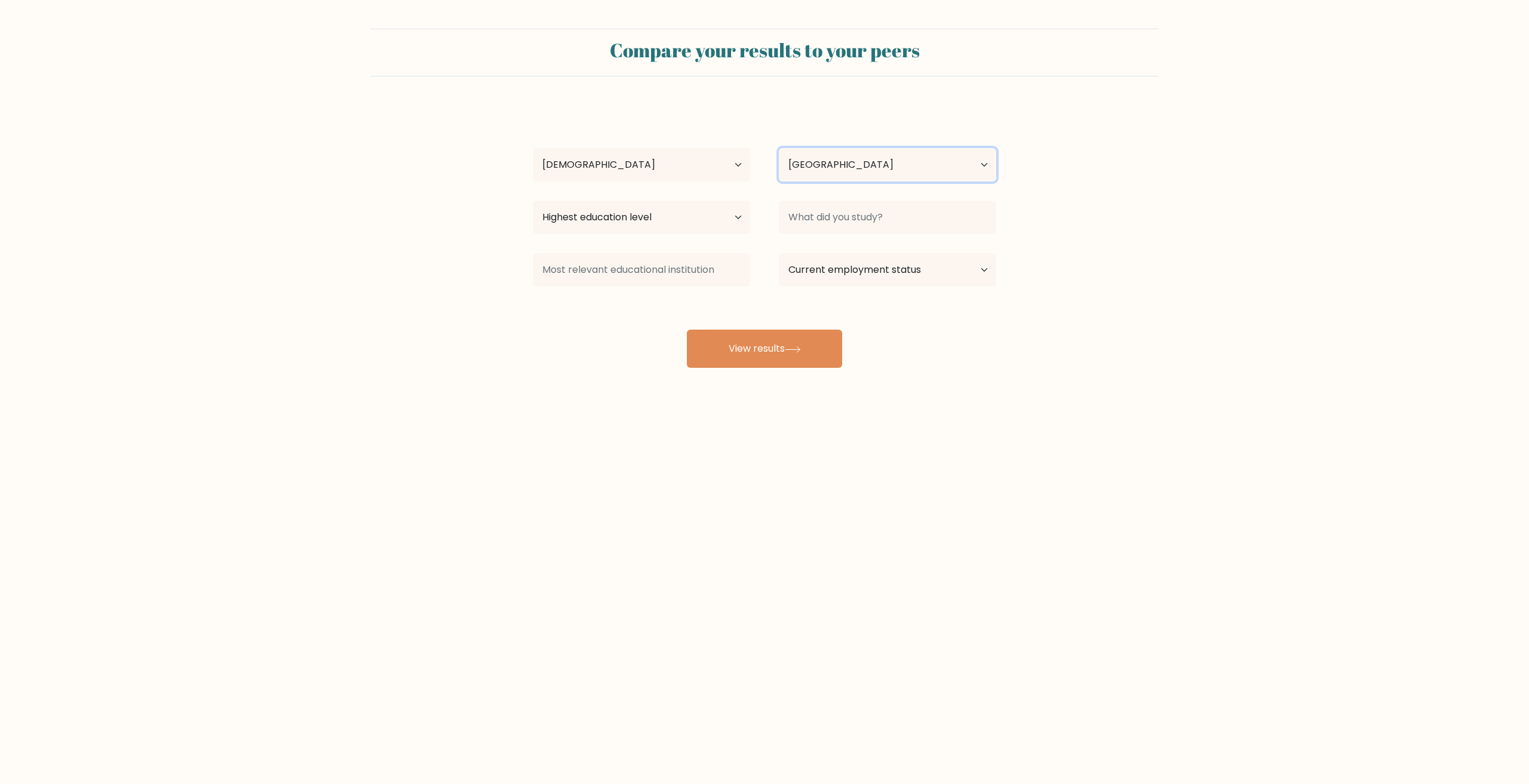
drag, startPoint x: 871, startPoint y: 165, endPoint x: 837, endPoint y: 173, distance: 34.9
click at [871, 165] on select "Country [GEOGRAPHIC_DATA] [GEOGRAPHIC_DATA] [GEOGRAPHIC_DATA] [US_STATE] [GEOGR…" at bounding box center [888, 165] width 217 height 33
click at [658, 216] on select "Highest education level No schooling Primary Lower Secondary Upper Secondary Oc…" at bounding box center [641, 216] width 217 height 33
select select "bachelors_degree"
click at [533, 200] on select "Highest education level No schooling Primary Lower Secondary Upper Secondary Oc…" at bounding box center [641, 216] width 217 height 33
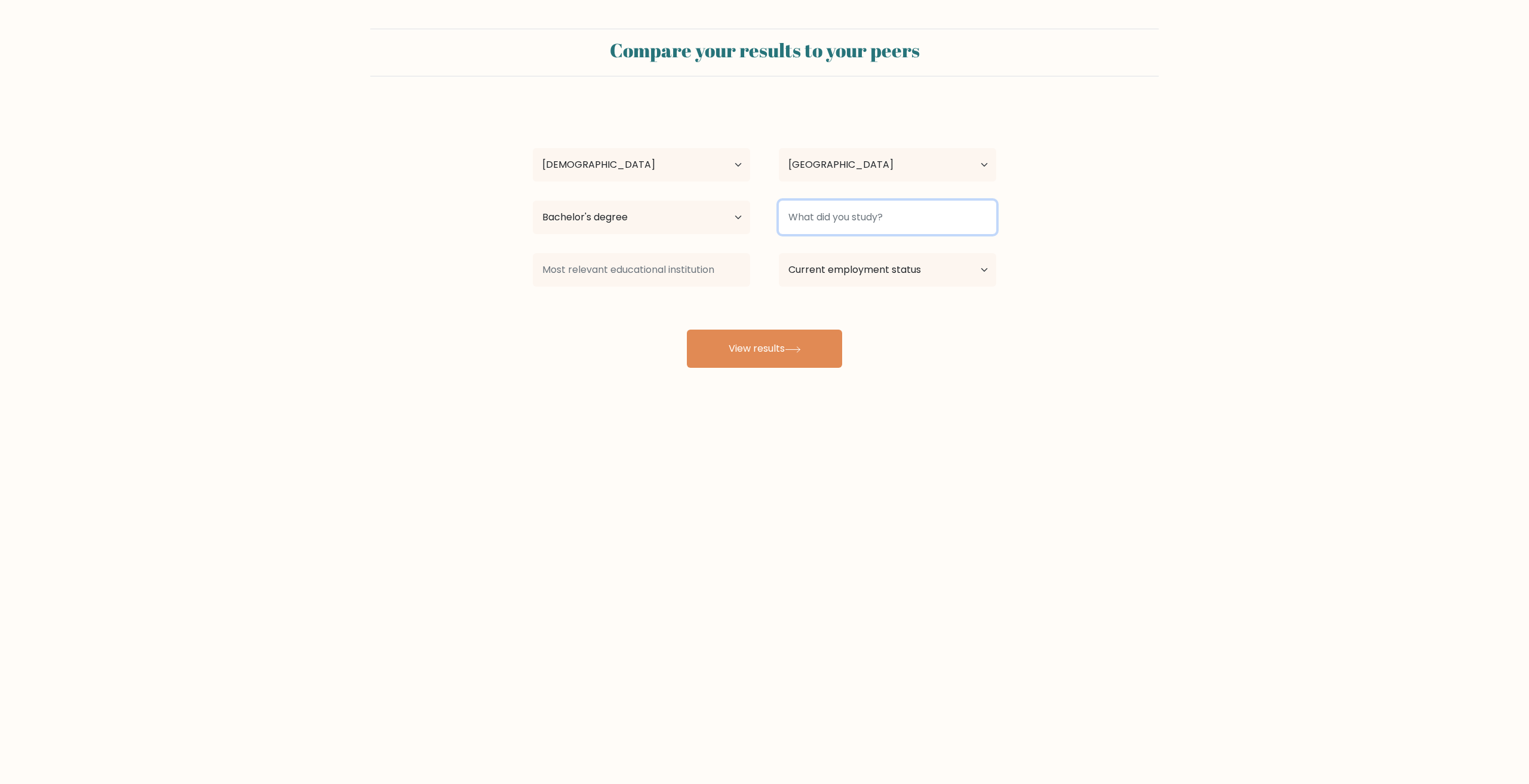
click at [850, 229] on input at bounding box center [888, 216] width 217 height 33
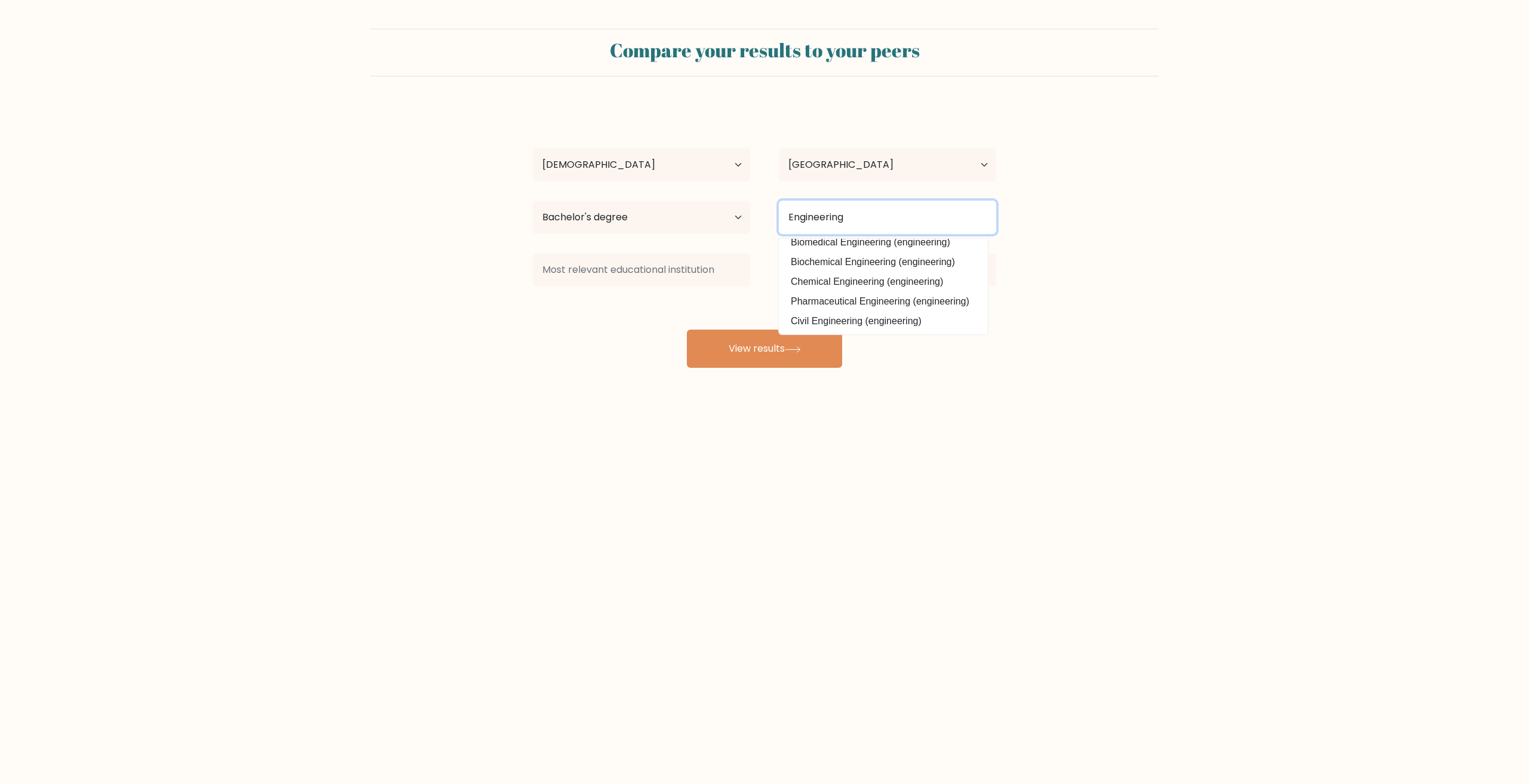
click at [877, 208] on input "Engineering" at bounding box center [888, 216] width 217 height 33
click at [1338, 265] on form "Compare your results to your peers [PERSON_NAME] Age Under [DEMOGRAPHIC_DATA] […" at bounding box center [764, 199] width 1529 height 339
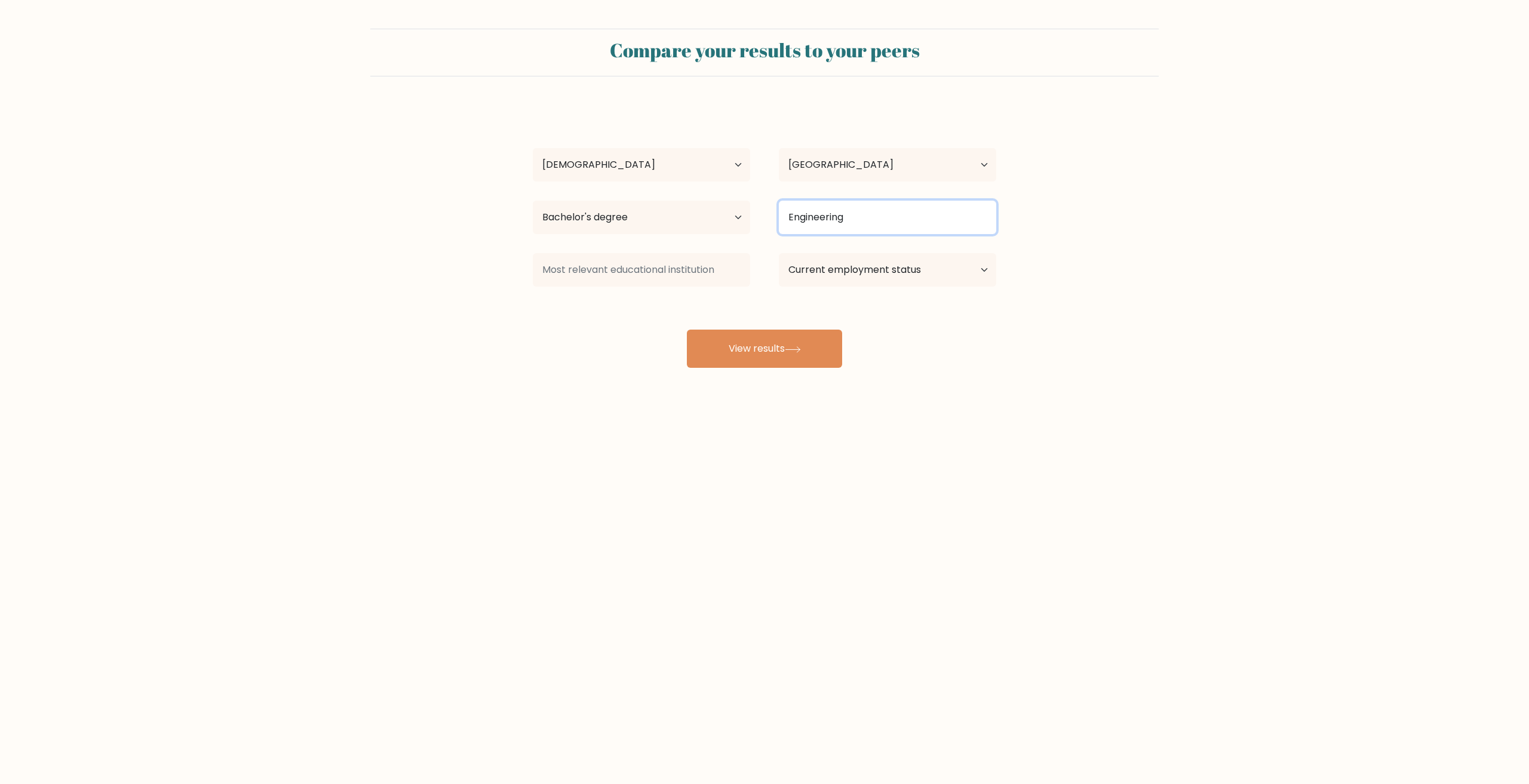
click at [882, 222] on input "Engineering" at bounding box center [888, 216] width 217 height 33
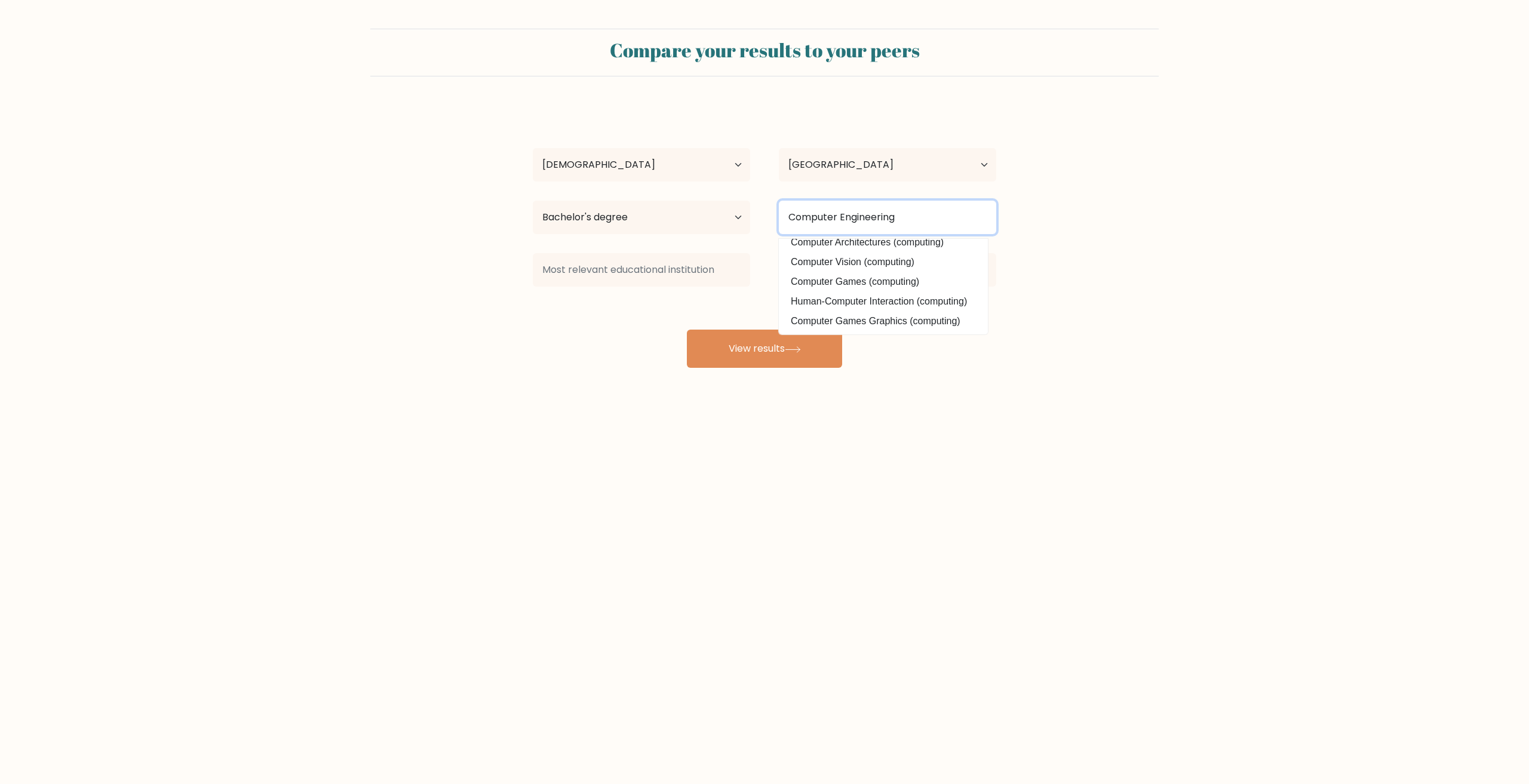
type input "Computer Engineering"
click at [1193, 278] on form "Compare your results to your peers [PERSON_NAME] Age Under [DEMOGRAPHIC_DATA] […" at bounding box center [764, 199] width 1529 height 339
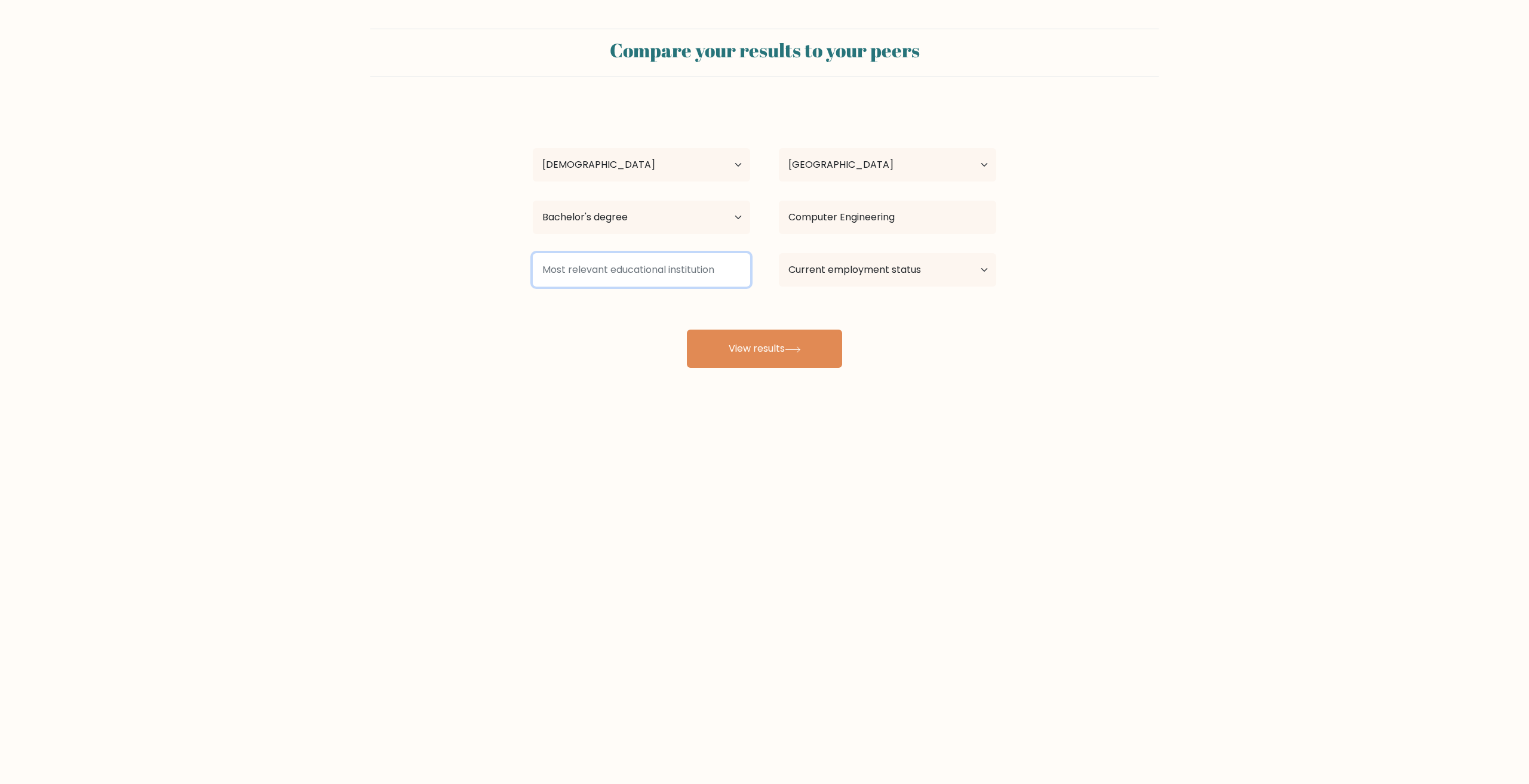
click at [643, 275] on input at bounding box center [641, 269] width 217 height 33
click at [663, 275] on input at bounding box center [641, 269] width 217 height 33
click at [862, 263] on select "Current employment status Employed Student Retired Other / prefer not to answer" at bounding box center [888, 269] width 217 height 33
select select "other"
click at [779, 253] on select "Current employment status Employed Student Retired Other / prefer not to answer" at bounding box center [888, 269] width 217 height 33
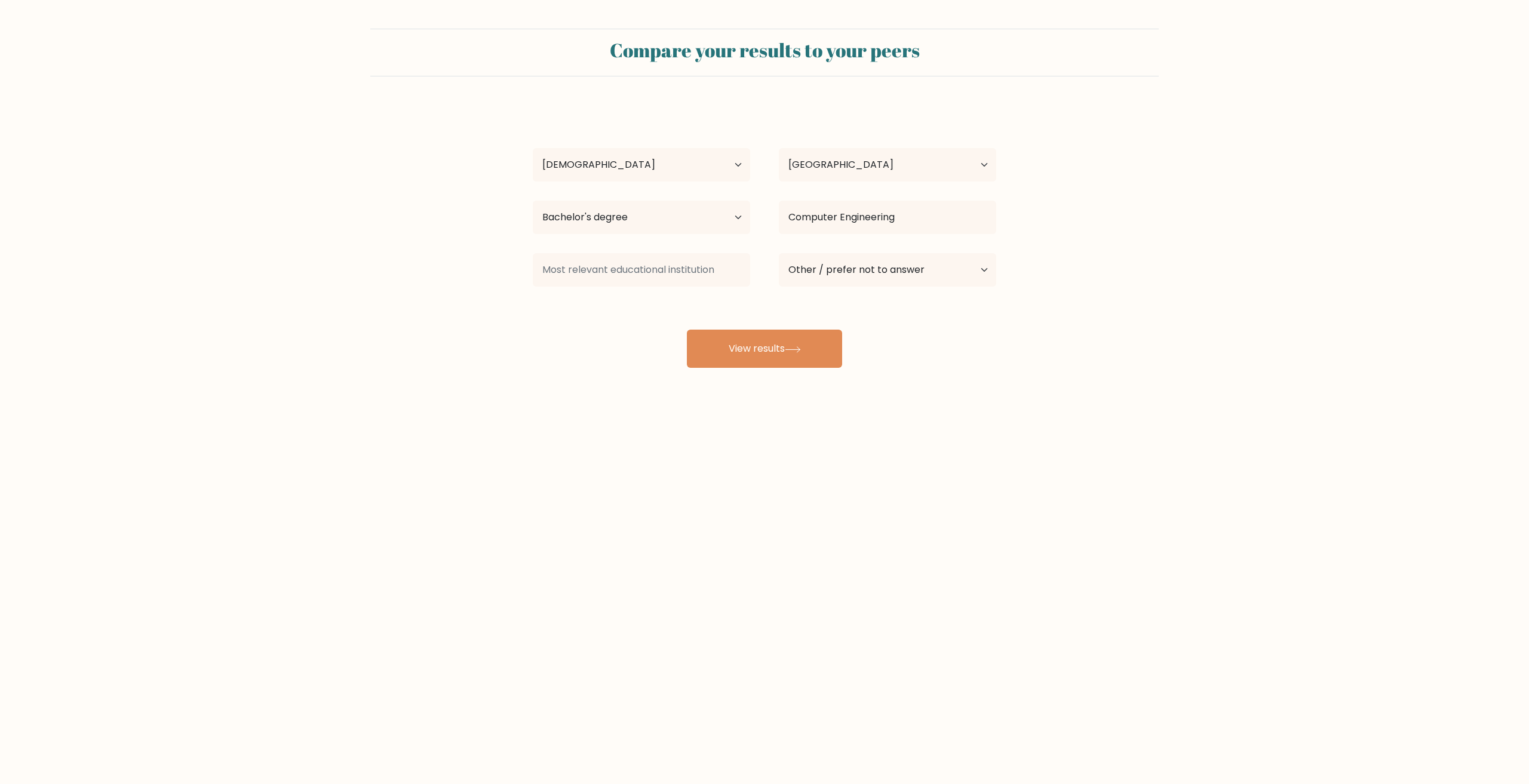
click at [1151, 361] on form "Compare your results to your peers Michael Angelo Marqueses Age Under 18 years …" at bounding box center [764, 199] width 1529 height 339
click at [669, 272] on input at bounding box center [641, 269] width 217 height 33
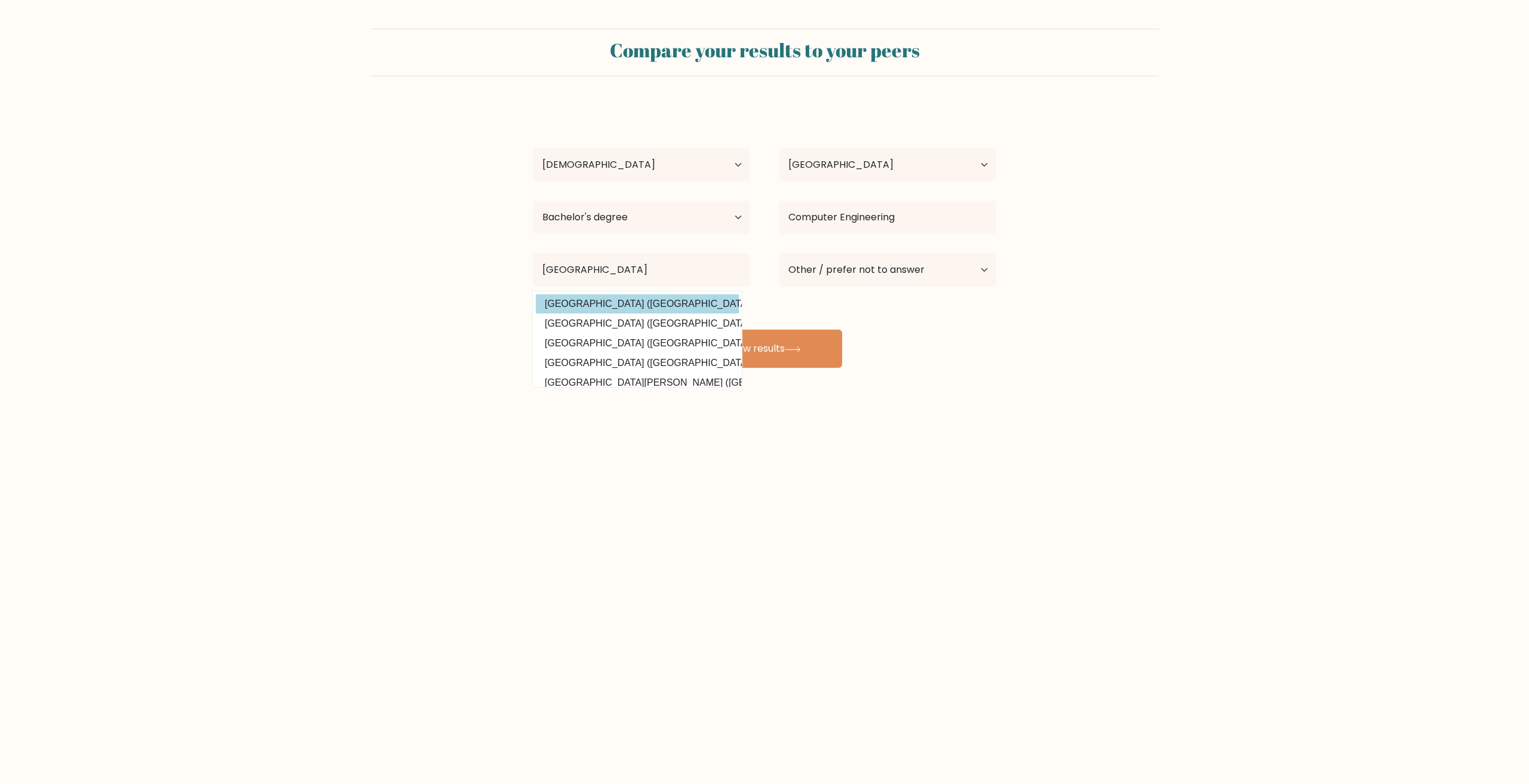
click at [649, 301] on option "University of Batangas (Philippines)" at bounding box center [636, 304] width 203 height 20
type input "[GEOGRAPHIC_DATA]"
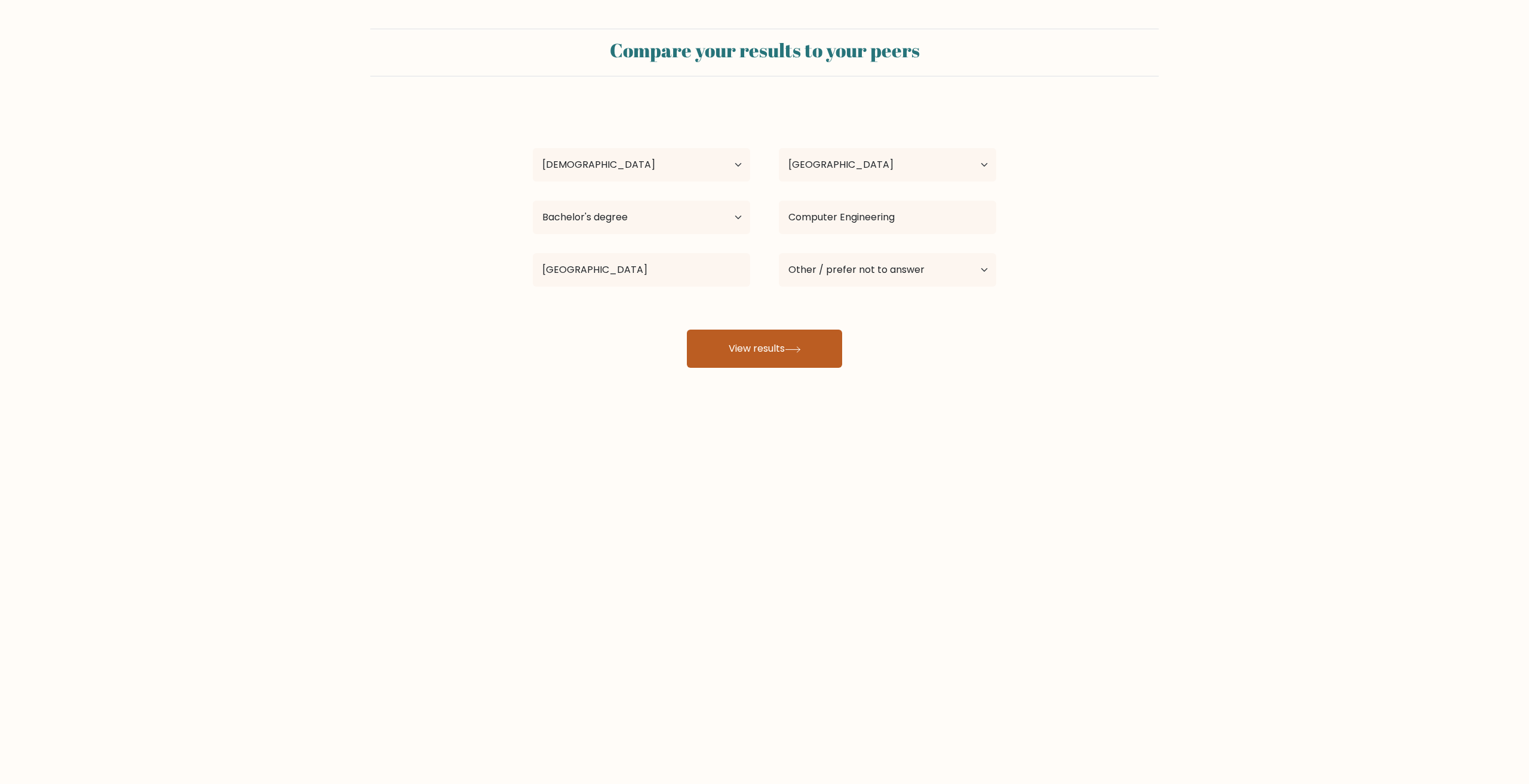
click at [782, 359] on button "View results" at bounding box center [764, 348] width 155 height 38
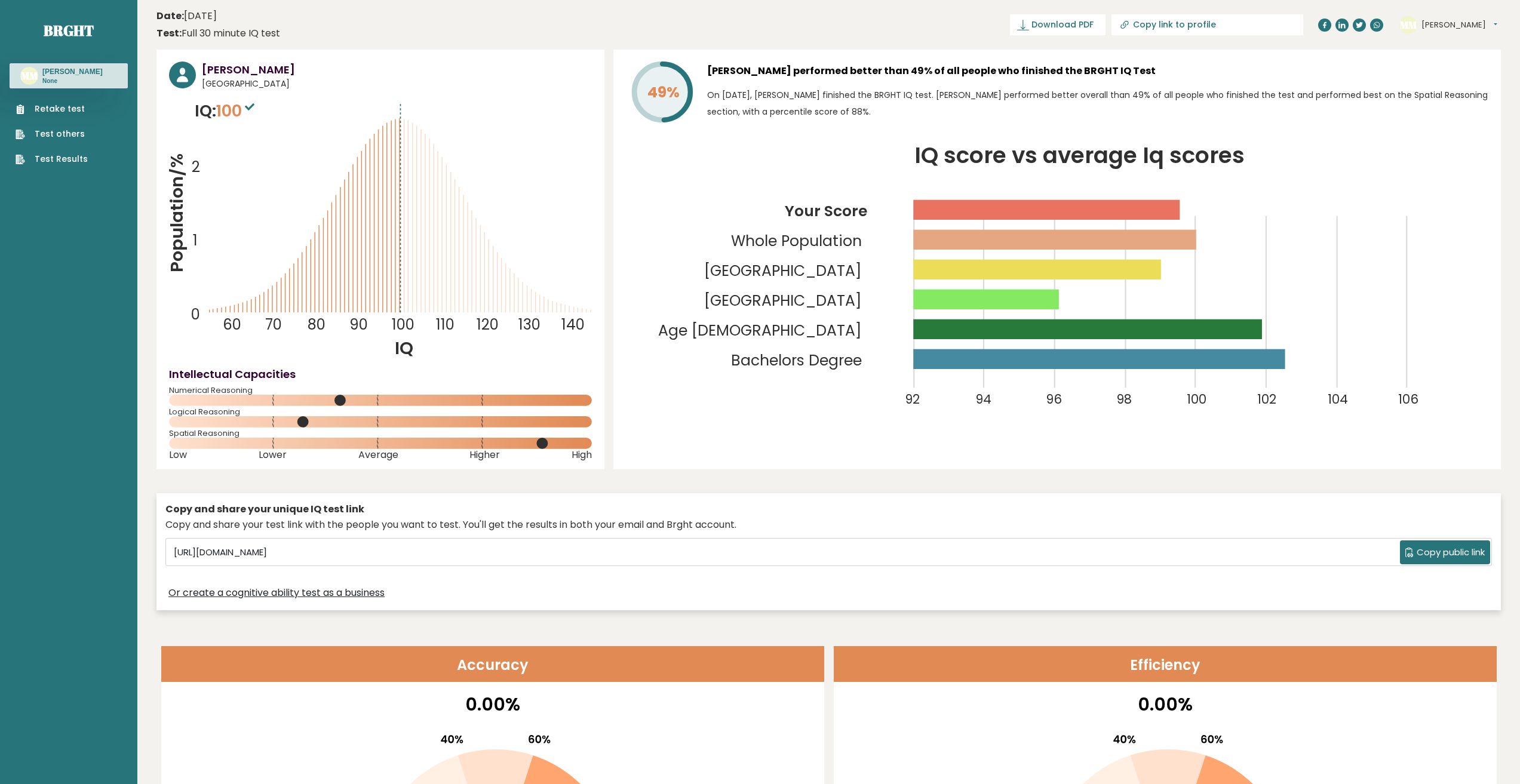
click at [1433, 556] on span "Copy public link" at bounding box center [1450, 552] width 68 height 14
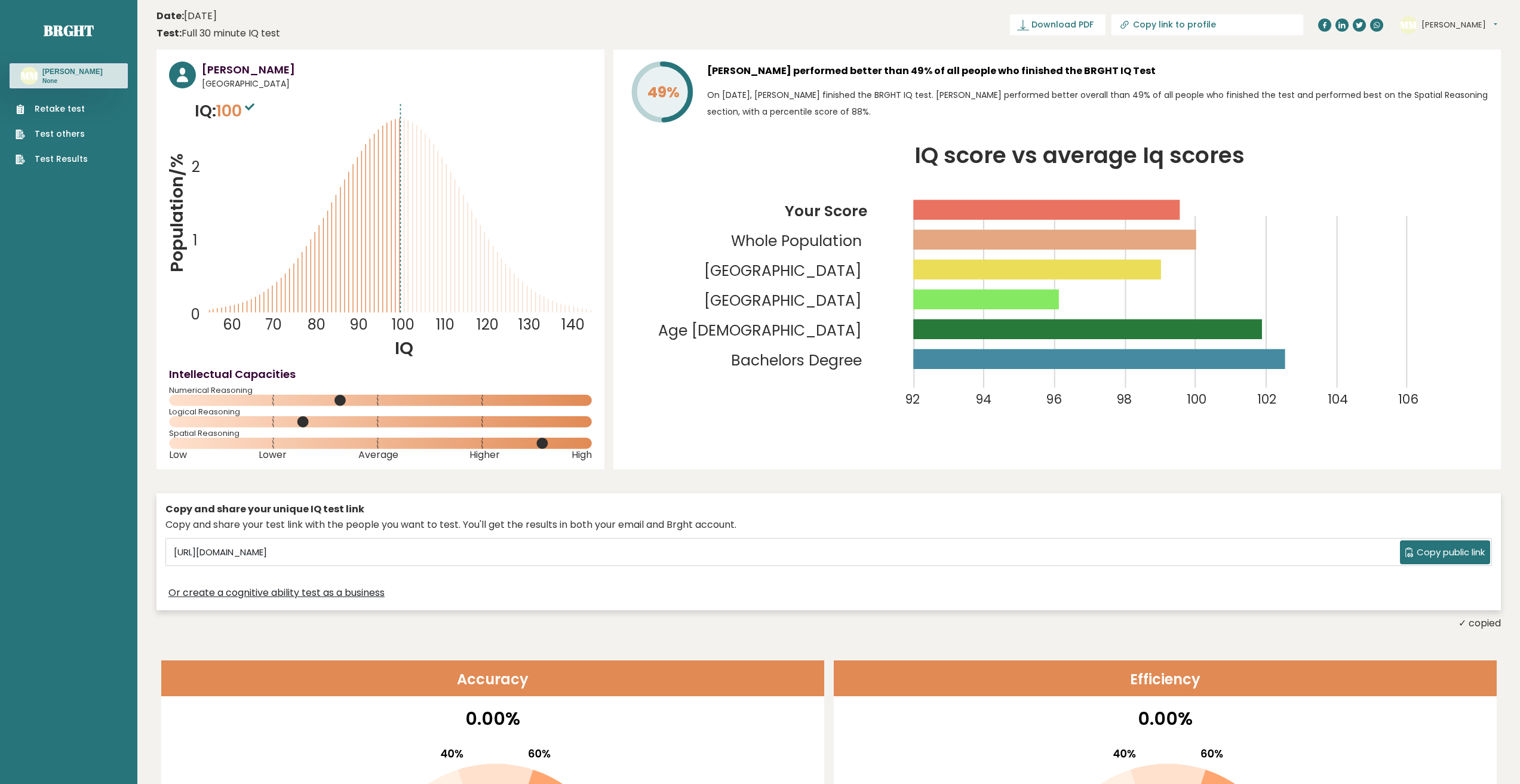
click at [1422, 553] on span "Copy public link" at bounding box center [1450, 552] width 68 height 14
click at [1482, 28] on button "[PERSON_NAME]" at bounding box center [1459, 25] width 76 height 12
click at [1487, 25] on button "[PERSON_NAME]" at bounding box center [1459, 25] width 76 height 12
click at [1444, 549] on span "Copy public link" at bounding box center [1450, 552] width 68 height 14
click at [602, 523] on div "Copy and share your test link with the people you want to test. You'll get the …" at bounding box center [828, 524] width 1326 height 14
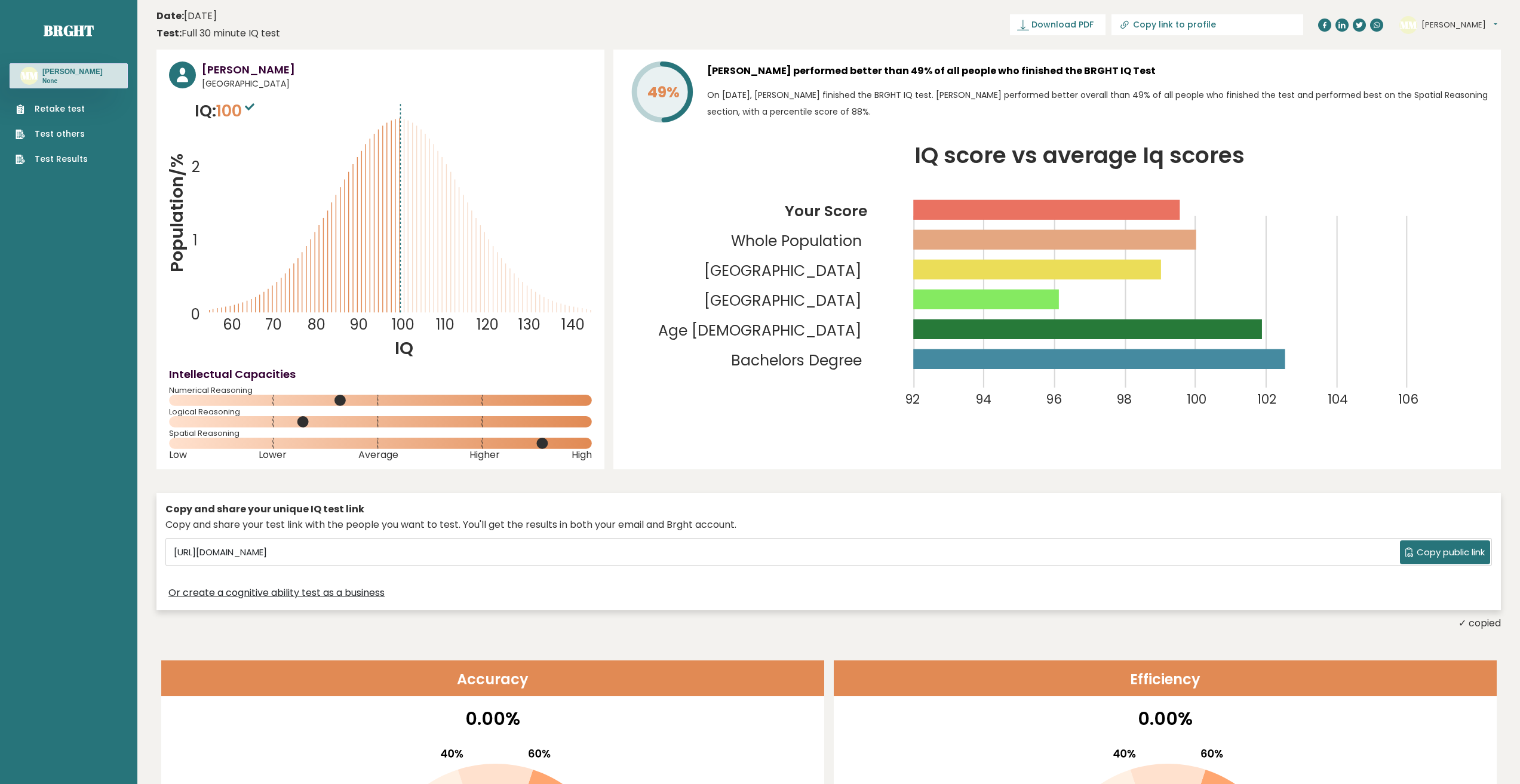
drag, startPoint x: 1428, startPoint y: 549, endPoint x: 870, endPoint y: 568, distance: 558.3
click at [874, 565] on div "https://brght.org/share/1ja32hsm/?brght-intelligence-test Copy public link" at bounding box center [829, 552] width 1326 height 27
click at [844, 556] on input "https://brght.org/share/1ja32hsm/?brght-intelligence-test" at bounding box center [784, 552] width 1231 height 18
click at [761, 552] on input "[URL][DOMAIN_NAME]" at bounding box center [784, 552] width 1231 height 18
drag, startPoint x: 600, startPoint y: 548, endPoint x: 532, endPoint y: 552, distance: 68.1
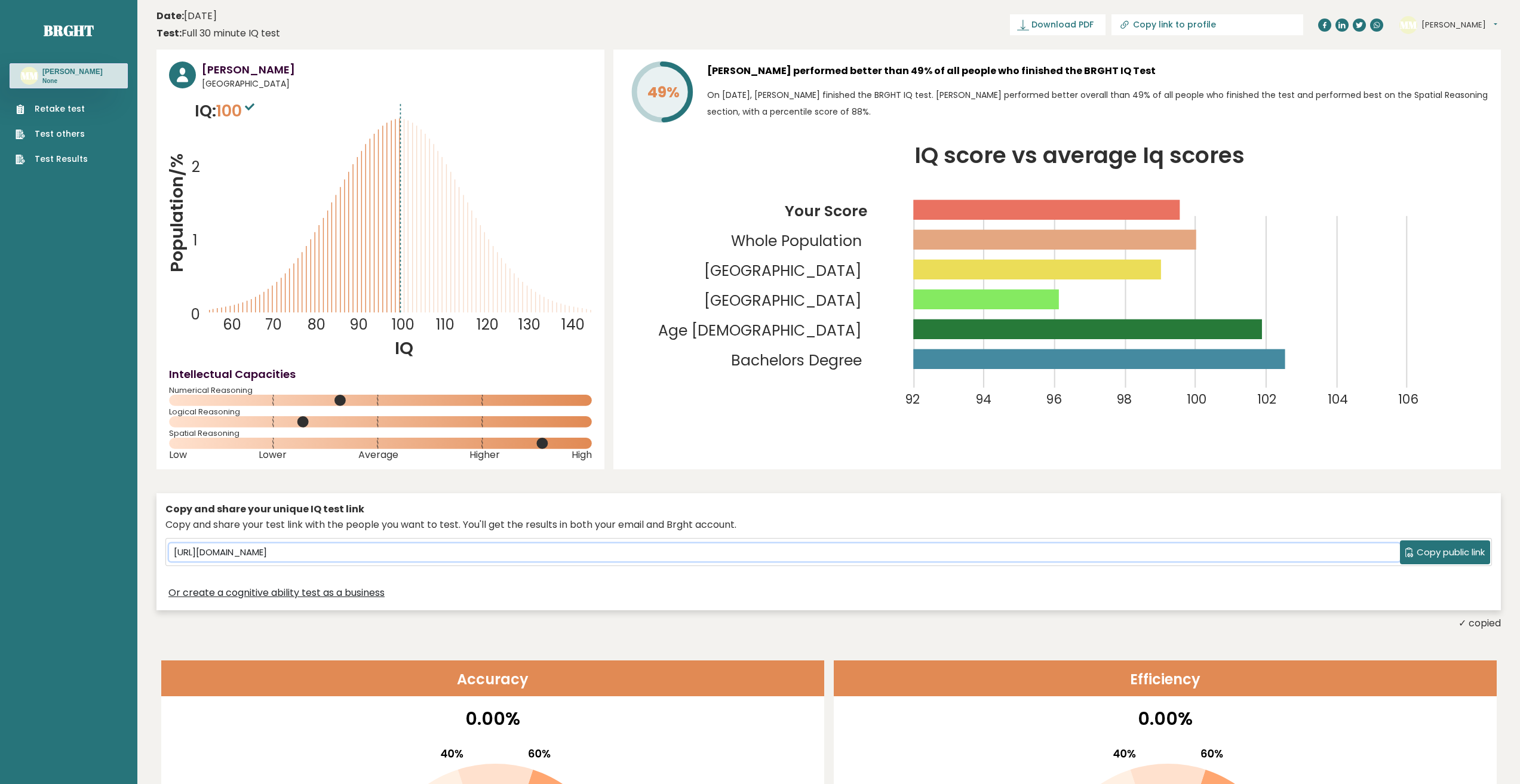
click at [599, 548] on input "[URL][DOMAIN_NAME]" at bounding box center [784, 552] width 1231 height 18
click at [522, 552] on input "[URL][DOMAIN_NAME]" at bounding box center [784, 552] width 1231 height 18
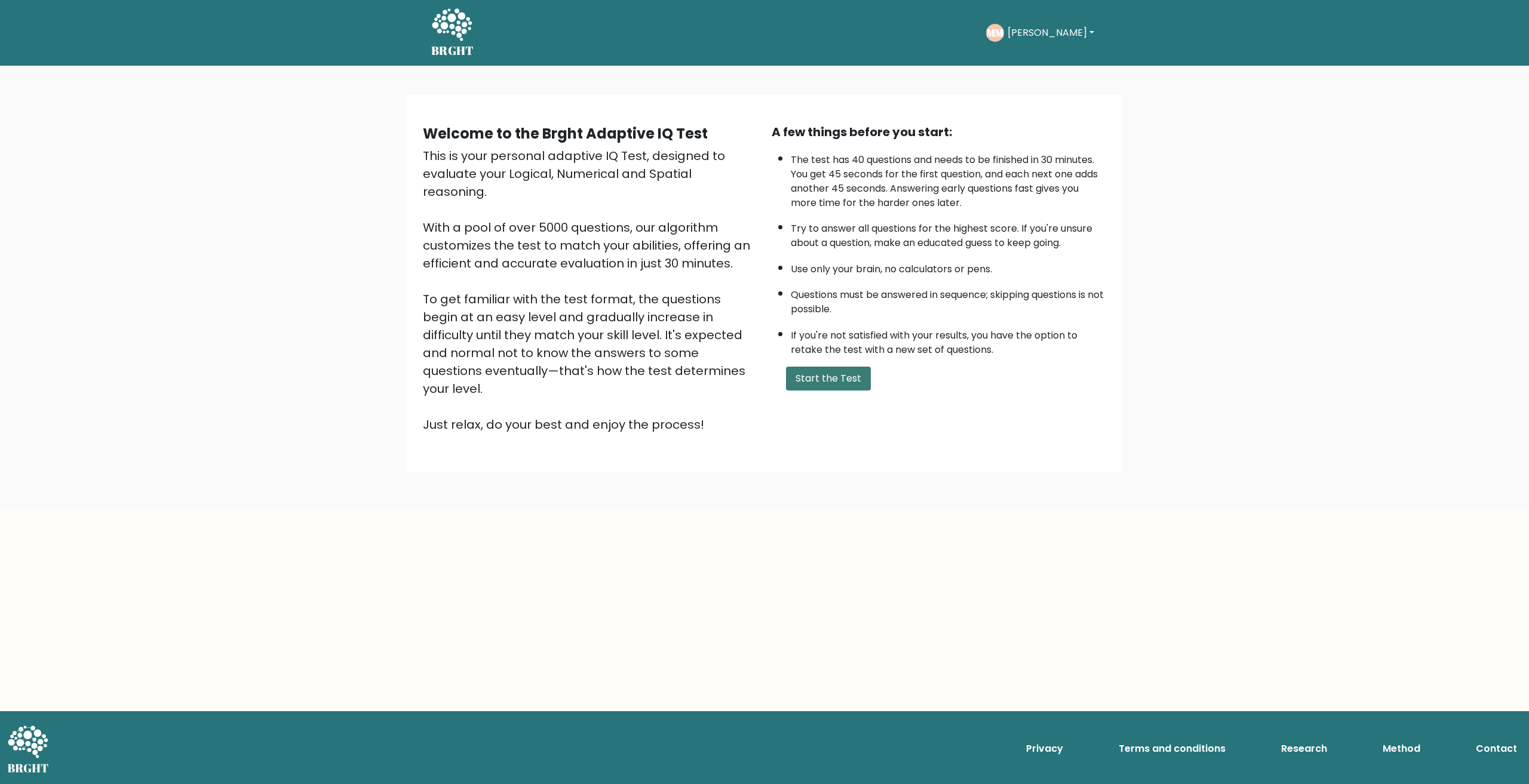
click at [850, 374] on button "Start the Test" at bounding box center [828, 378] width 85 height 24
click at [1052, 29] on button "[PERSON_NAME]" at bounding box center [1050, 33] width 93 height 15
click at [1025, 50] on ul "Dashboard Profile Settings Logout" at bounding box center [1033, 98] width 96 height 109
click at [1050, 30] on button "[PERSON_NAME]" at bounding box center [1050, 33] width 93 height 15
click at [1025, 80] on link "Profile" at bounding box center [1033, 88] width 94 height 20
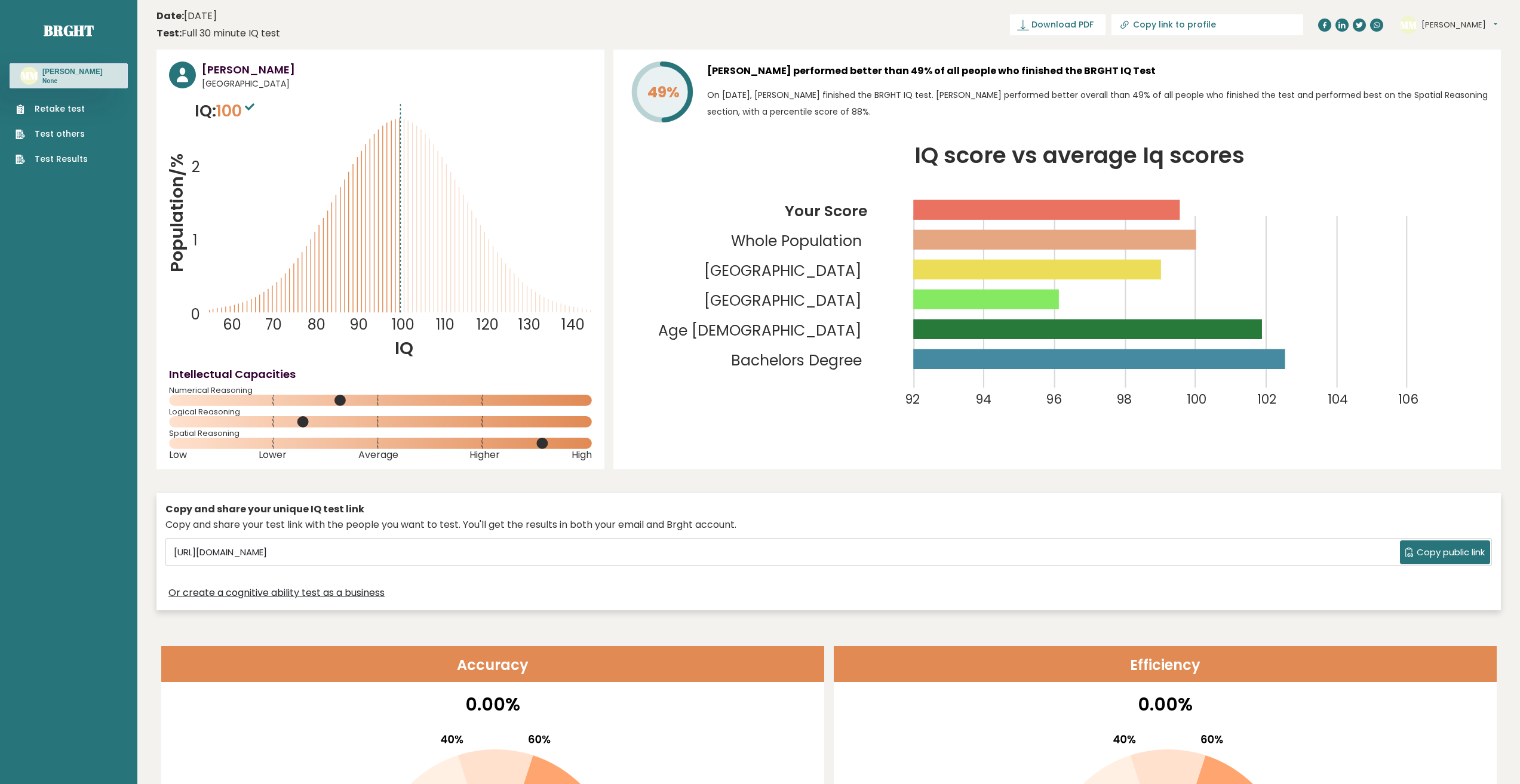
click at [1248, 26] on input "Copy link to profile" at bounding box center [1214, 24] width 162 height 9
type input "[URL][DOMAIN_NAME][PERSON_NAME]"
click at [1052, 30] on span "Download PDF" at bounding box center [1019, 25] width 62 height 13
click at [1453, 23] on button "[PERSON_NAME]" at bounding box center [1459, 25] width 76 height 12
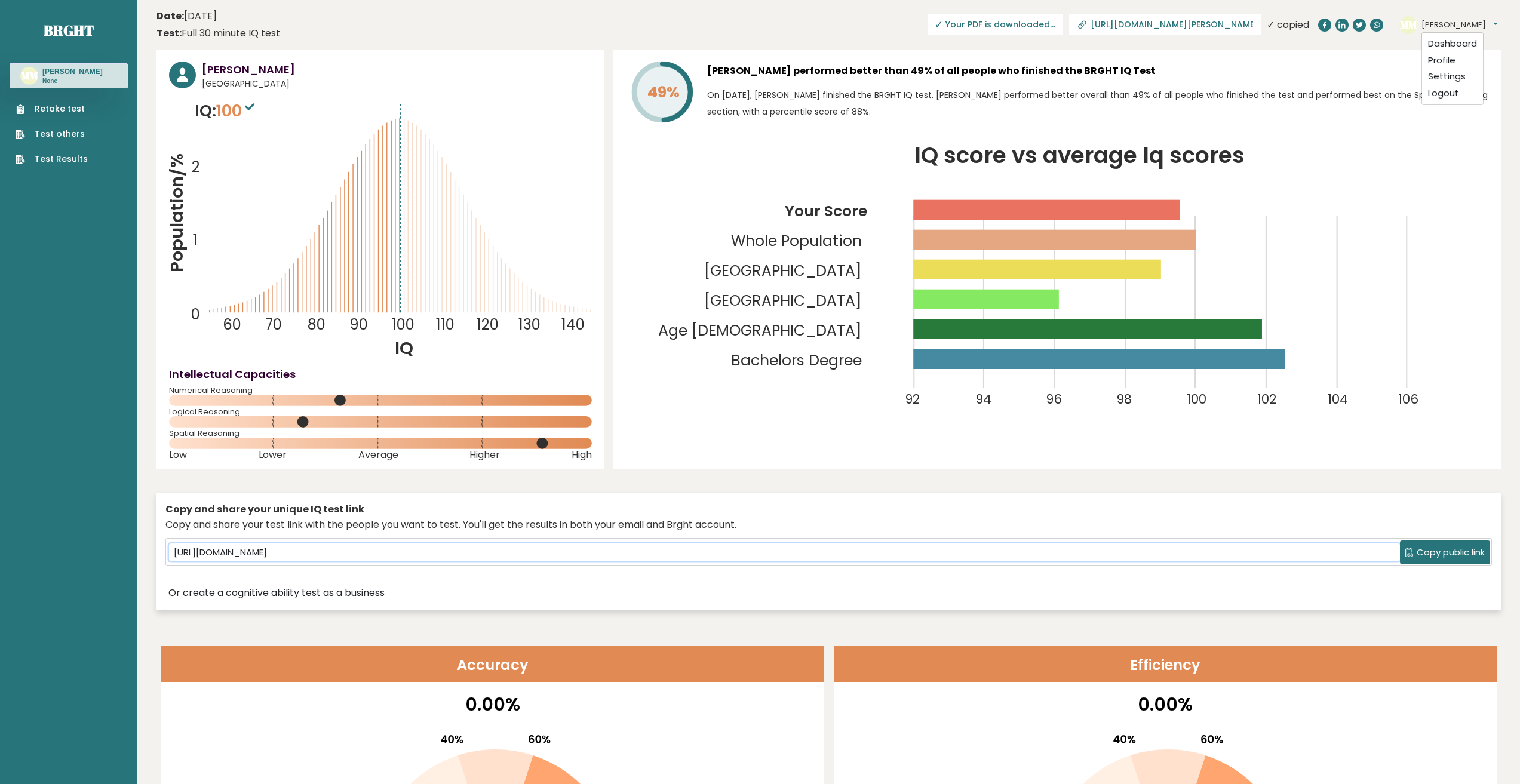
click at [1186, 549] on input "https://brght.org/share/1ja32hsm/?brght-intelligence-test" at bounding box center [784, 552] width 1231 height 18
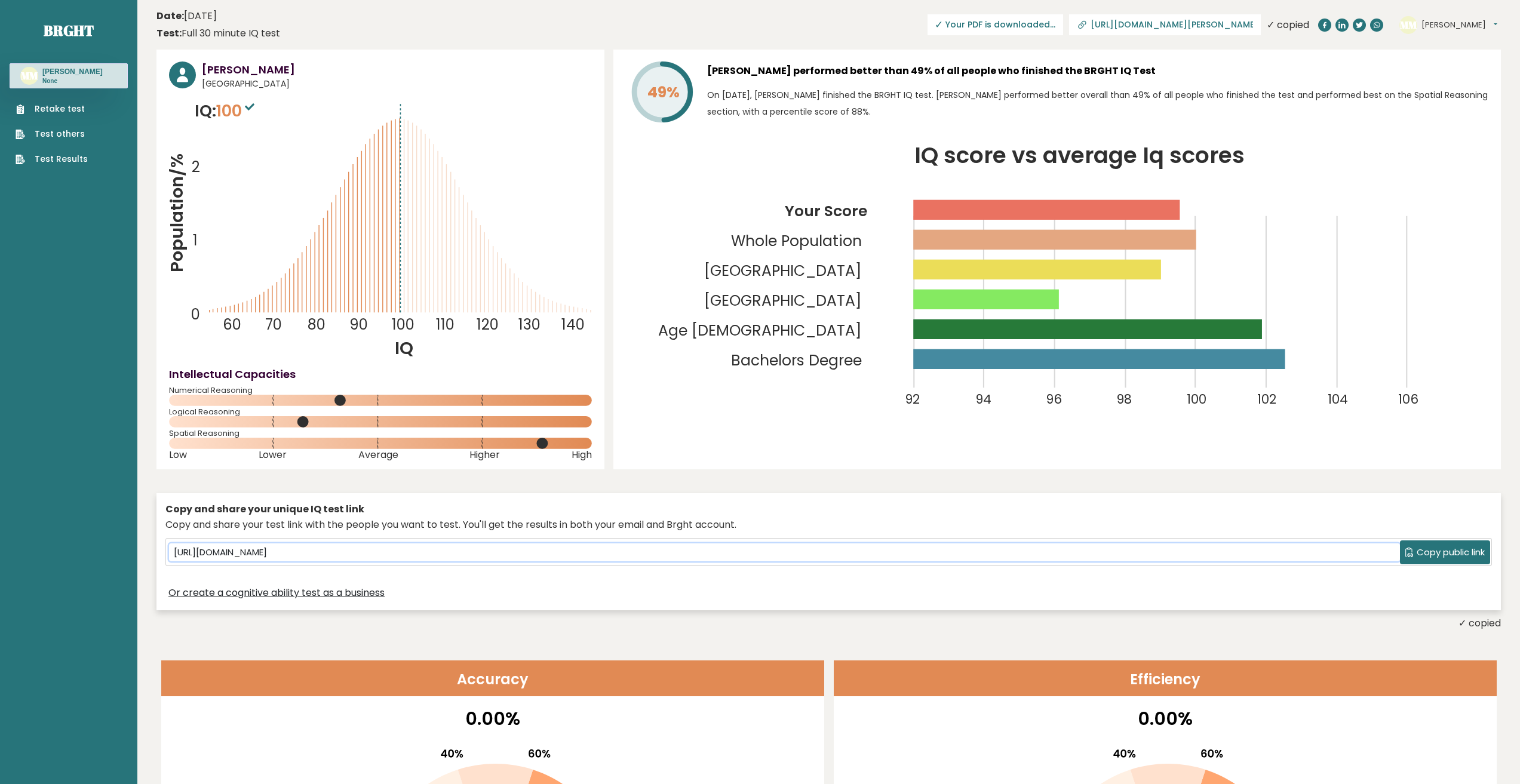
drag, startPoint x: 1186, startPoint y: 549, endPoint x: 646, endPoint y: 557, distance: 540.1
click at [676, 563] on div "https://brght.org/share/1ja32hsm/?brght-intelligence-test Copy public link" at bounding box center [829, 552] width 1326 height 27
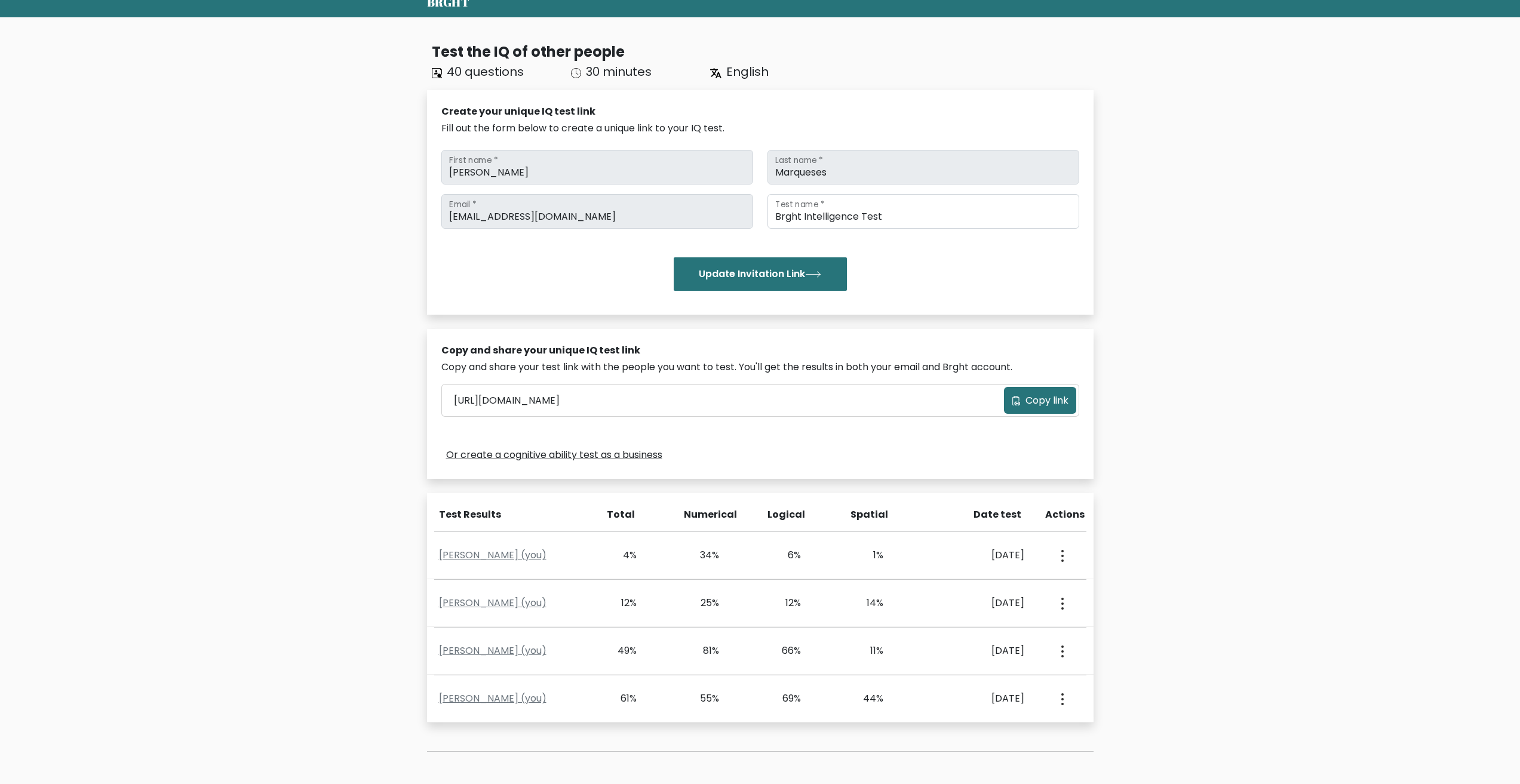
scroll to position [175, 0]
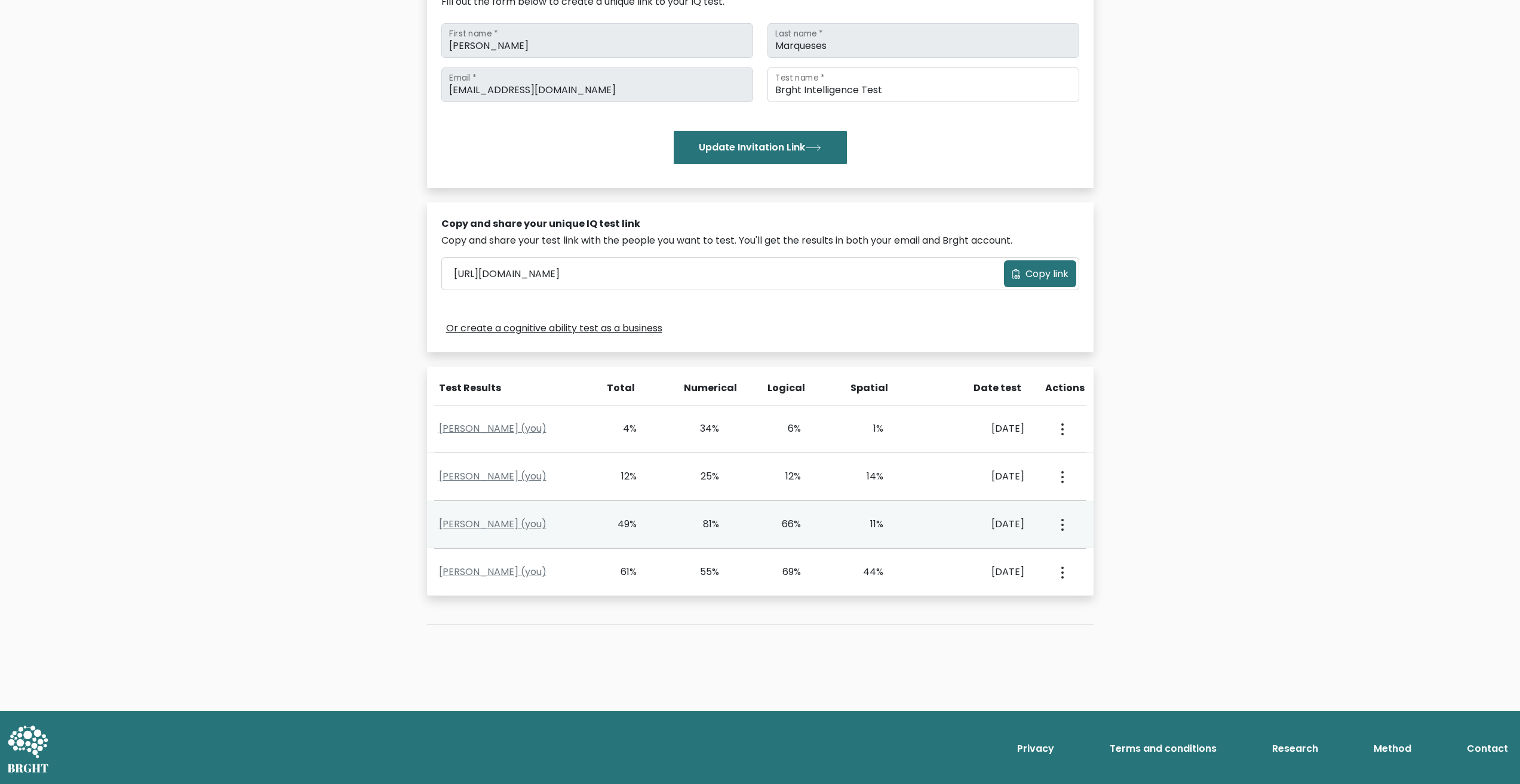
click at [709, 518] on div "81%" at bounding box center [702, 524] width 34 height 14
click at [832, 521] on div "66%" at bounding box center [801, 524] width 82 height 14
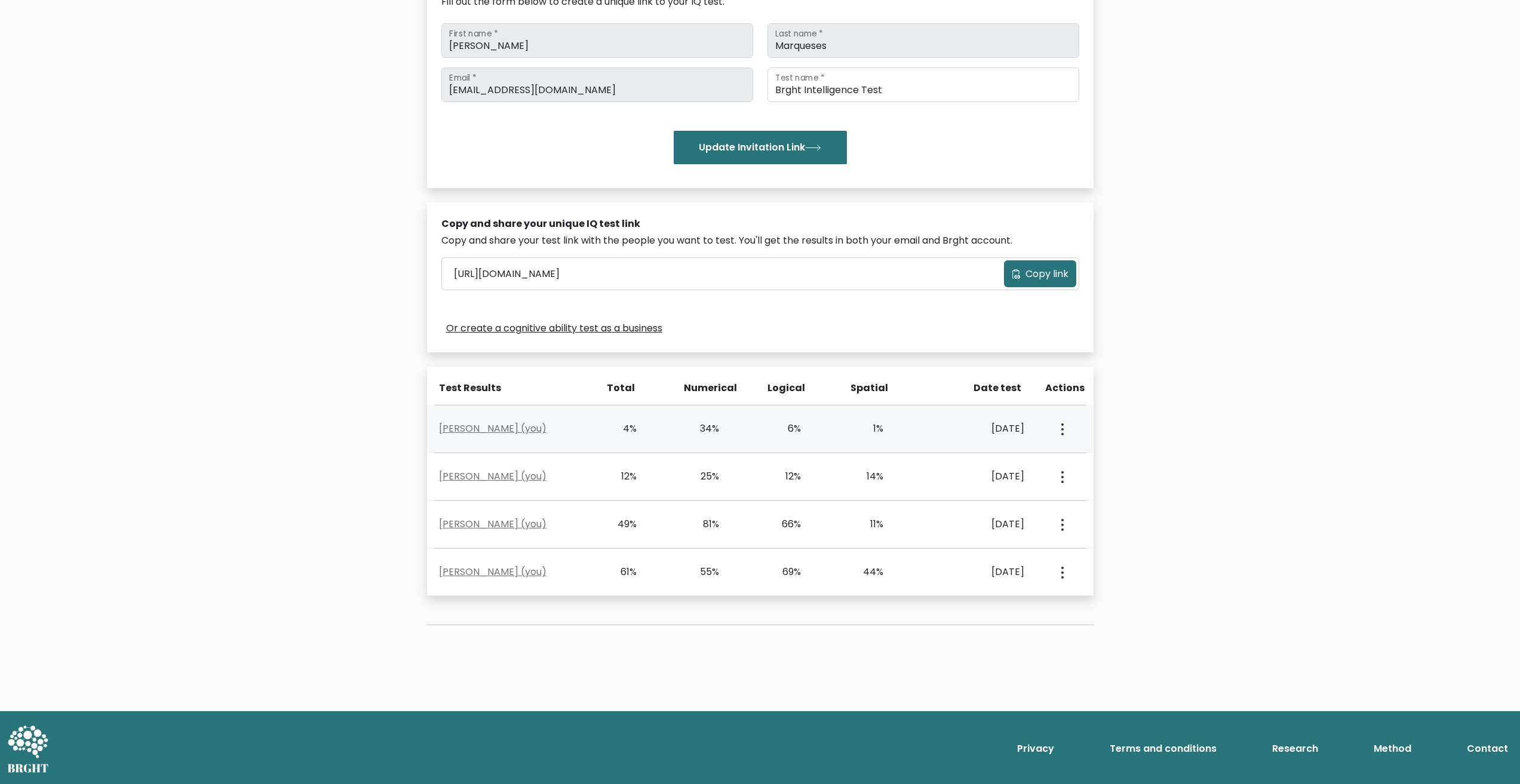
click at [1070, 427] on div "View Profile" at bounding box center [1062, 429] width 41 height 37
click at [1066, 427] on div "View Profile" at bounding box center [1062, 429] width 41 height 37
click at [1063, 434] on button "button" at bounding box center [1061, 429] width 9 height 37
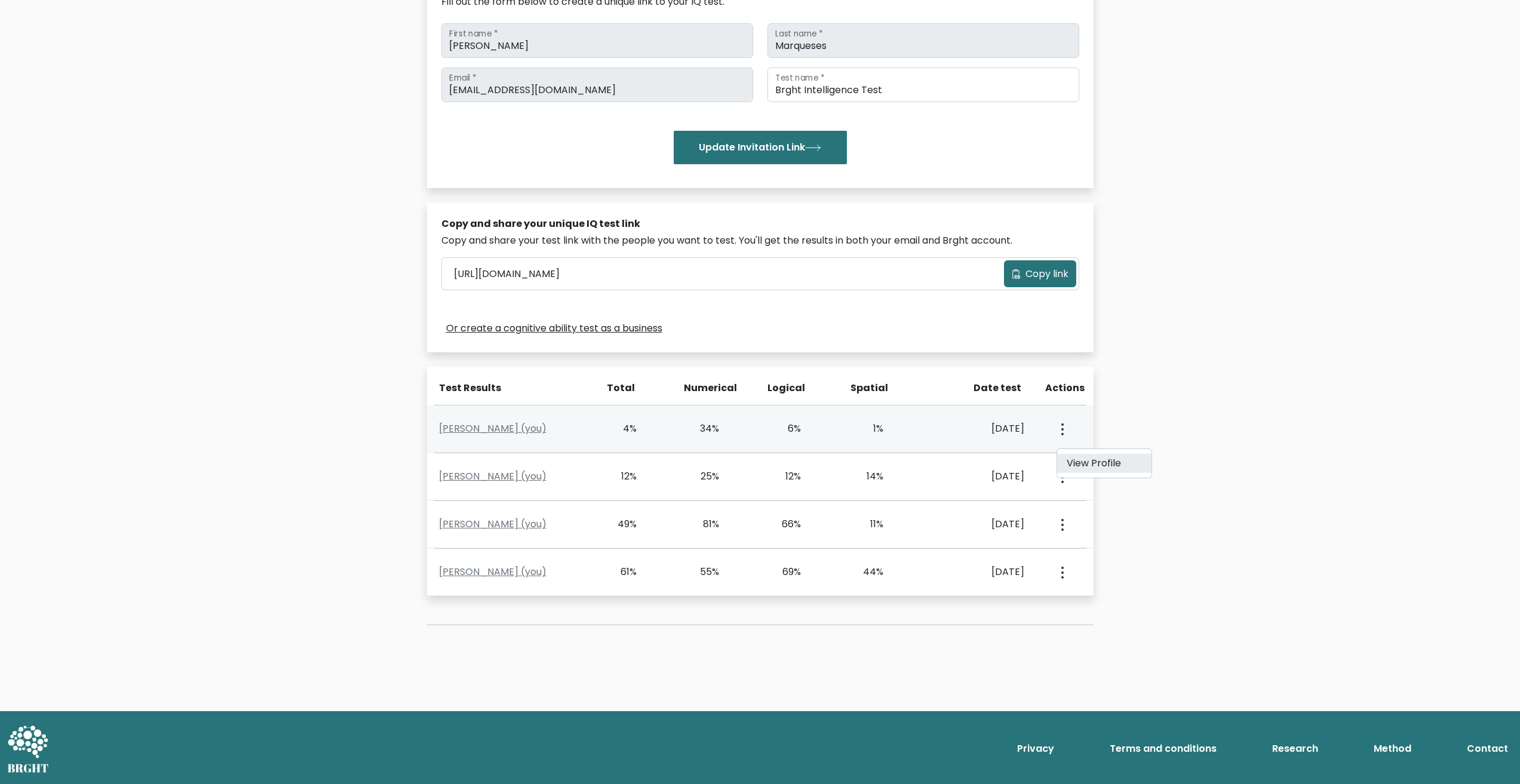
click at [1077, 455] on link "View Profile" at bounding box center [1104, 463] width 94 height 20
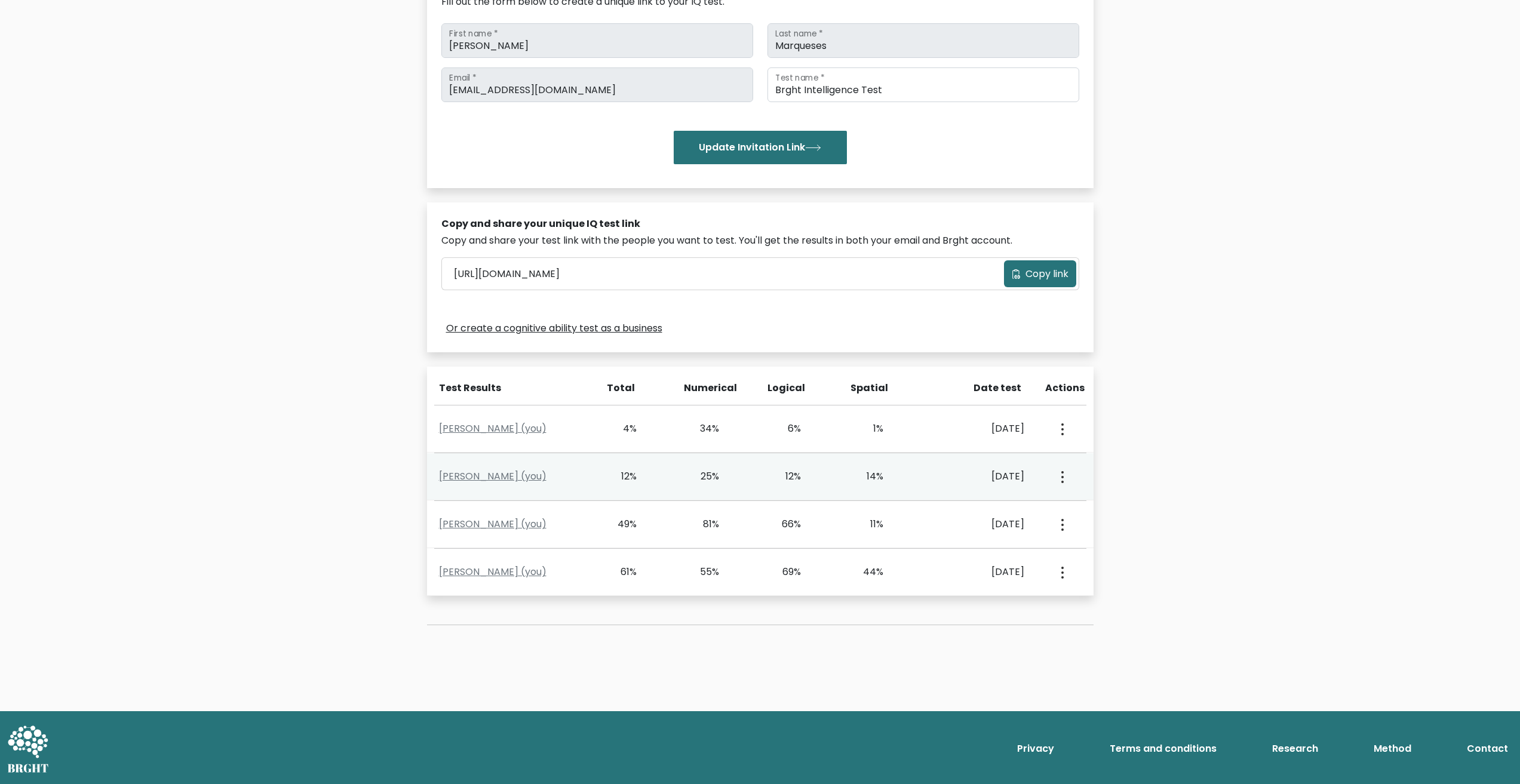
click at [1062, 478] on circle "button" at bounding box center [1063, 477] width 3 height 3
click at [1102, 508] on link "View Profile" at bounding box center [1104, 511] width 94 height 20
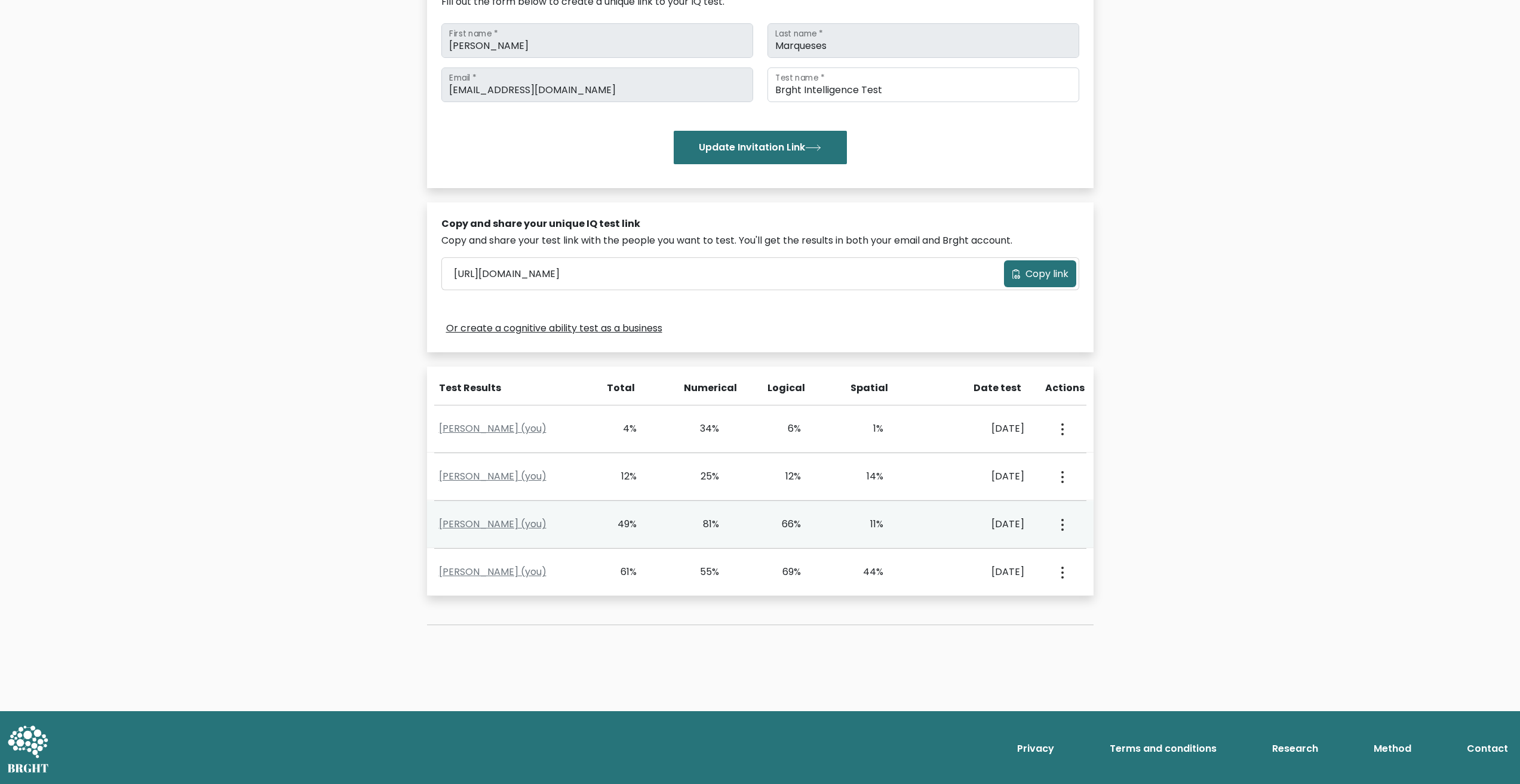
click at [1068, 527] on div "View Profile" at bounding box center [1062, 524] width 41 height 37
click at [1063, 527] on icon "button" at bounding box center [1063, 525] width 3 height 12
click at [1091, 548] on ul "View Profile" at bounding box center [1104, 558] width 96 height 30
click at [1068, 524] on div "View Profile" at bounding box center [1062, 524] width 41 height 37
click at [1062, 524] on circle "button" at bounding box center [1063, 524] width 3 height 3
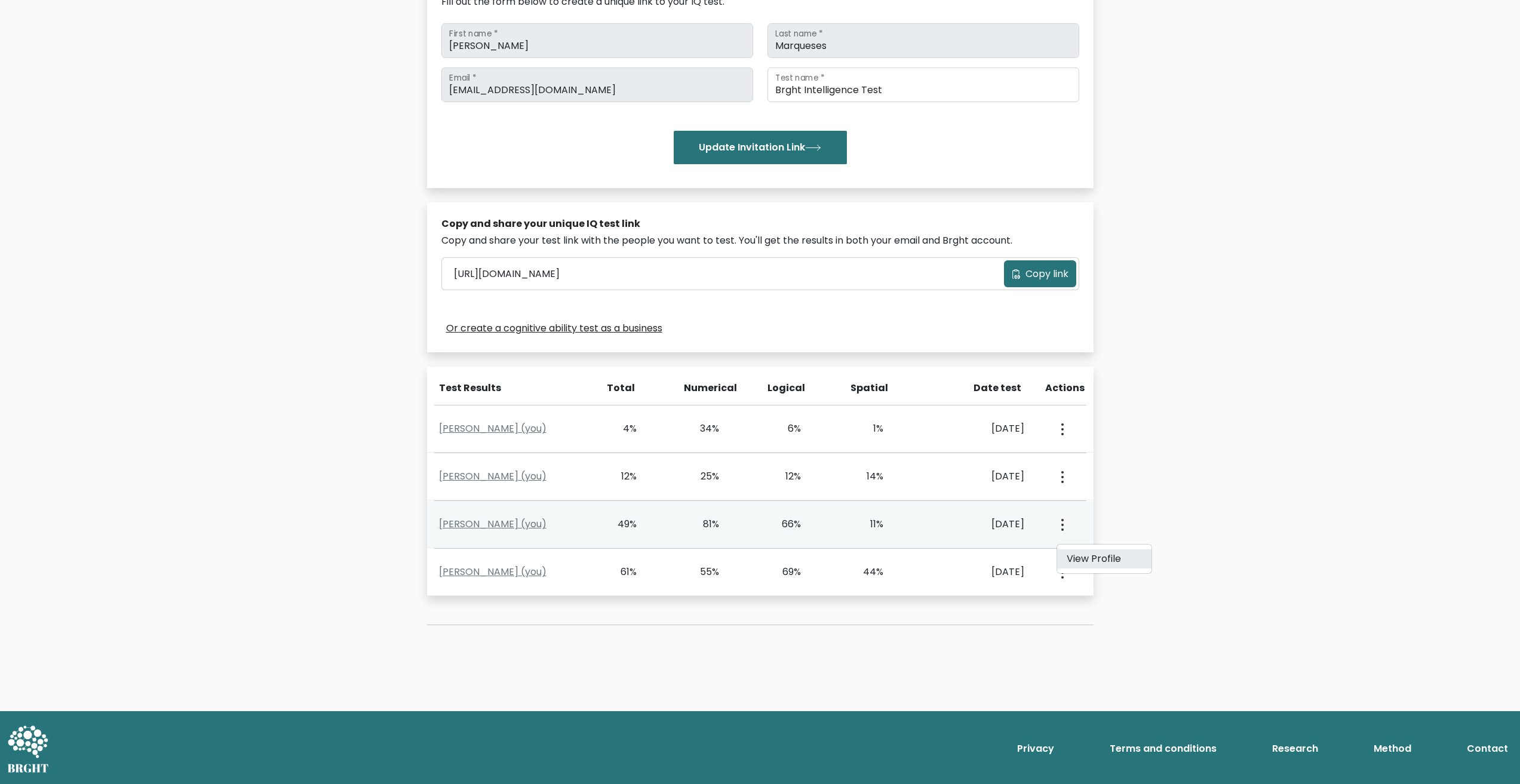
click at [1092, 552] on link "View Profile" at bounding box center [1104, 558] width 94 height 20
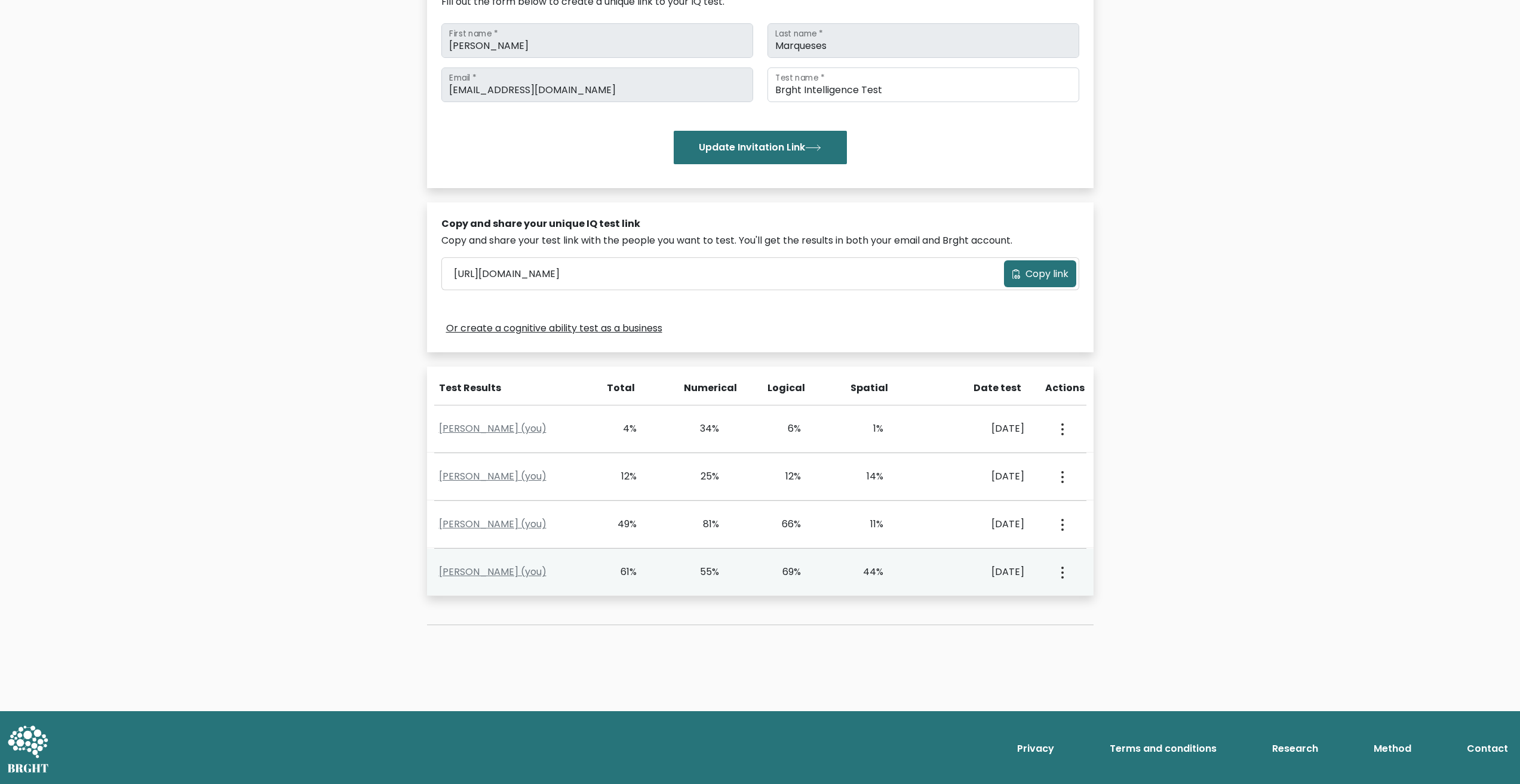
click at [1058, 570] on button "button" at bounding box center [1061, 572] width 9 height 37
click at [1102, 610] on link "View Profile" at bounding box center [1104, 607] width 94 height 20
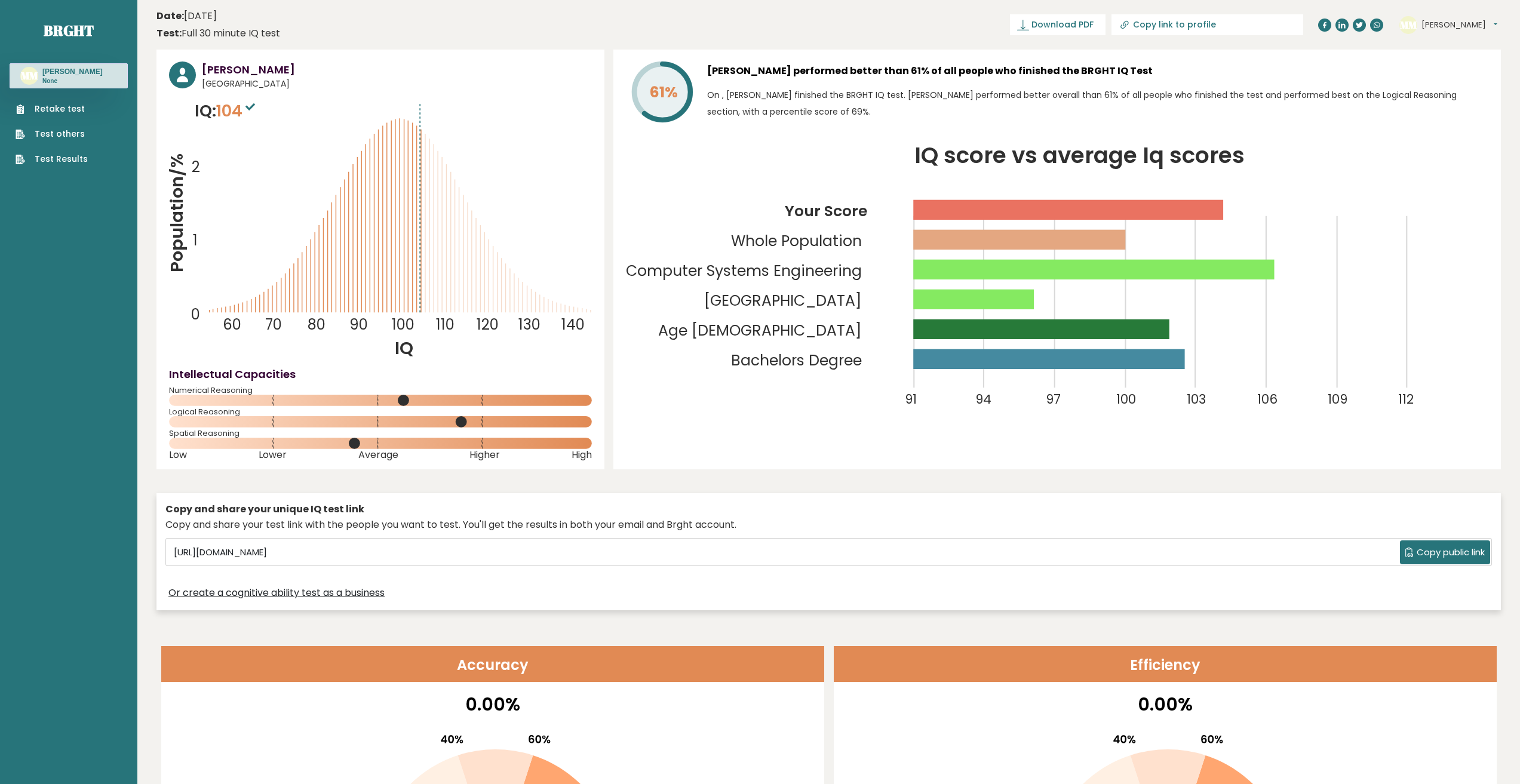
click at [1442, 553] on span "Copy public link" at bounding box center [1450, 552] width 68 height 14
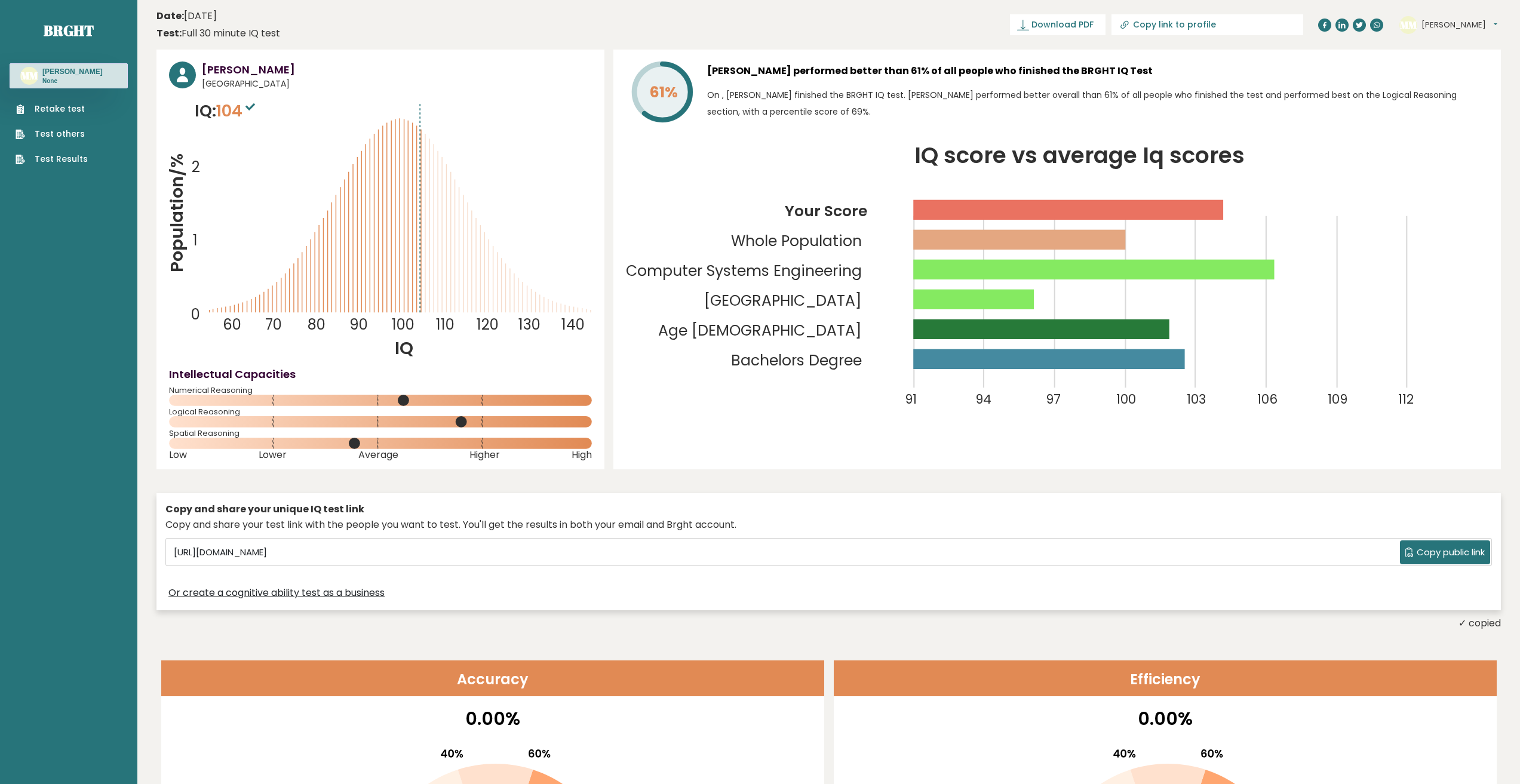
click at [1442, 553] on span "Copy public link" at bounding box center [1450, 552] width 68 height 14
click at [243, 104] on span "104" at bounding box center [237, 111] width 42 height 22
click at [1233, 25] on input "Copy link to profile" at bounding box center [1214, 24] width 162 height 9
type input "https://brght.org/profile/michael-angelo-marqueses/?utm_source=share&utm_medium…"
click at [1237, 42] on header "Date: September 17, 2025 Test: Full 30 minute IQ test Download PDF Downloading.…" at bounding box center [828, 25] width 1344 height 37
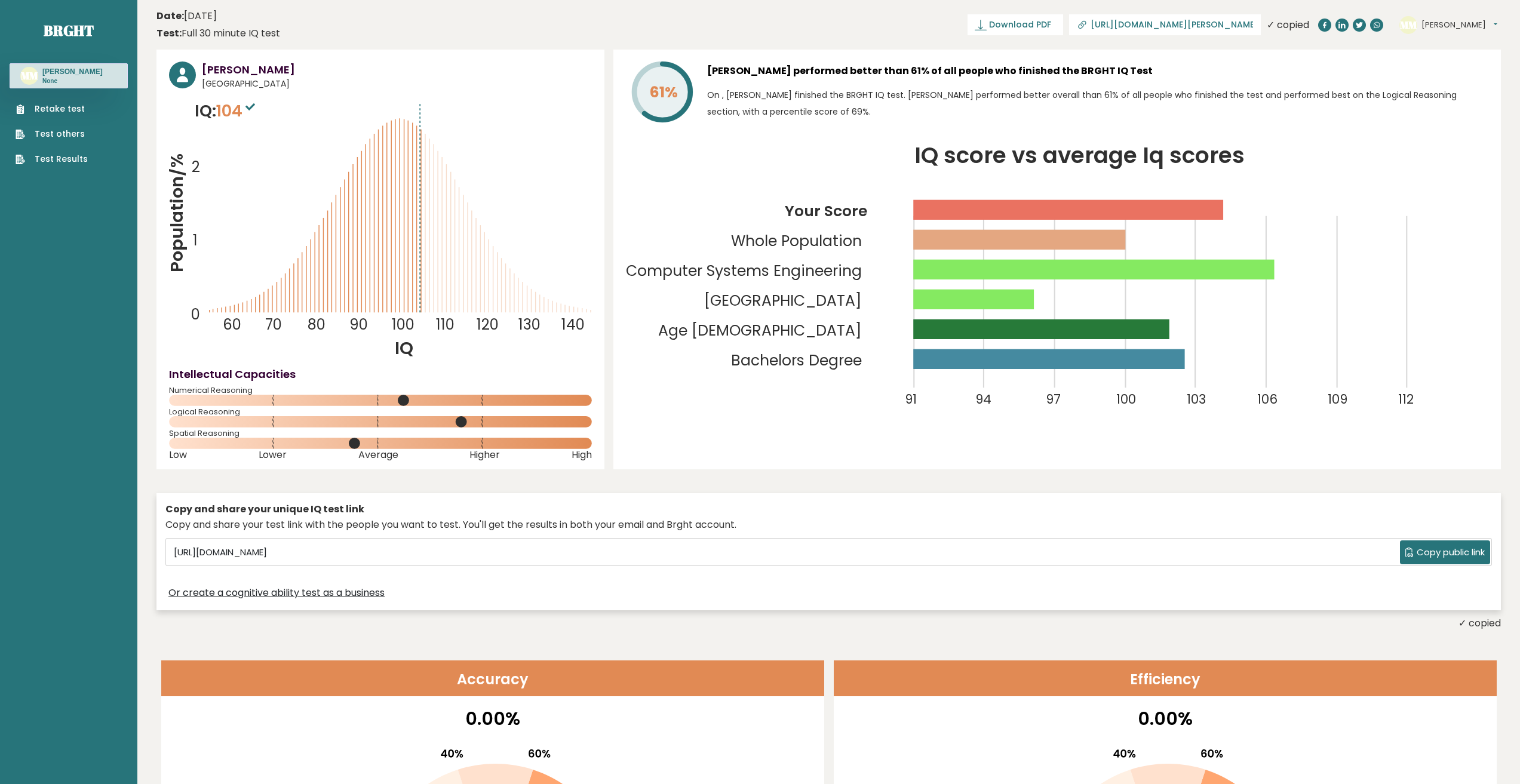
click at [1257, 24] on link "https://brght.org/profile/michael-angelo-marqueses/?utm_source=share&utm_medium…" at bounding box center [1165, 25] width 192 height 21
